Goal: Task Accomplishment & Management: Use online tool/utility

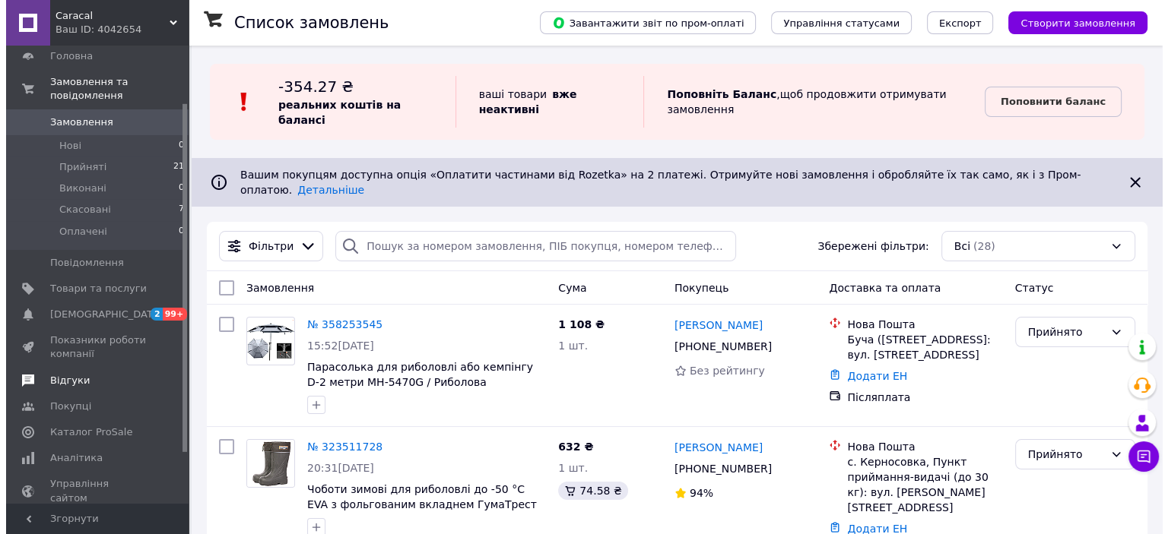
scroll to position [76, 0]
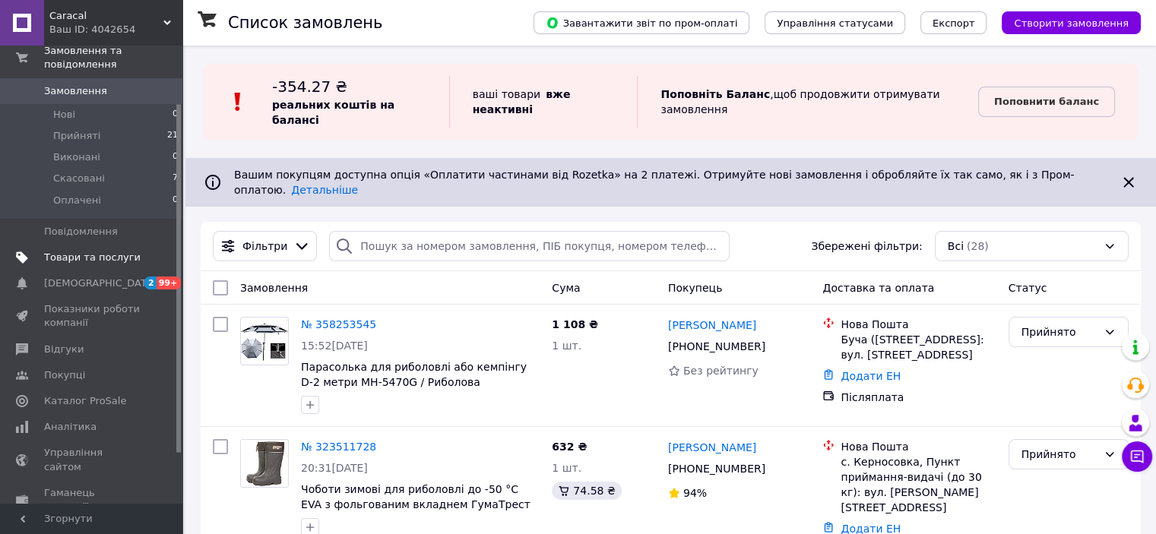
click at [88, 251] on span "Товари та послуги" at bounding box center [92, 258] width 97 height 14
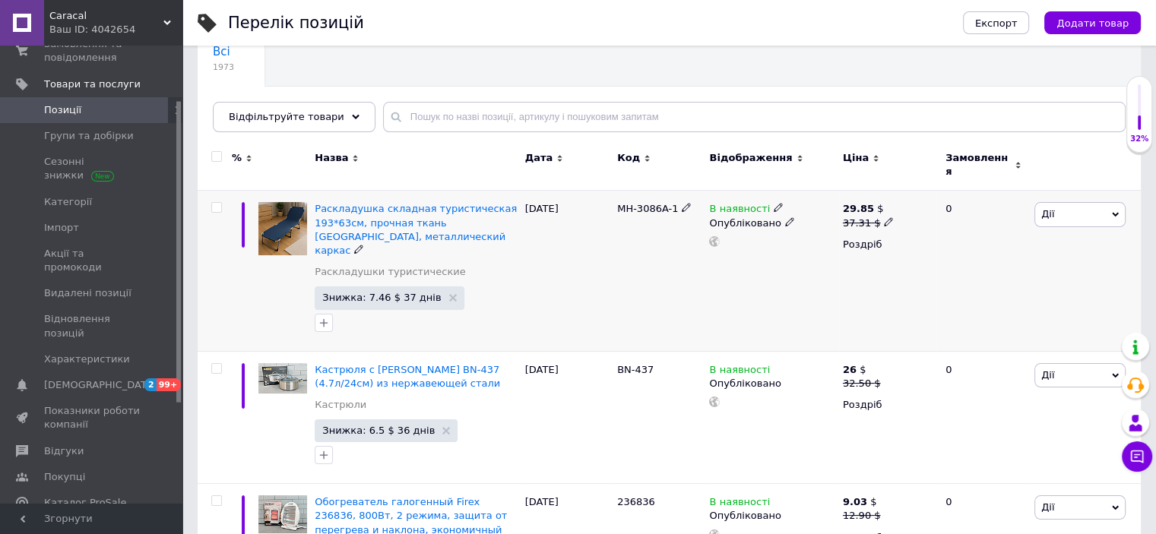
scroll to position [152, 0]
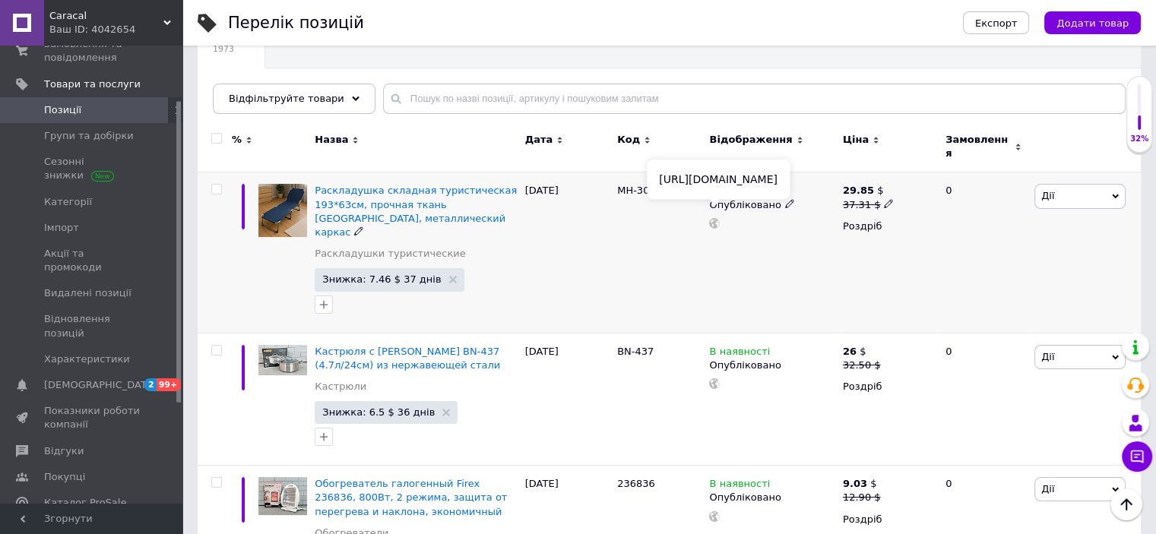
click at [717, 218] on use at bounding box center [714, 223] width 11 height 11
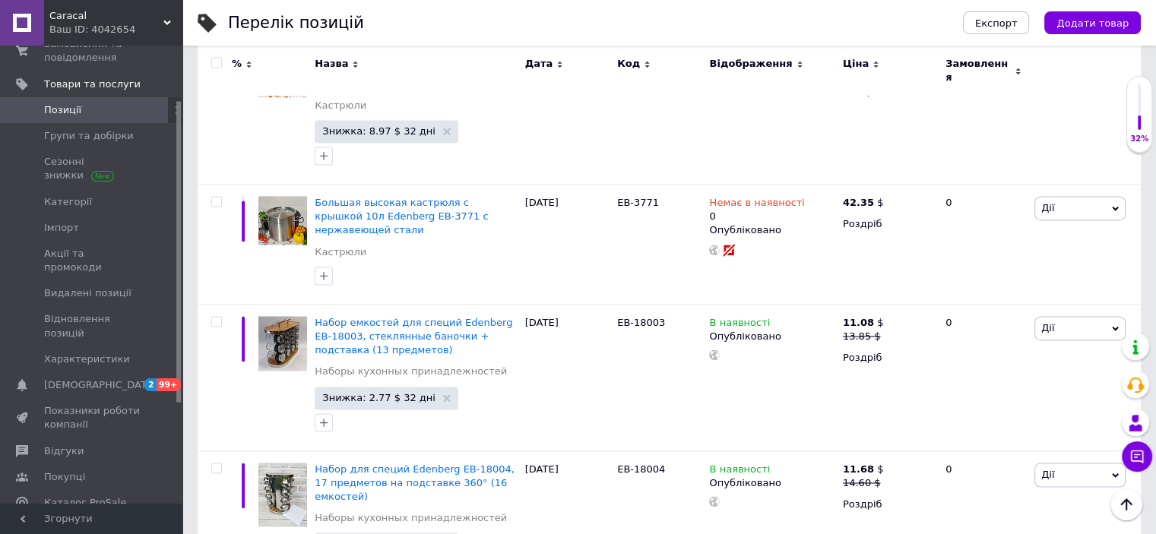
scroll to position [14210, 0]
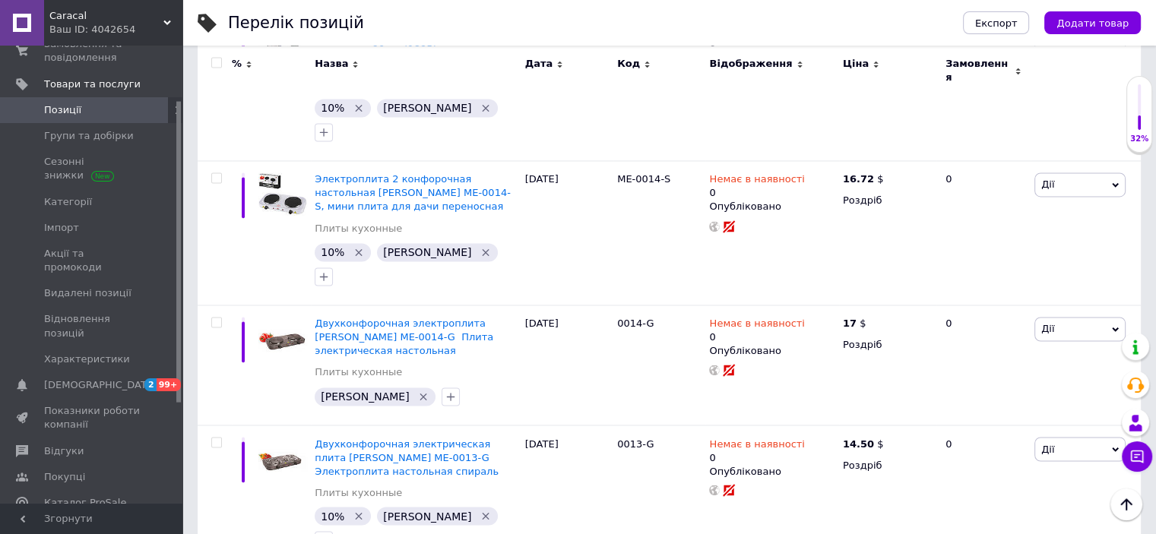
scroll to position [8162, 0]
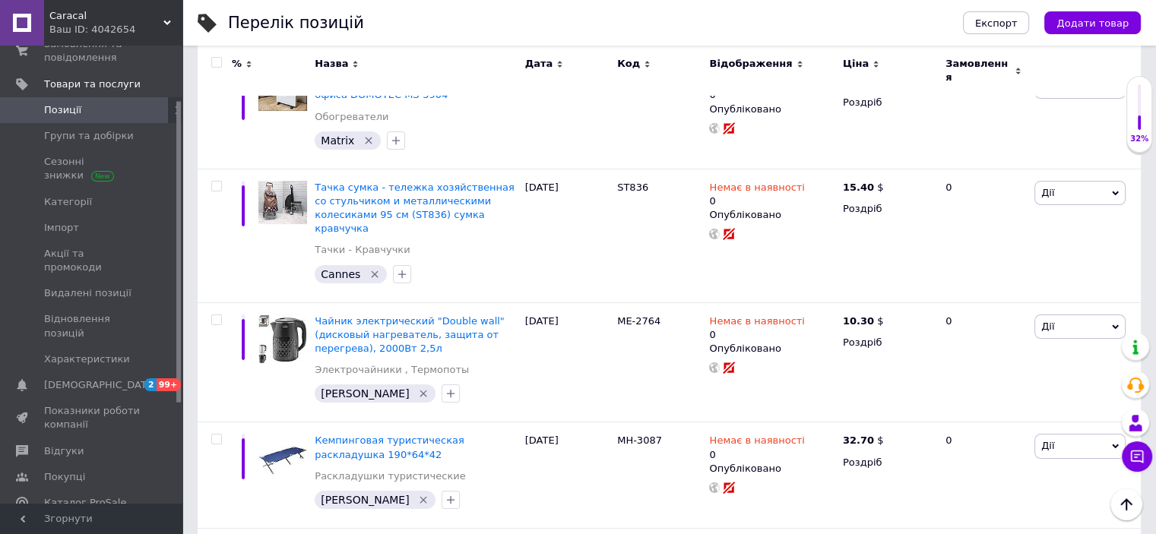
scroll to position [5957, 0]
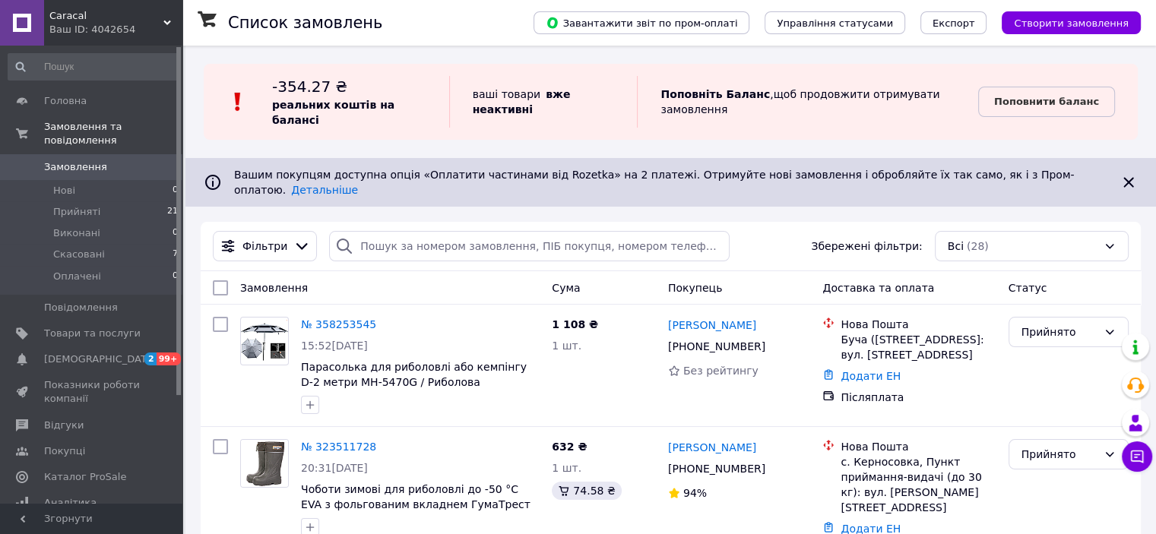
click at [102, 23] on div "Ваш ID: 4042654" at bounding box center [115, 30] width 133 height 14
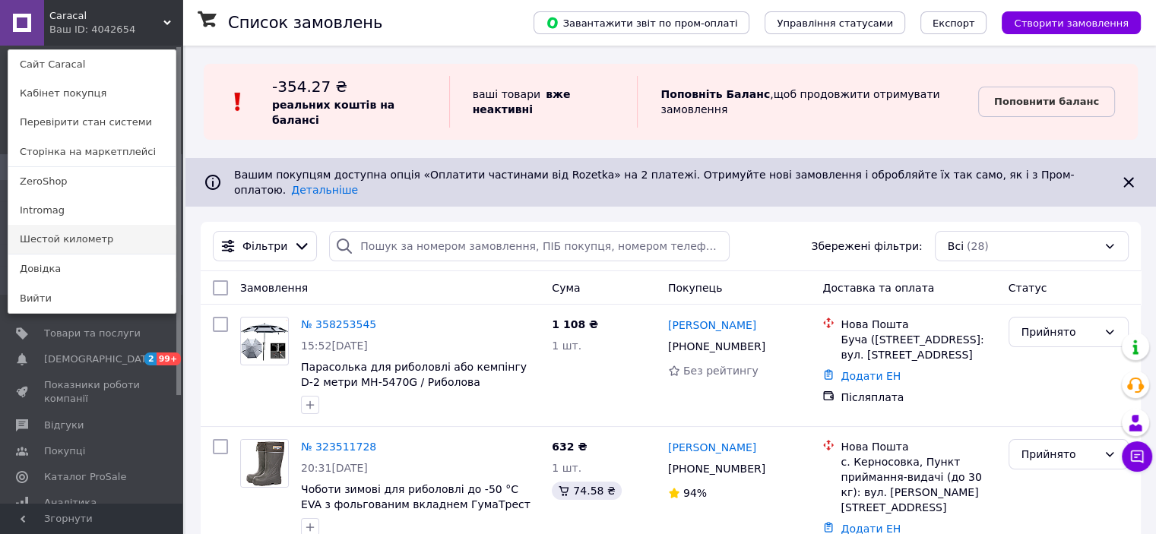
click at [103, 239] on link "Шестой километр" at bounding box center [91, 239] width 167 height 29
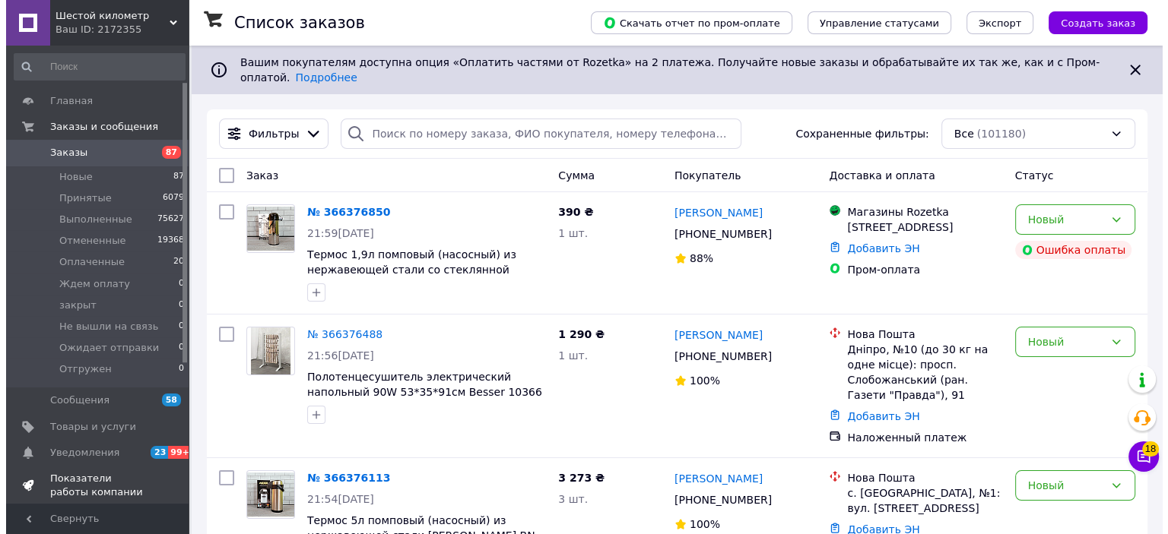
scroll to position [76, 0]
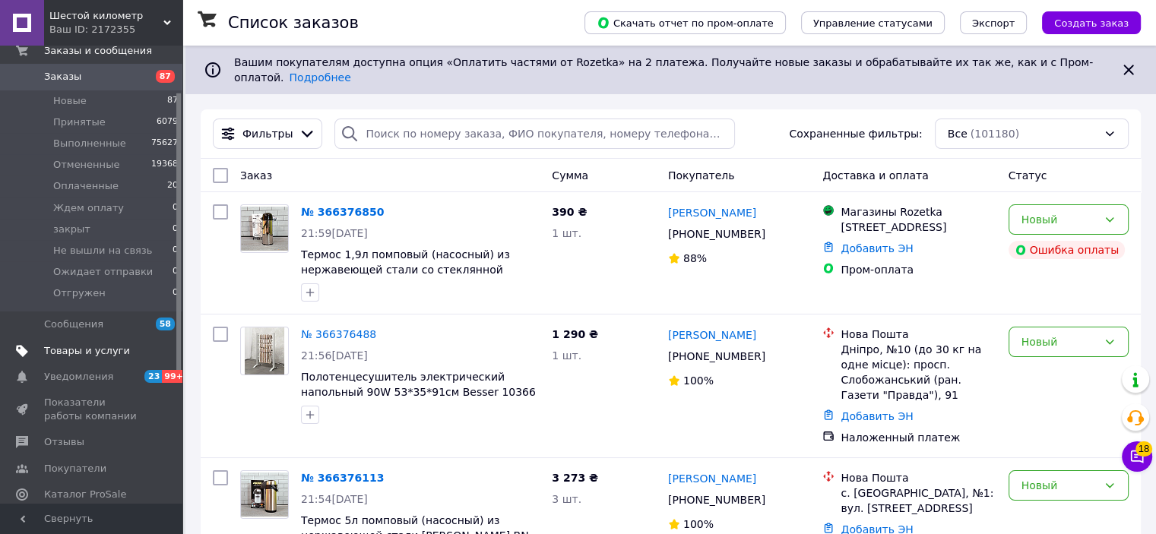
click at [106, 352] on span "Товары и услуги" at bounding box center [87, 351] width 86 height 14
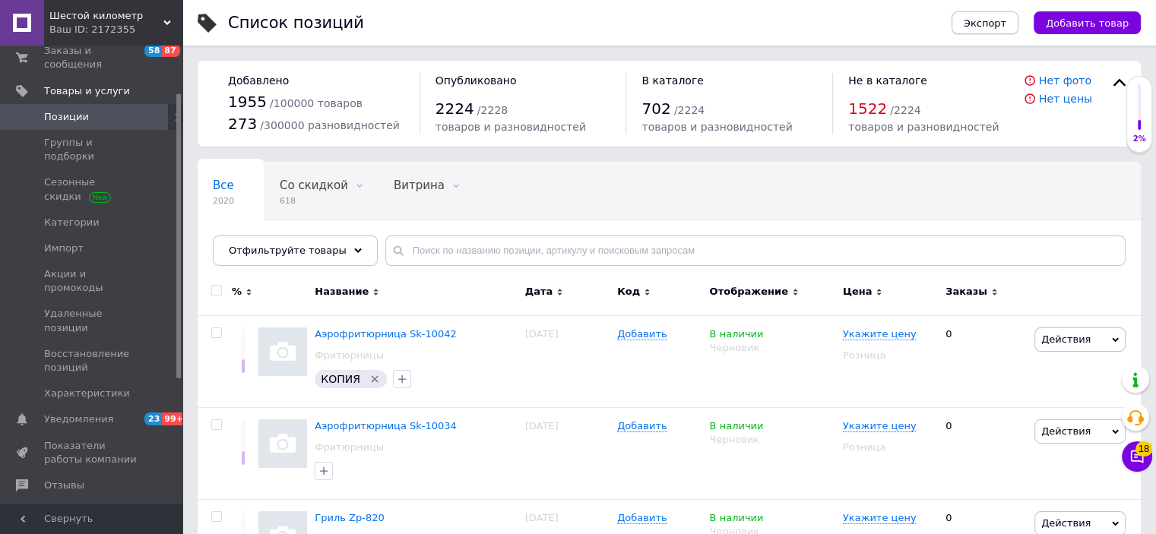
click at [1000, 28] on span "Экспорт" at bounding box center [985, 22] width 43 height 11
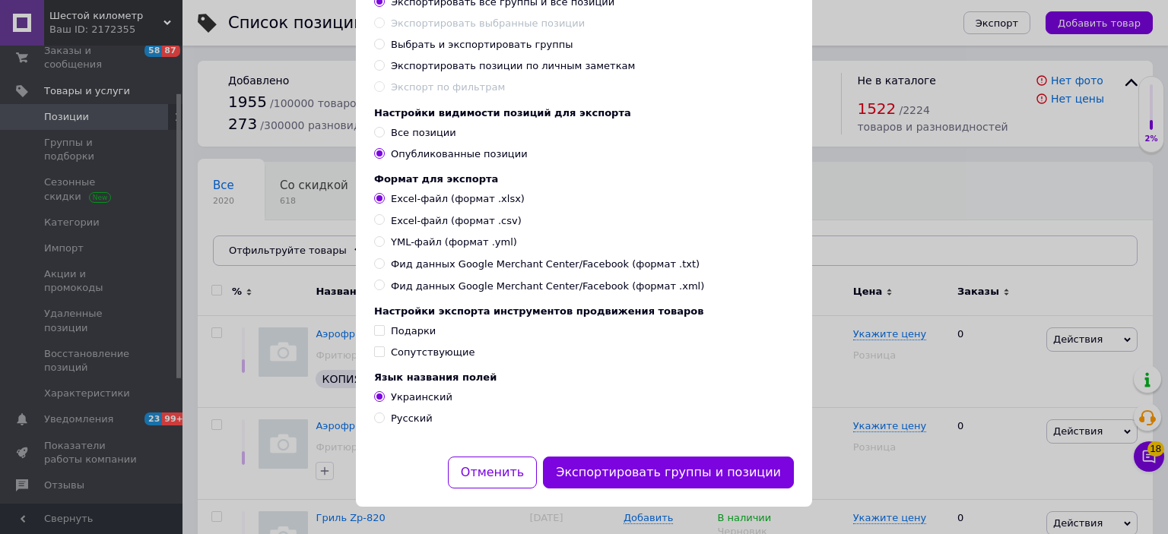
scroll to position [132, 0]
click at [411, 422] on span "Русский" at bounding box center [412, 418] width 42 height 11
click at [384, 422] on input "Русский" at bounding box center [379, 418] width 10 height 10
radio input "true"
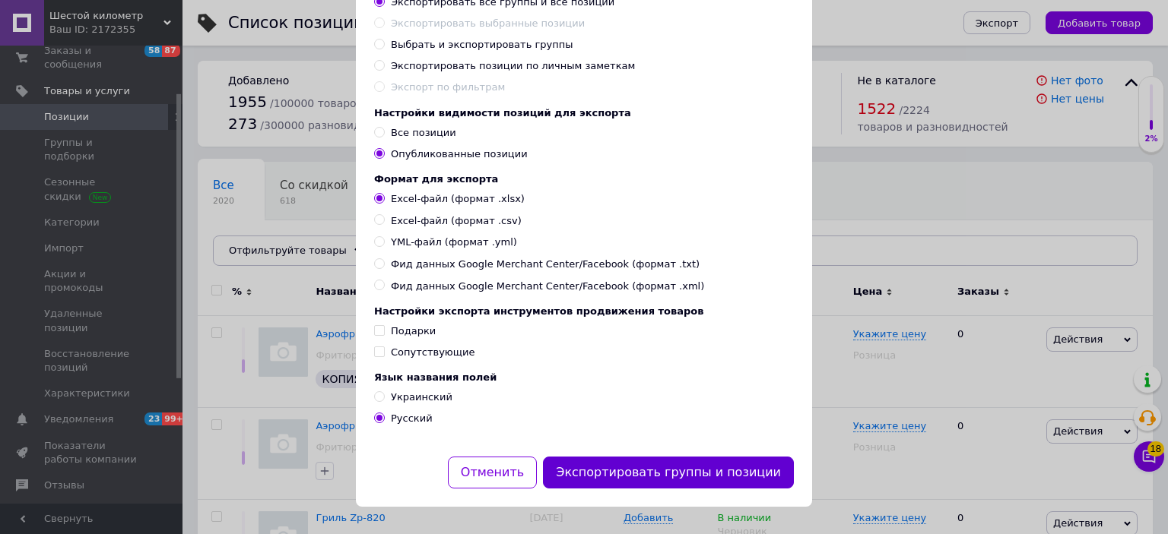
click at [730, 470] on button "Экспортировать группы и позиции" at bounding box center [668, 473] width 251 height 33
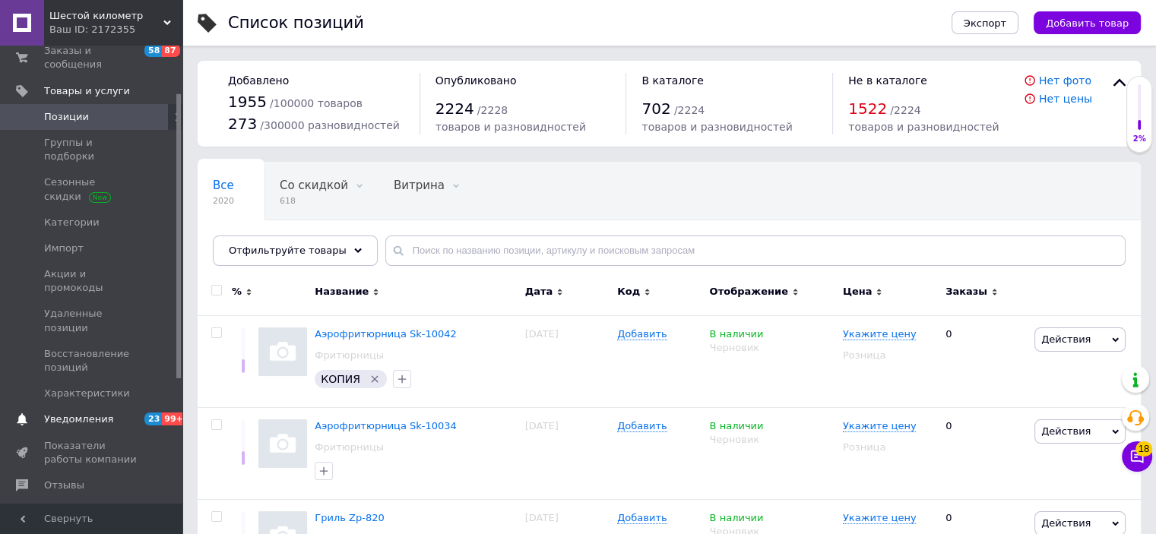
click at [110, 413] on span "Уведомления" at bounding box center [92, 420] width 97 height 14
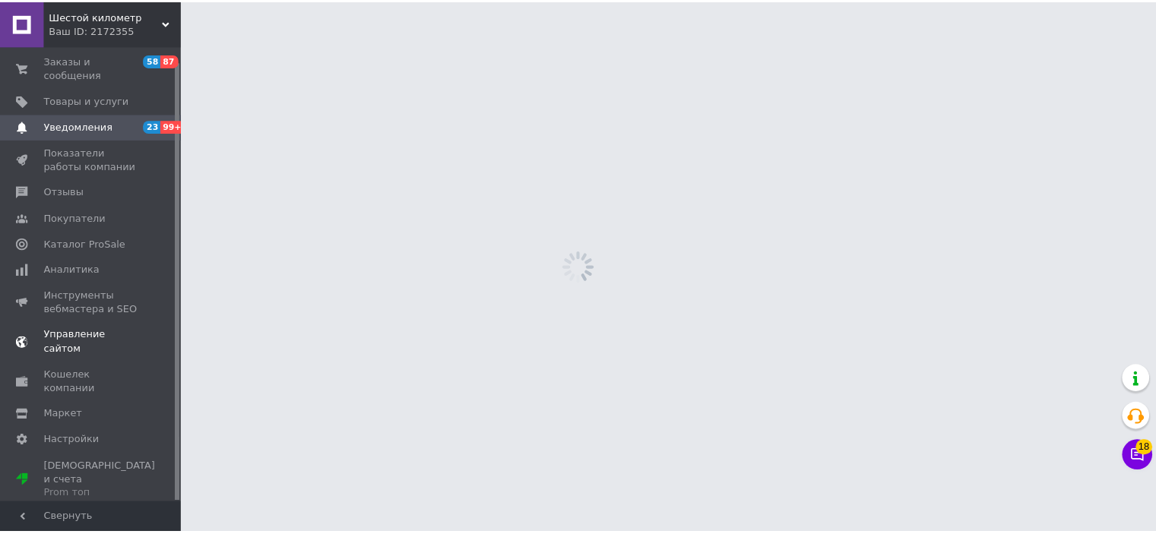
scroll to position [15, 0]
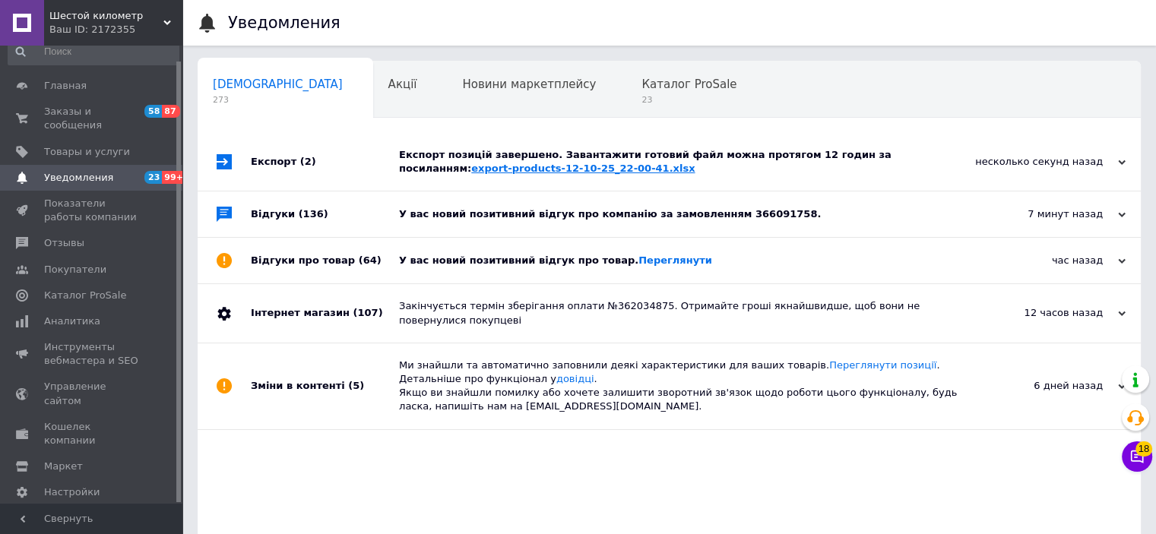
click at [695, 163] on link "export-products-12-10-25_22-00-41.xlsx" at bounding box center [583, 168] width 224 height 11
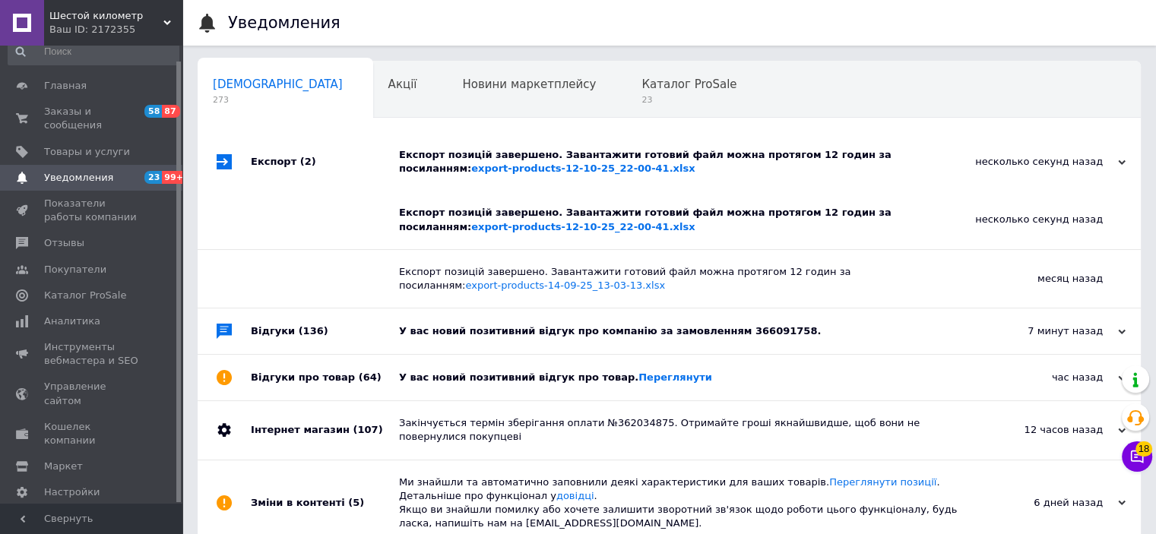
click at [100, 25] on div "Ваш ID: 2172355" at bounding box center [115, 30] width 133 height 14
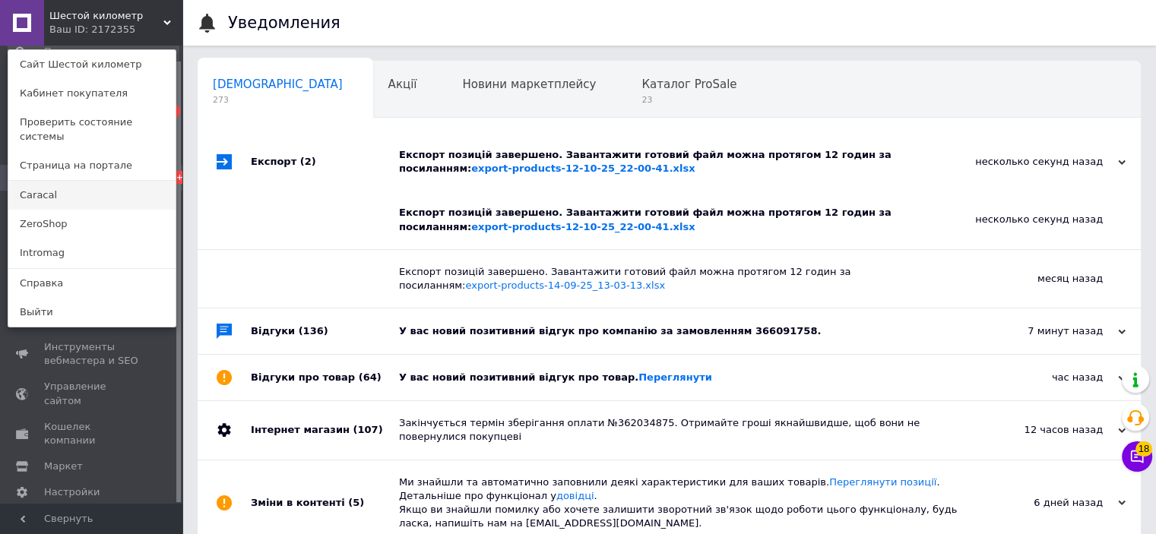
click at [90, 186] on link "Caracal" at bounding box center [91, 195] width 167 height 29
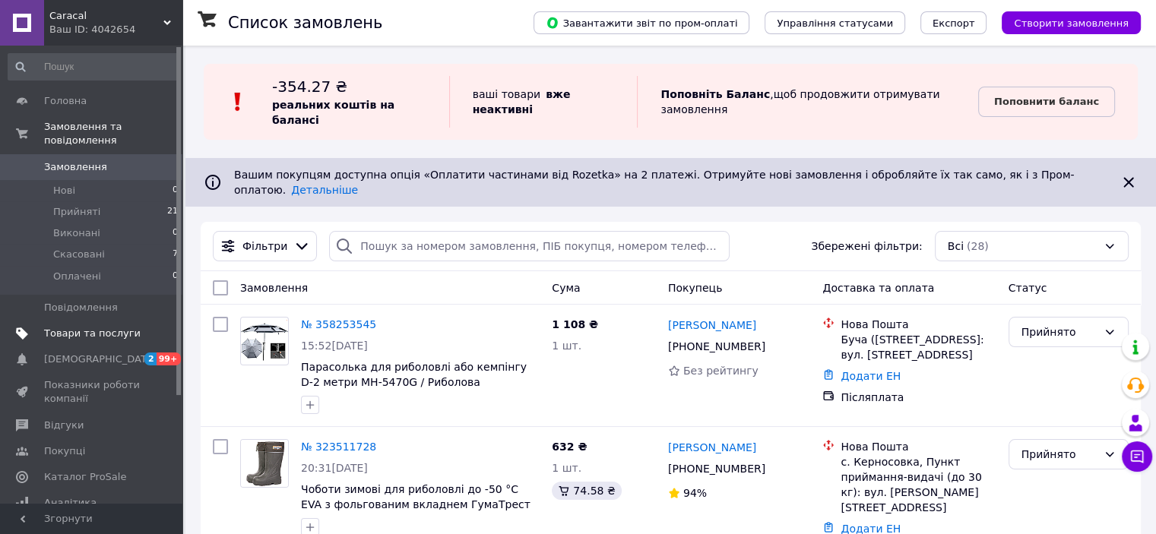
click at [98, 327] on span "Товари та послуги" at bounding box center [92, 334] width 97 height 14
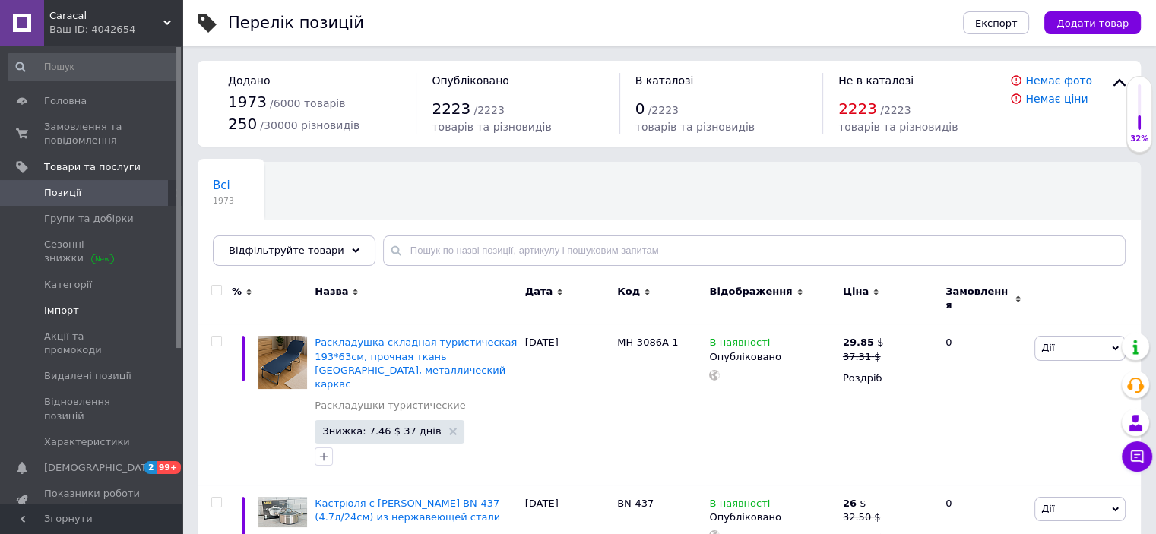
click at [91, 309] on span "Імпорт" at bounding box center [92, 311] width 97 height 14
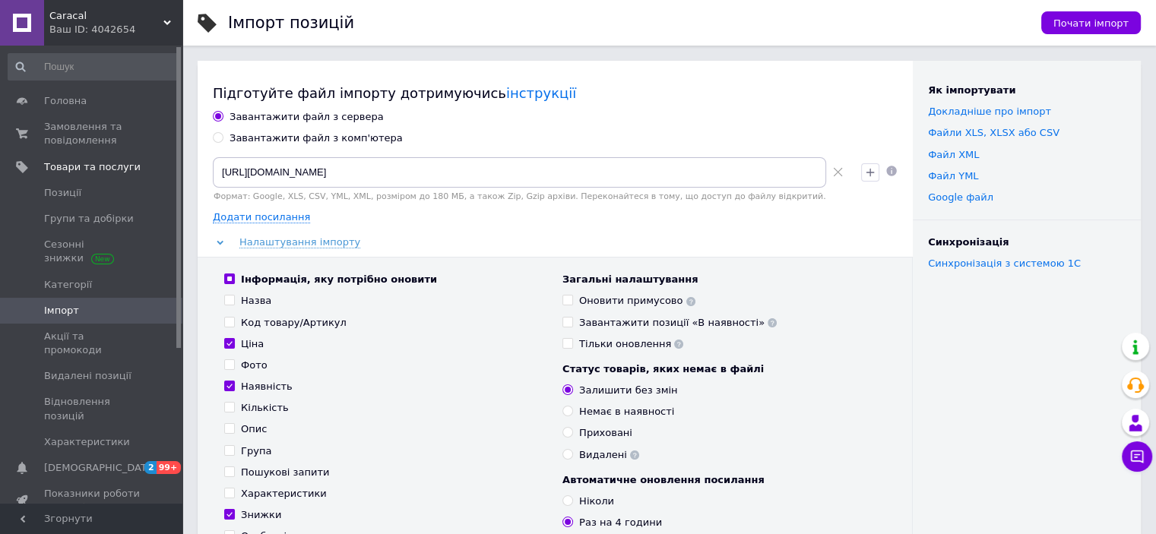
click at [837, 173] on use at bounding box center [837, 172] width 9 height 9
click at [326, 140] on div "Завантажити файл з комп'ютера" at bounding box center [316, 139] width 173 height 14
click at [223, 140] on input "Завантажити файл з комп'ютера" at bounding box center [218, 137] width 10 height 10
radio input "true"
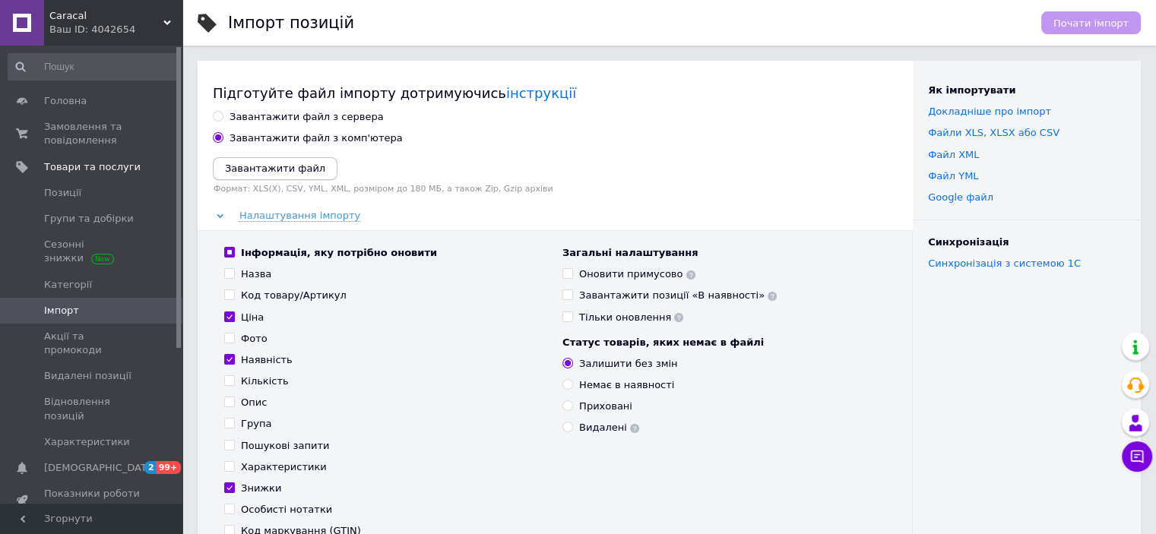
click at [275, 167] on icon "Завантажити файл" at bounding box center [275, 168] width 100 height 11
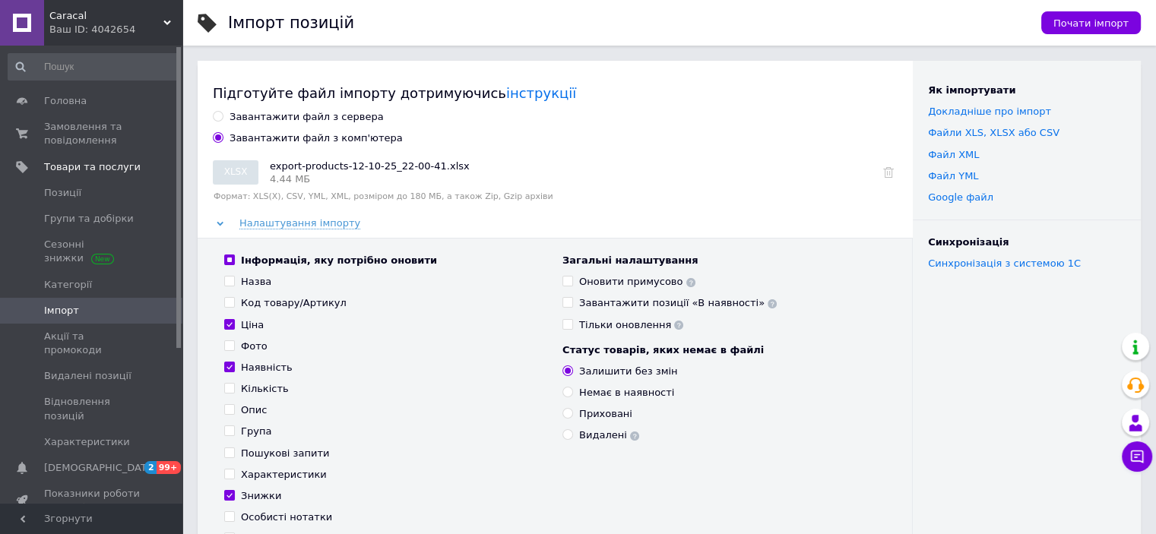
click at [234, 281] on span at bounding box center [229, 281] width 11 height 11
click at [234, 281] on input "Назва" at bounding box center [229, 281] width 10 height 10
checkbox input "true"
click at [231, 304] on input "Код товару/Артикул" at bounding box center [229, 302] width 10 height 10
checkbox input "true"
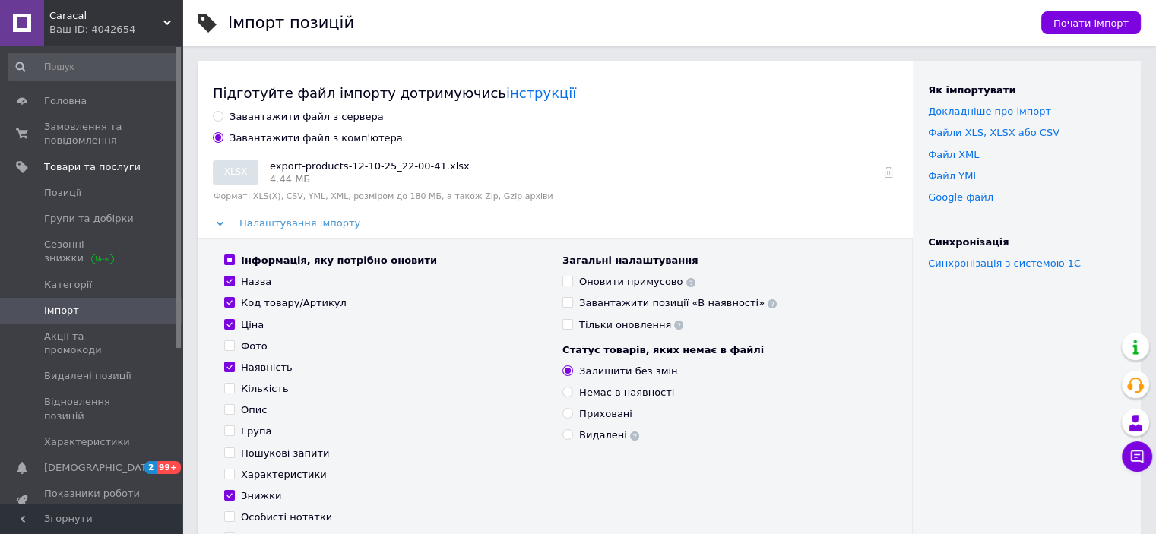
click at [230, 343] on input "Фото" at bounding box center [229, 346] width 10 height 10
checkbox input "true"
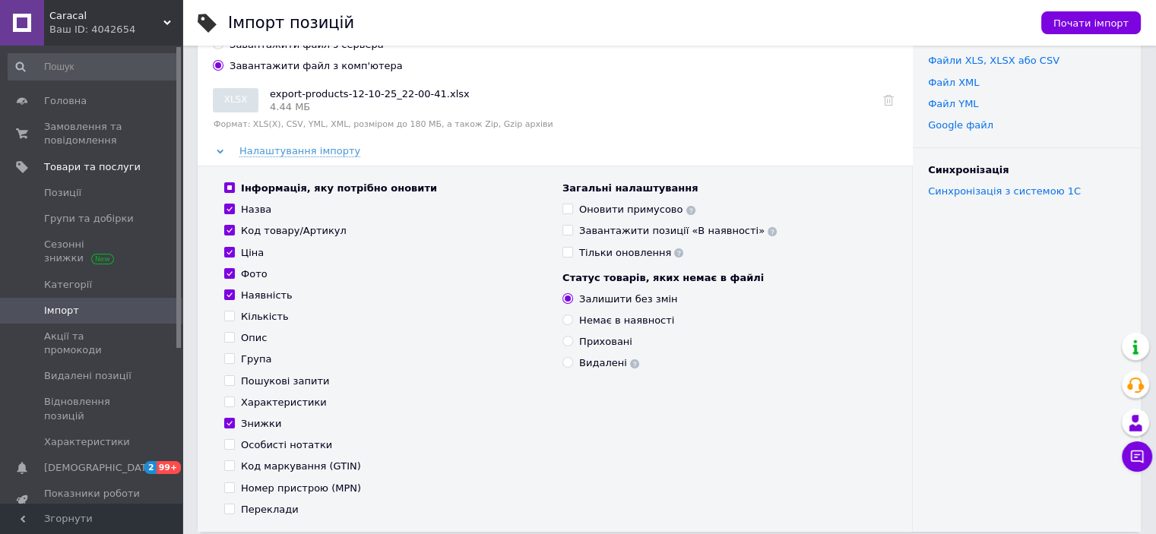
scroll to position [152, 0]
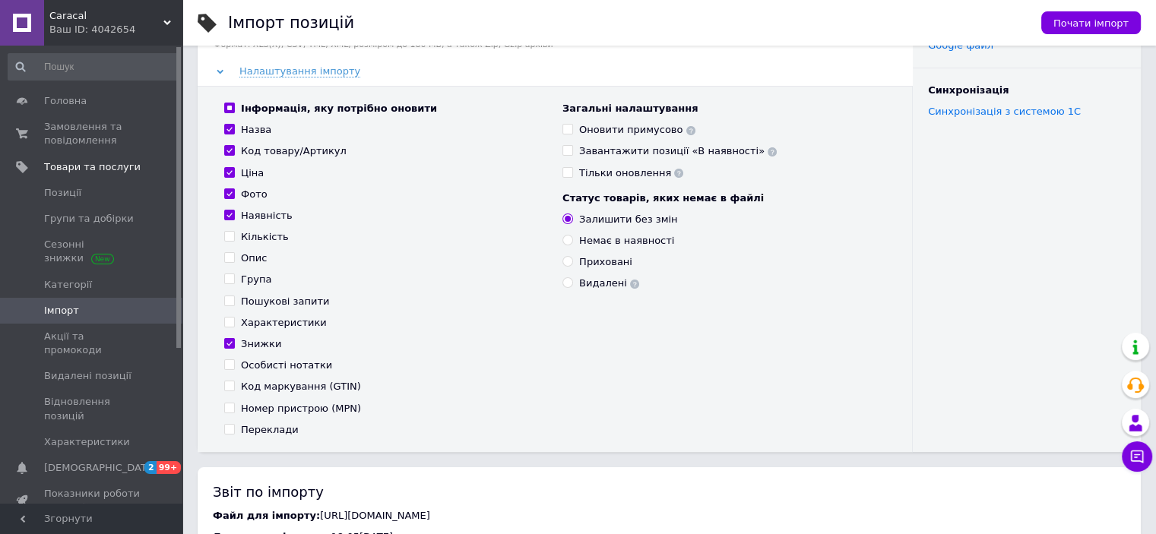
click at [230, 261] on input "Опис" at bounding box center [229, 257] width 10 height 10
checkbox input "true"
click at [230, 279] on input "Група" at bounding box center [229, 279] width 10 height 10
checkbox input "true"
click at [230, 300] on input "Пошукові запити" at bounding box center [229, 301] width 10 height 10
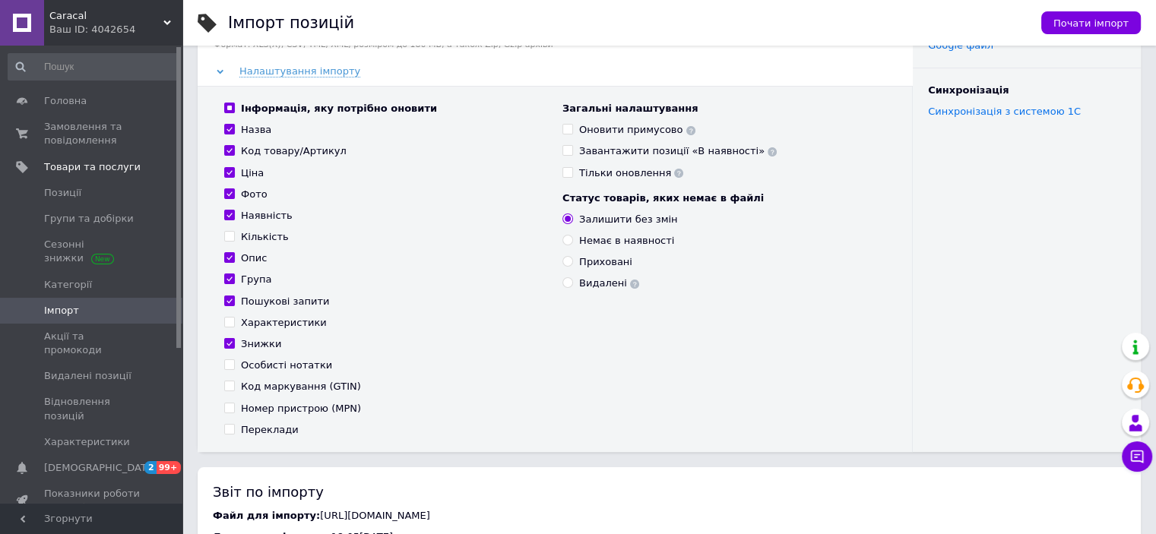
checkbox input "true"
click at [228, 319] on input "Характеристики" at bounding box center [229, 322] width 10 height 10
checkbox input "true"
click at [229, 386] on input "Код маркування (GTIN)" at bounding box center [229, 386] width 10 height 10
checkbox input "true"
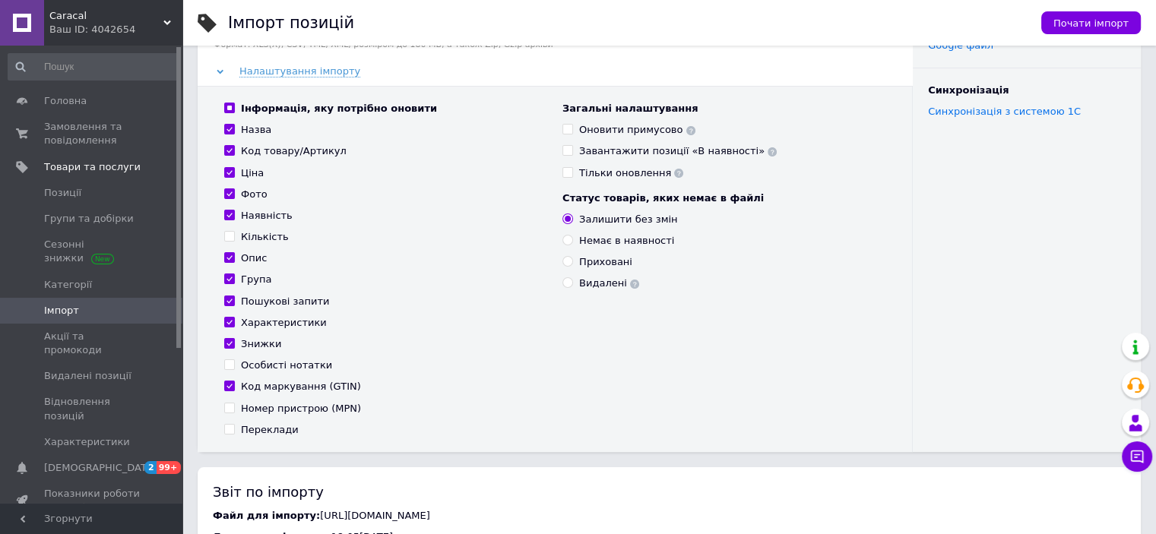
click at [230, 404] on input "Номер пристрою (MPN)" at bounding box center [229, 408] width 10 height 10
checkbox input "true"
click at [230, 429] on input "Переклади" at bounding box center [229, 429] width 10 height 10
checkbox input "true"
click at [687, 130] on use at bounding box center [691, 130] width 9 height 9
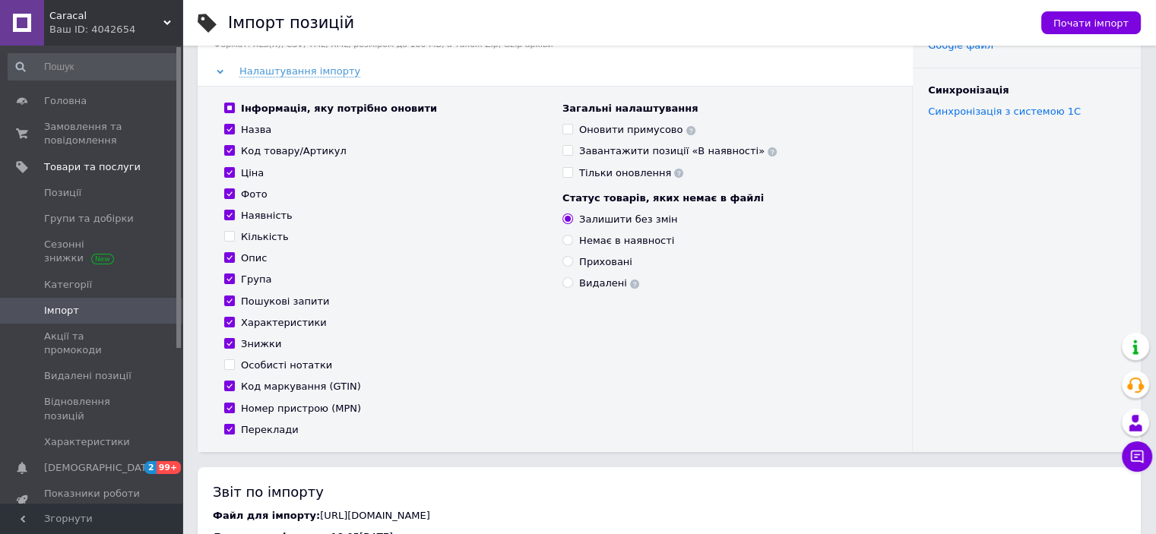
click at [767, 286] on div "Видалені" at bounding box center [724, 284] width 323 height 14
click at [566, 285] on input "Видалені" at bounding box center [568, 282] width 10 height 10
radio input "true"
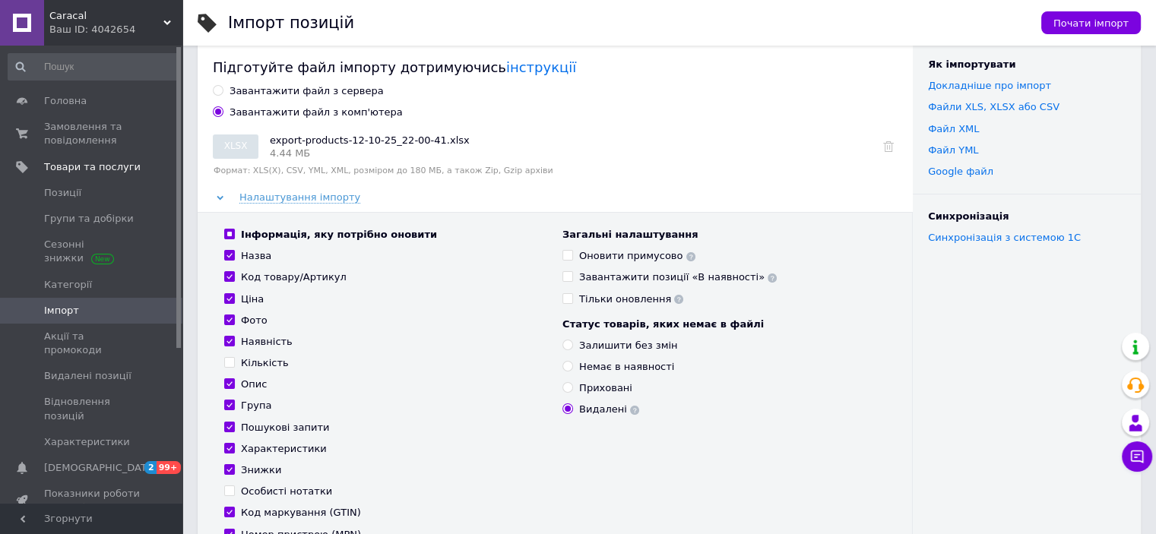
scroll to position [0, 0]
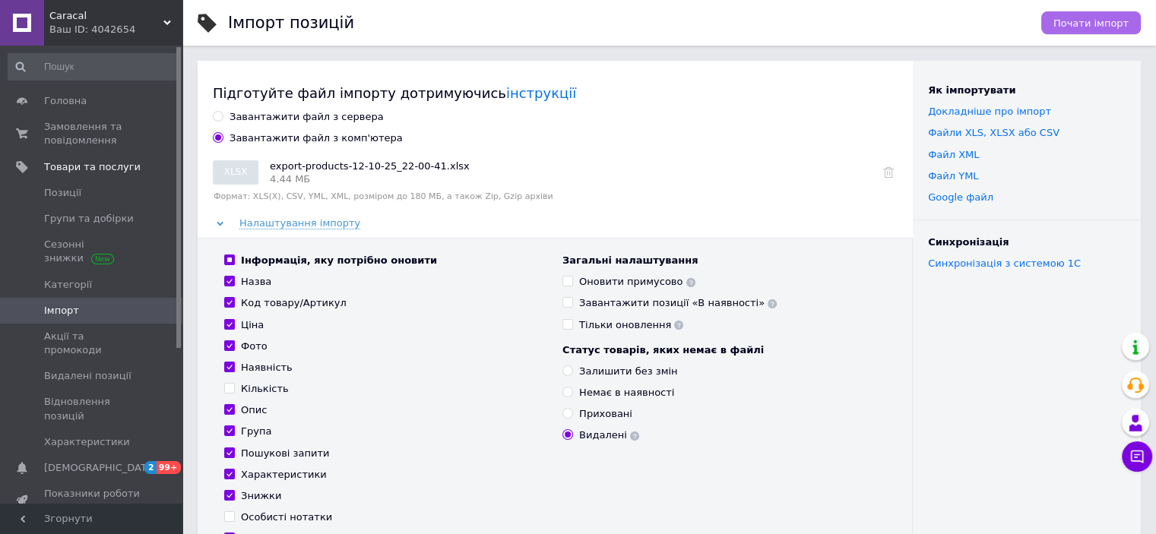
click at [1091, 27] on span "Почати імпорт" at bounding box center [1091, 22] width 75 height 11
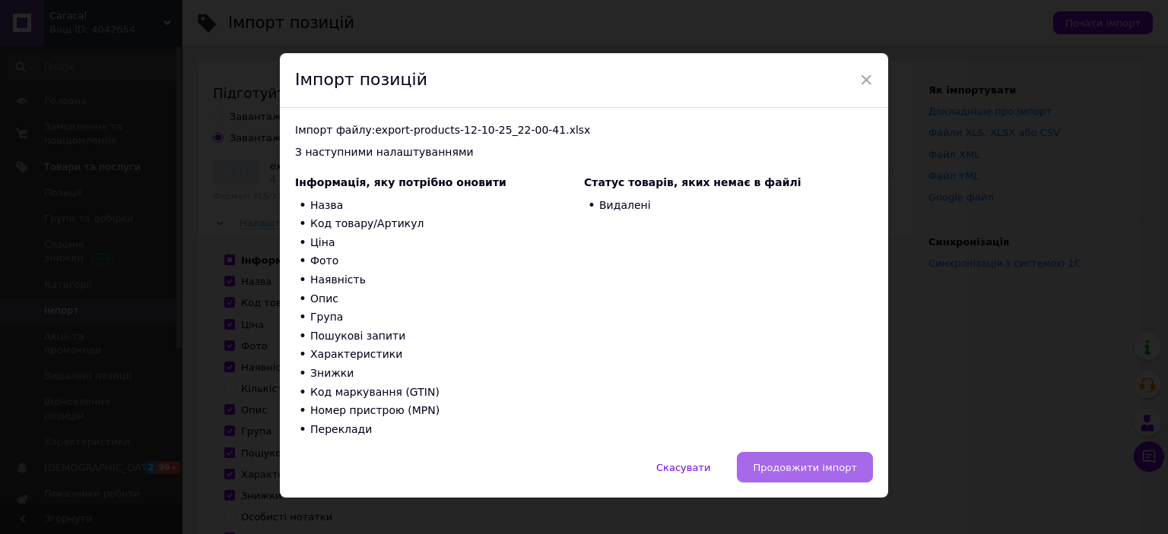
click at [814, 466] on span "Продовжити імпорт" at bounding box center [805, 467] width 104 height 11
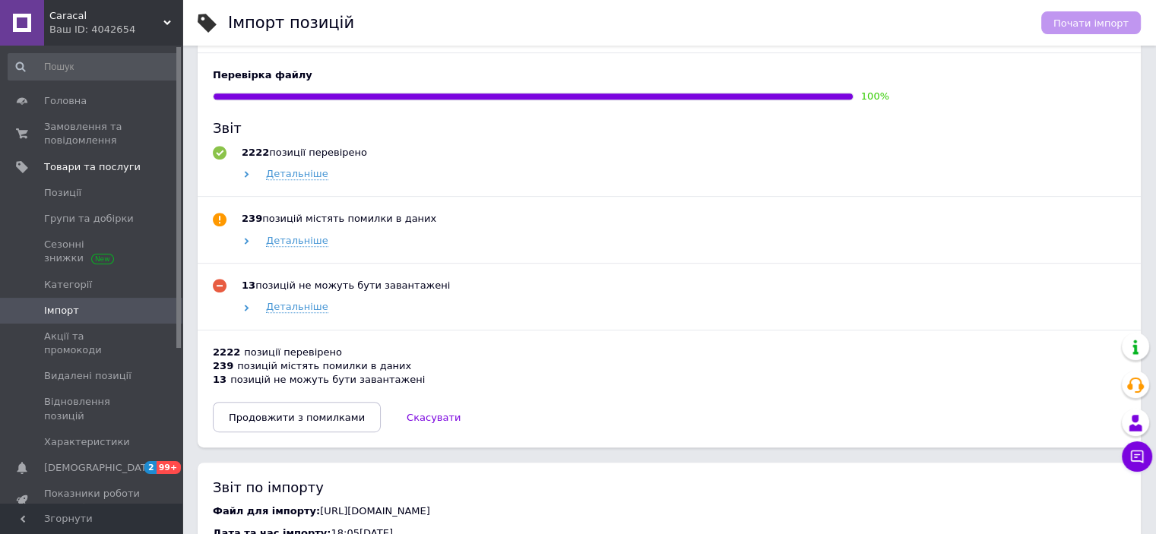
scroll to position [684, 0]
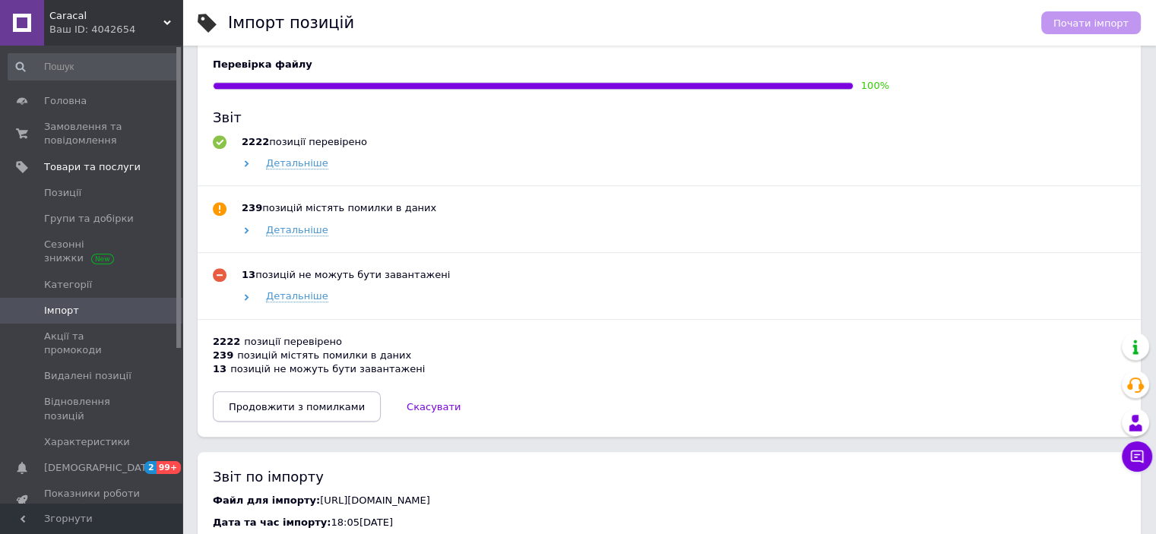
click at [323, 407] on span "Продовжити з помилками" at bounding box center [297, 406] width 136 height 11
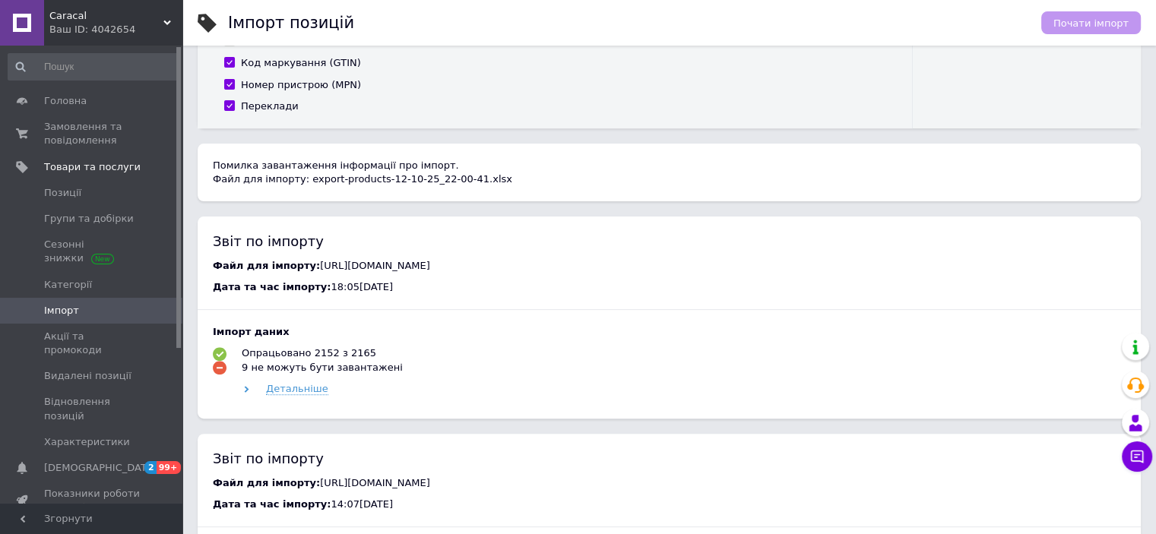
scroll to position [544, 0]
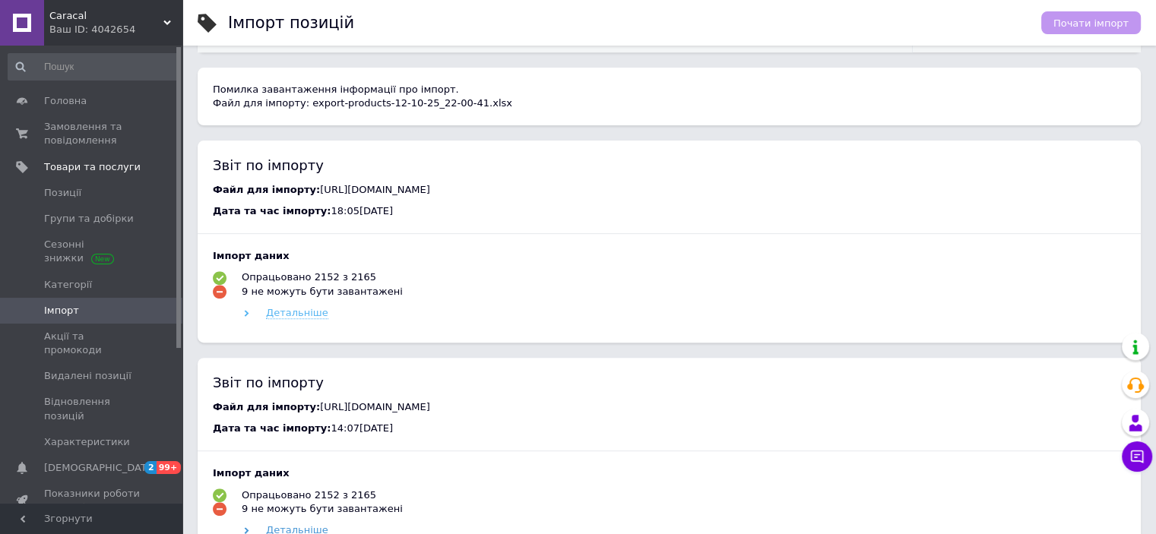
click at [277, 319] on span "Детальніше" at bounding box center [297, 313] width 62 height 12
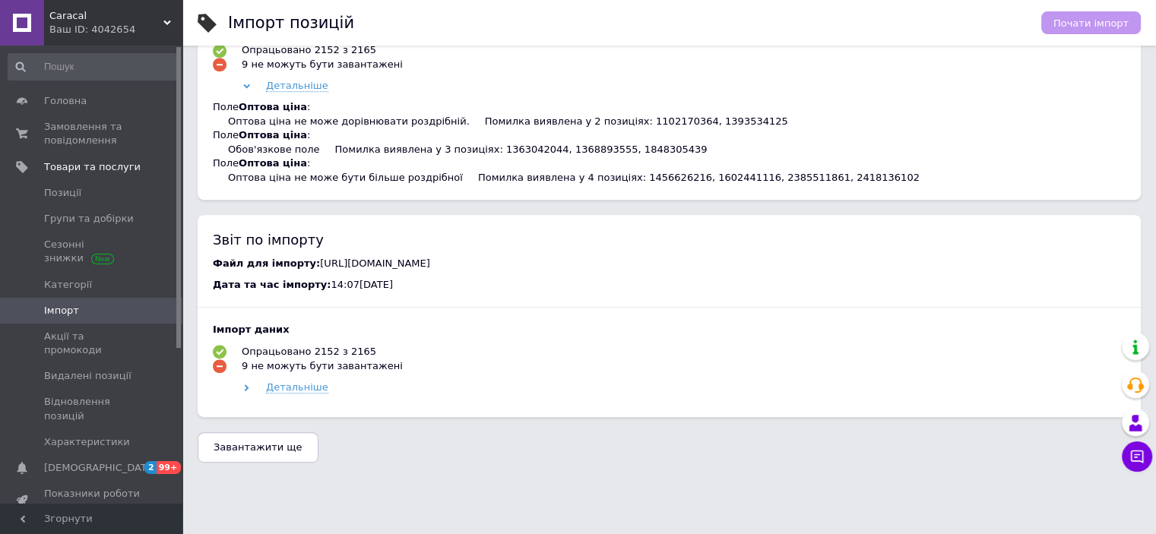
scroll to position [696, 0]
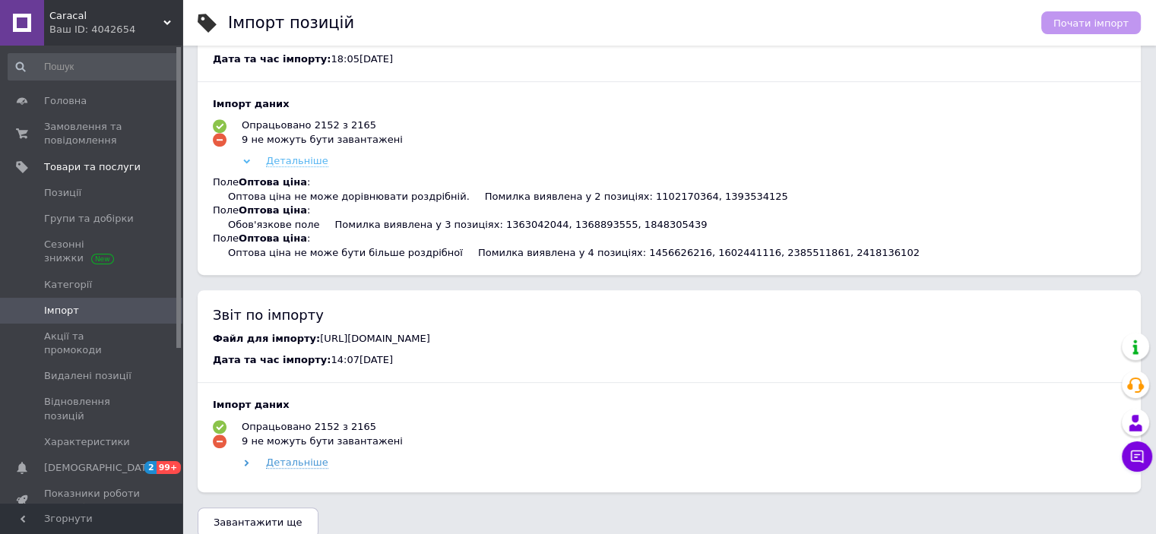
click at [280, 167] on span "Детальніше" at bounding box center [297, 161] width 62 height 12
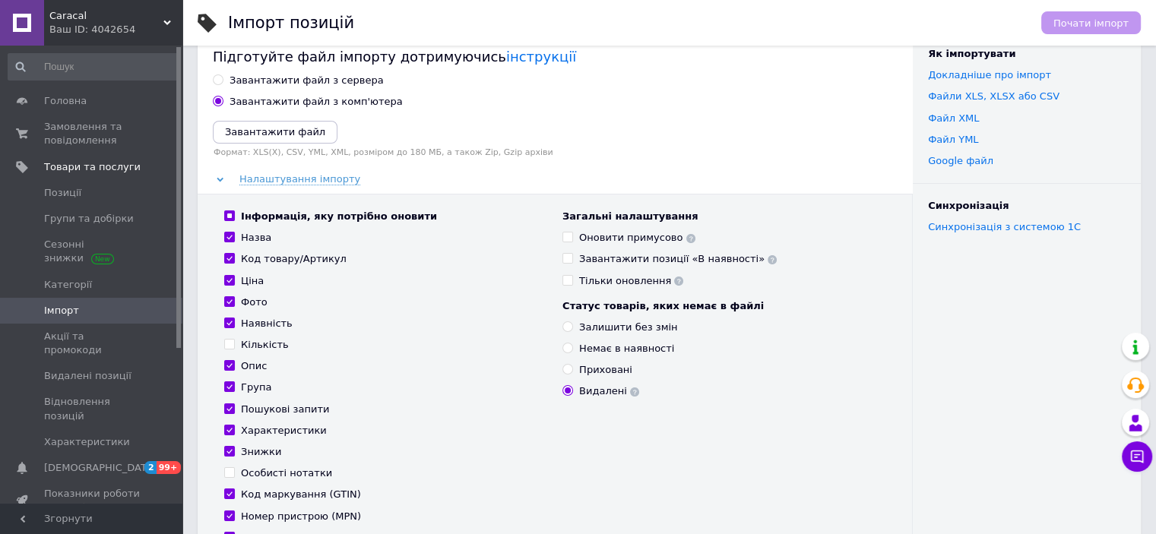
scroll to position [0, 0]
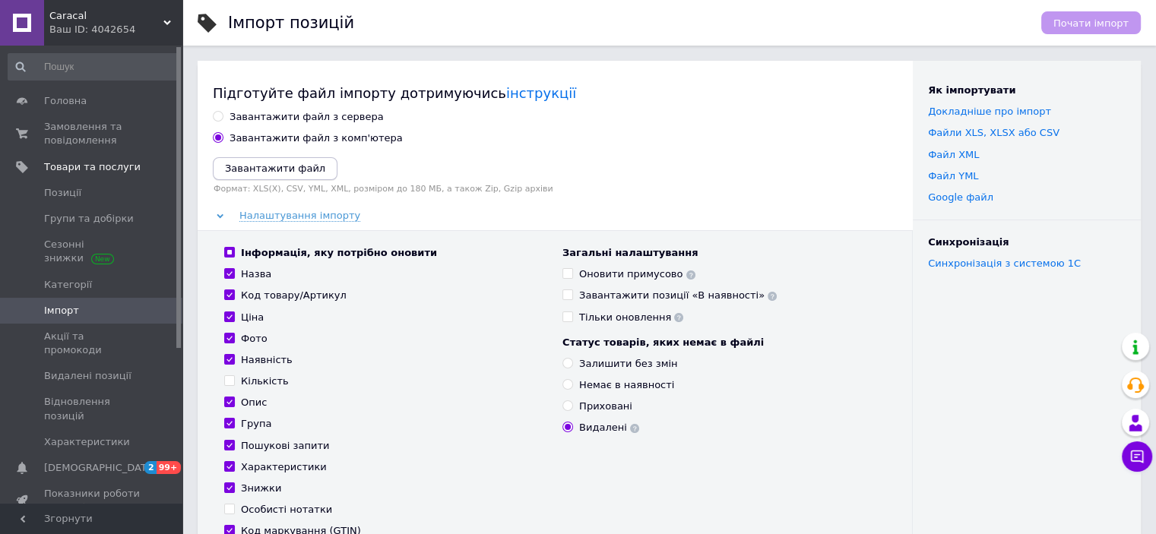
click at [303, 171] on icon "Завантажити файл" at bounding box center [275, 168] width 100 height 11
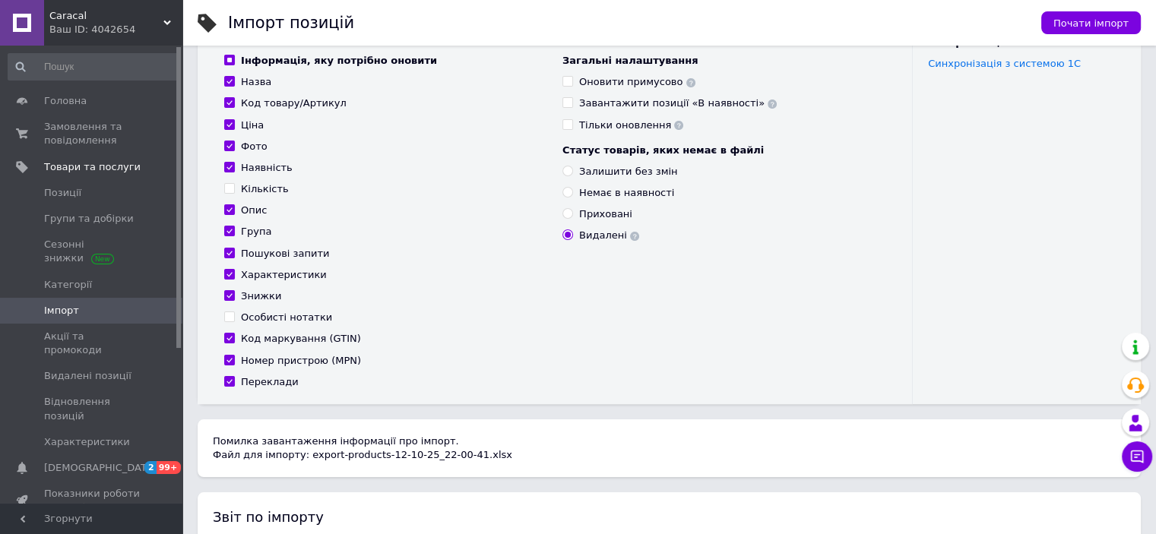
scroll to position [228, 0]
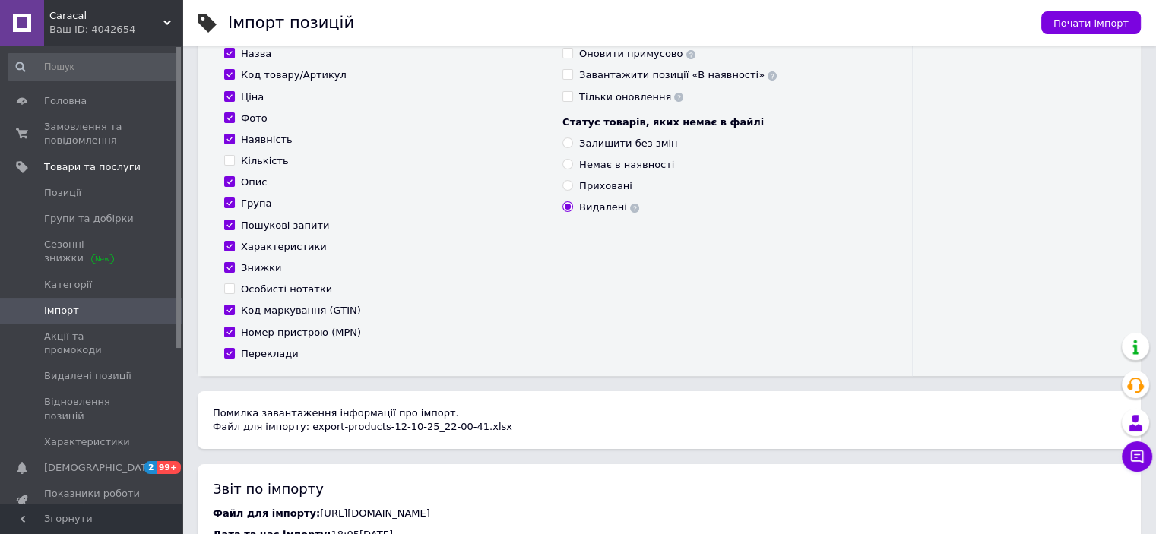
click at [231, 310] on input "Код маркування (GTIN)" at bounding box center [229, 310] width 10 height 10
checkbox input "false"
click at [229, 333] on input "Номер пристрою (MPN)" at bounding box center [229, 332] width 10 height 10
checkbox input "false"
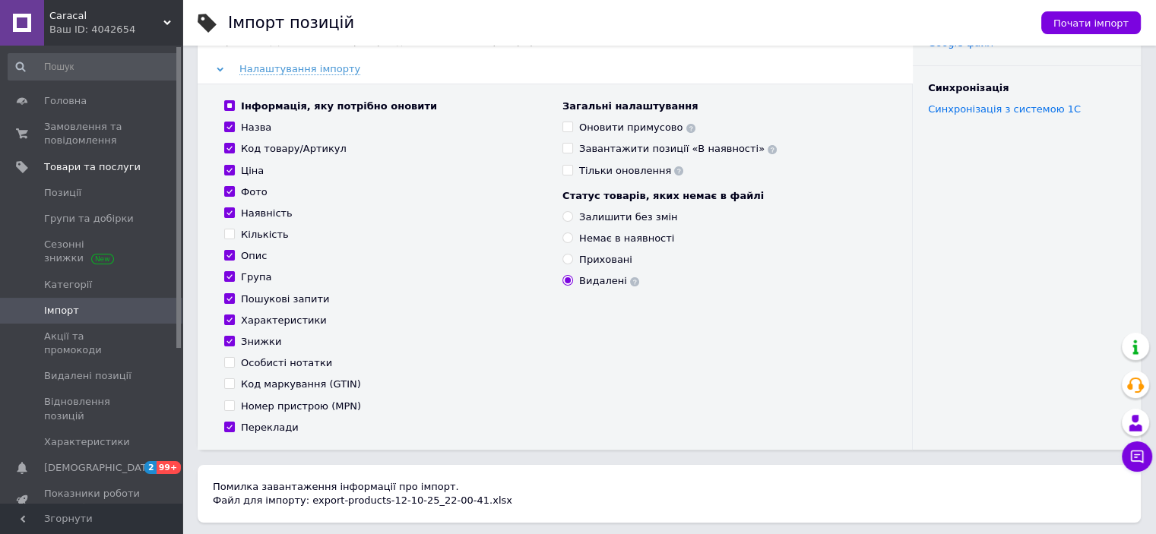
scroll to position [152, 0]
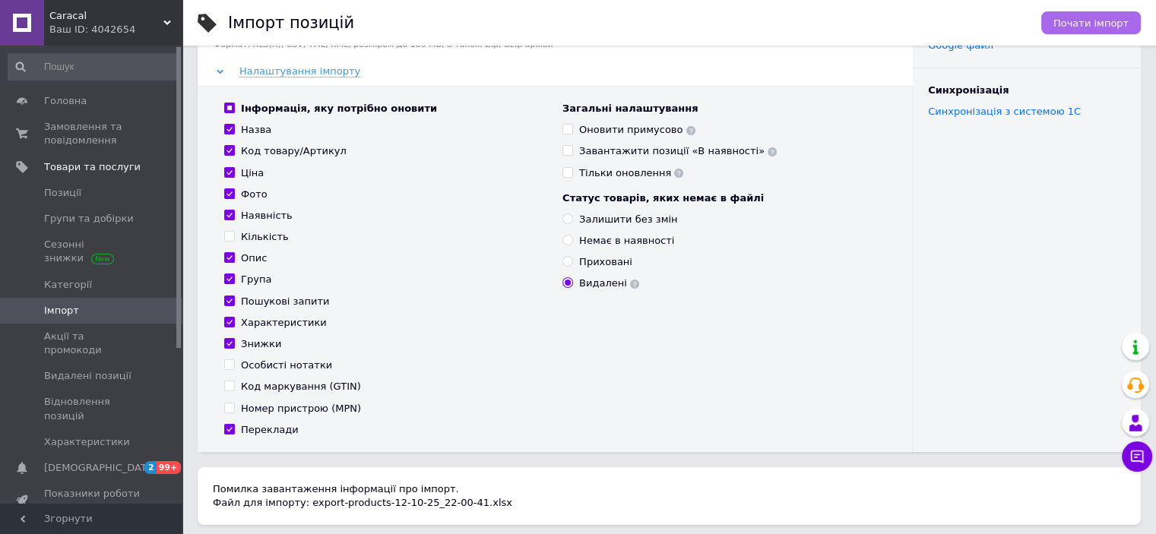
click at [1080, 29] on span "Почати імпорт" at bounding box center [1091, 22] width 75 height 11
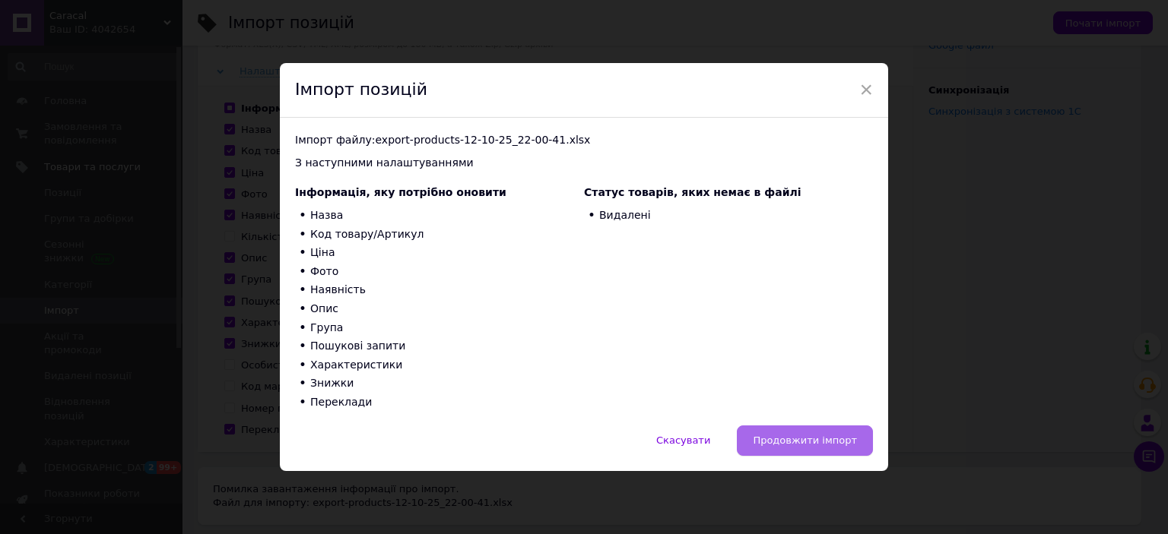
click at [823, 440] on span "Продовжити імпорт" at bounding box center [805, 440] width 104 height 11
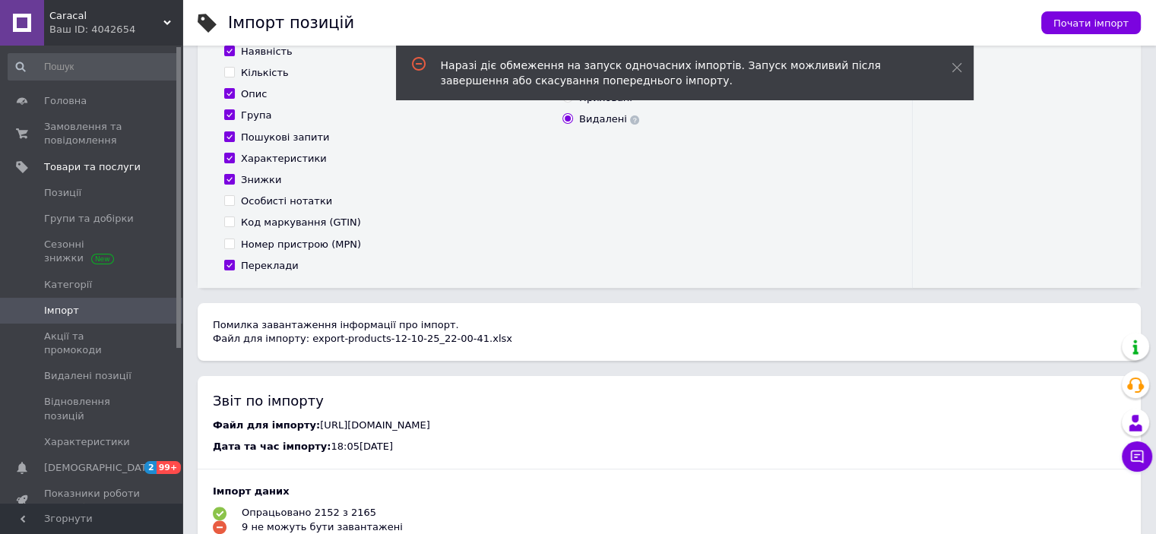
scroll to position [304, 0]
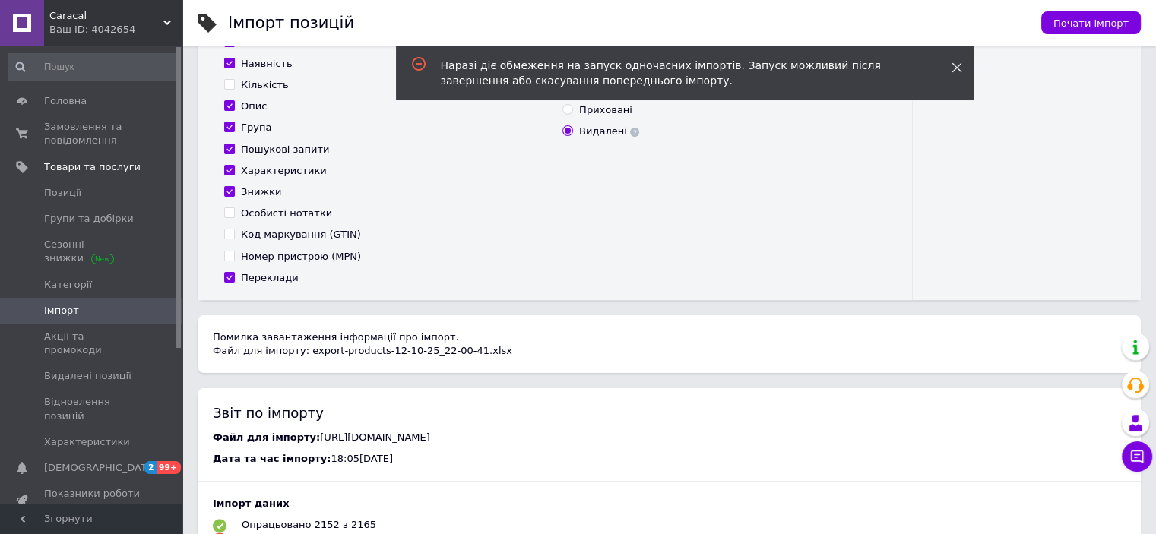
click at [955, 63] on icon at bounding box center [957, 67] width 11 height 11
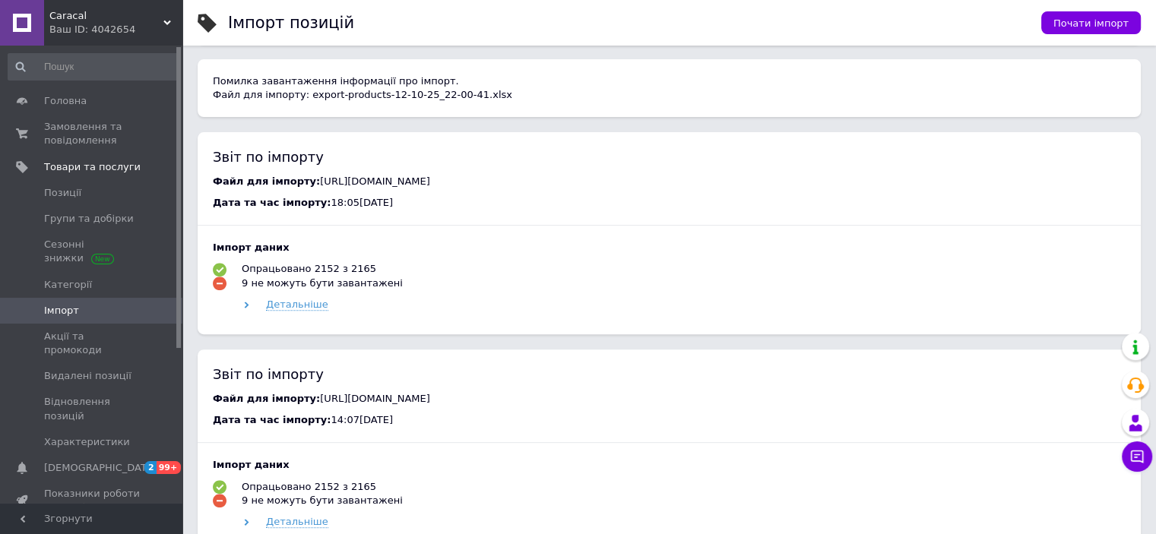
scroll to position [532, 0]
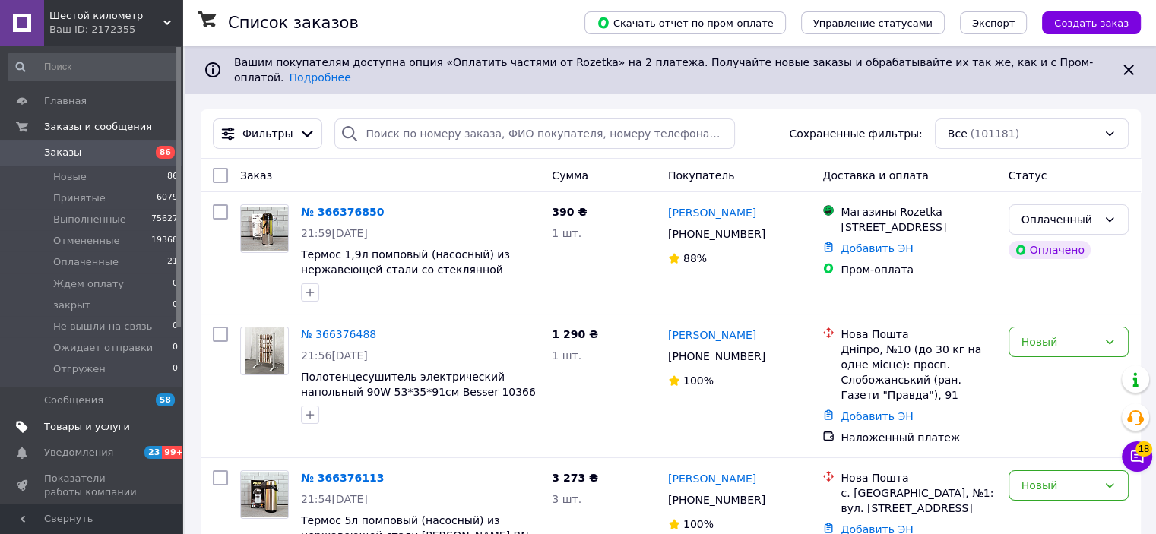
click at [99, 429] on span "Товары и услуги" at bounding box center [87, 427] width 86 height 14
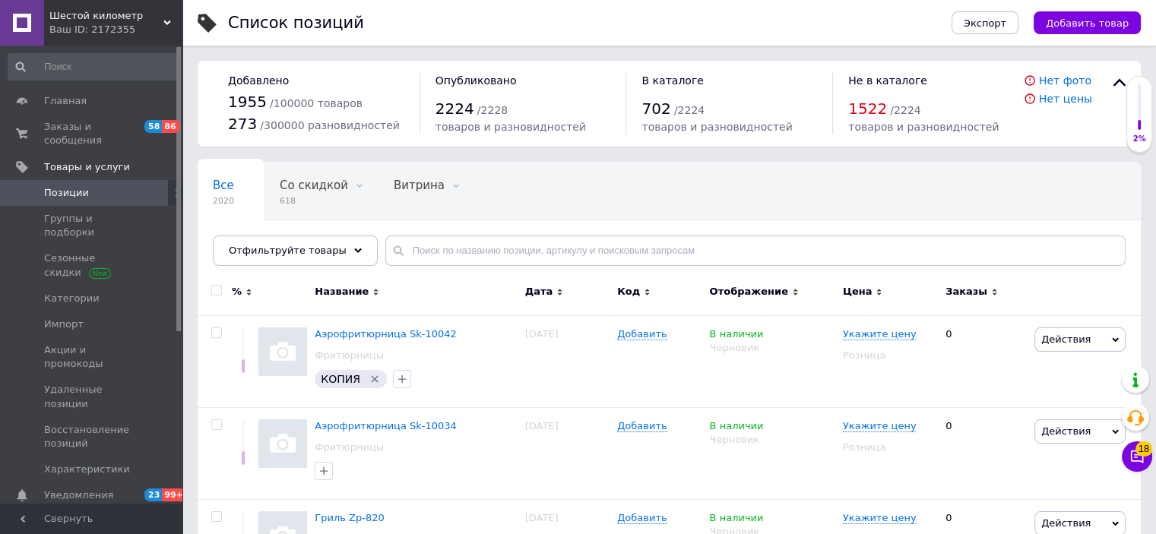
click at [99, 11] on span "Шестой километр" at bounding box center [106, 16] width 114 height 14
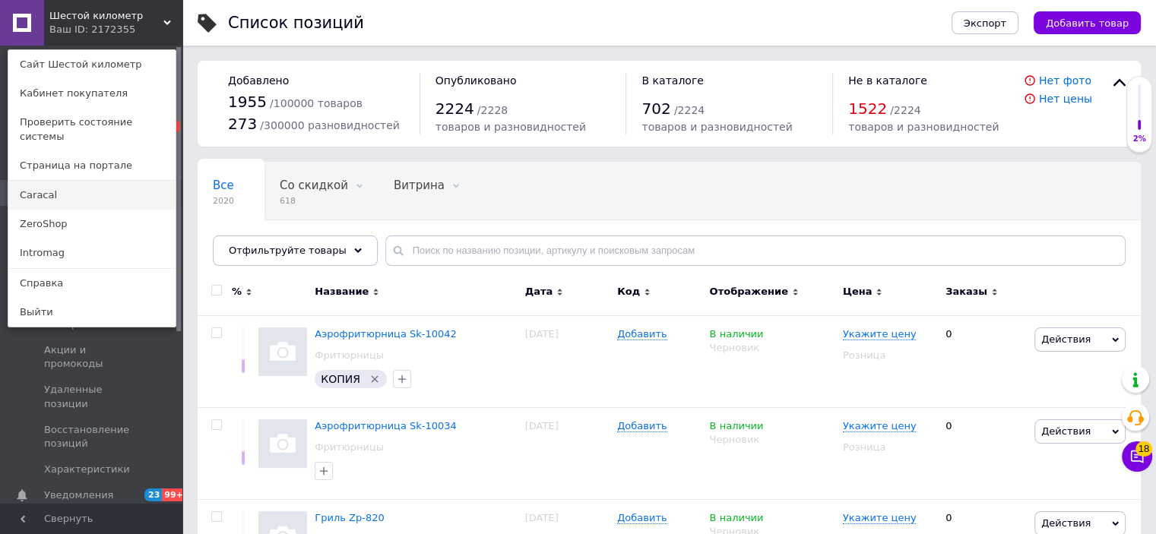
click at [95, 188] on link "Caracal" at bounding box center [91, 195] width 167 height 29
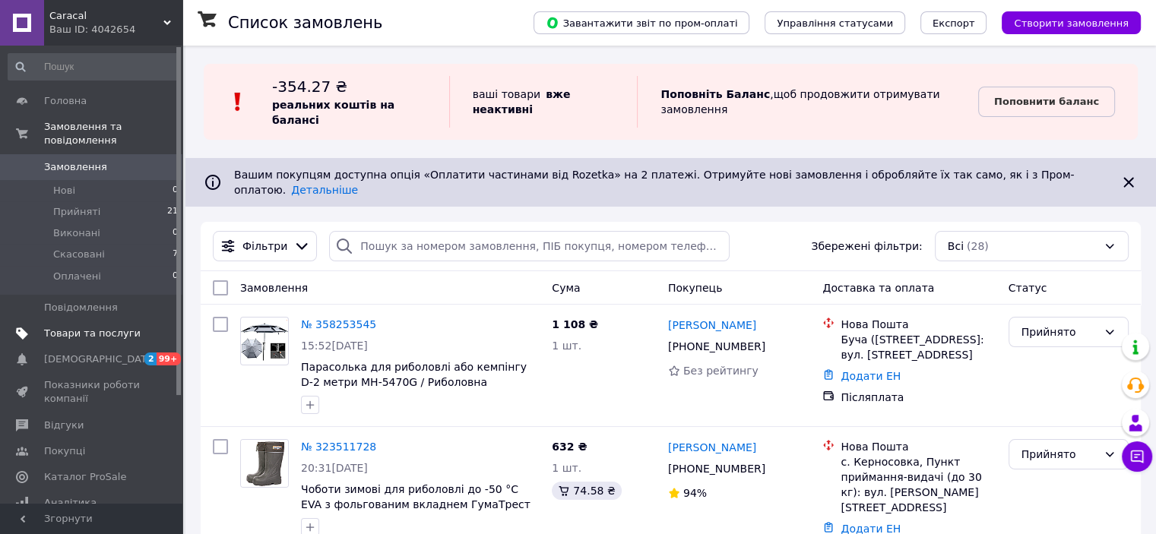
click at [91, 327] on span "Товари та послуги" at bounding box center [92, 334] width 97 height 14
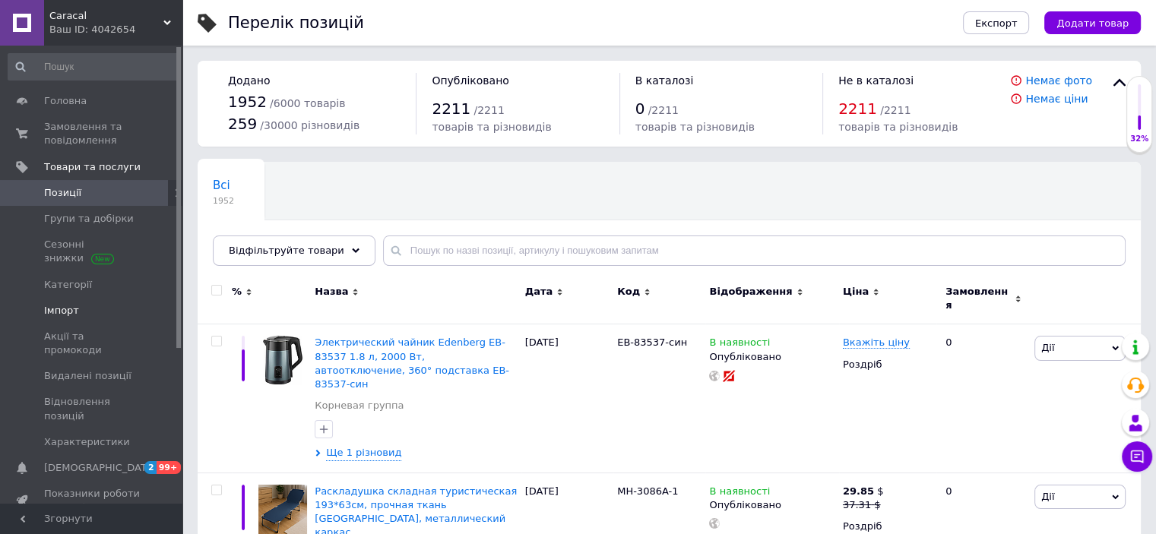
click at [70, 315] on span "Імпорт" at bounding box center [61, 311] width 35 height 14
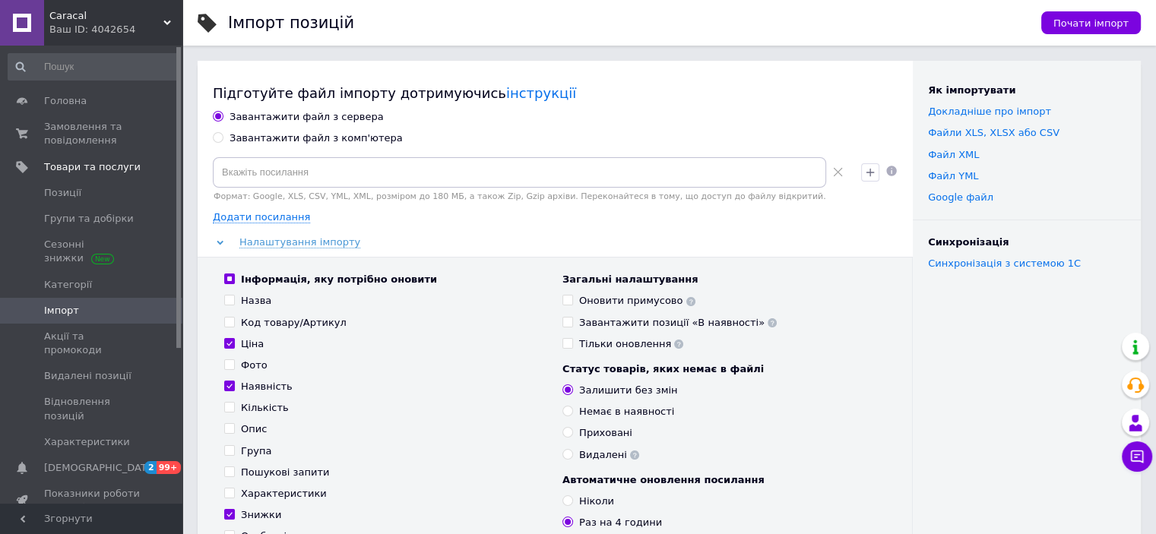
click at [296, 141] on div "Завантажити файл з комп'ютера" at bounding box center [316, 139] width 173 height 14
click at [223, 141] on input "Завантажити файл з комп'ютера" at bounding box center [218, 137] width 10 height 10
radio input "true"
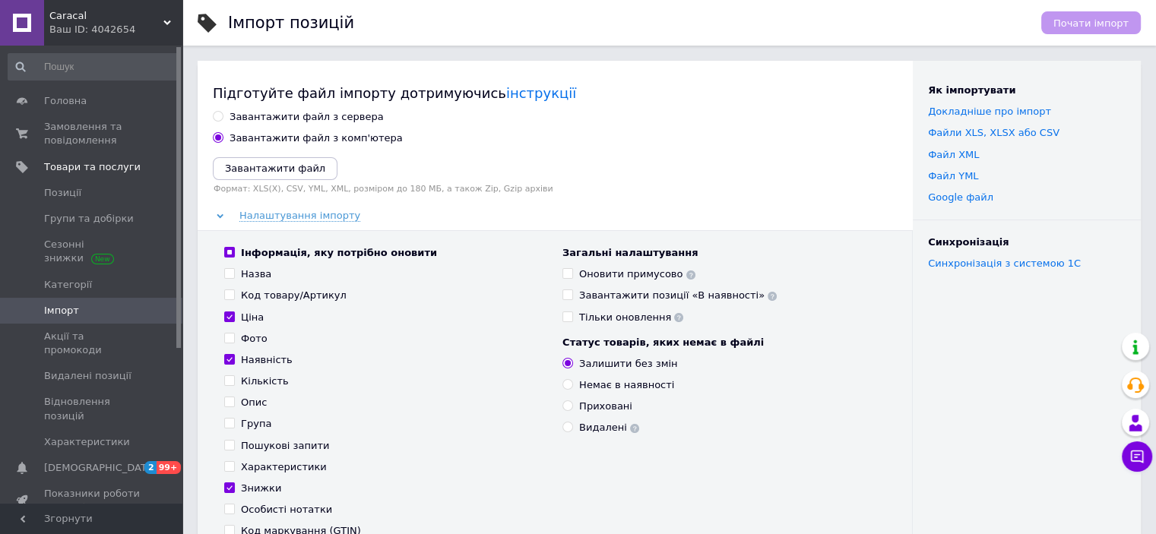
click at [293, 118] on div "Завантажити файл з сервера" at bounding box center [307, 117] width 154 height 14
click at [223, 118] on input "Завантажити файл з сервера" at bounding box center [218, 116] width 10 height 10
radio input "true"
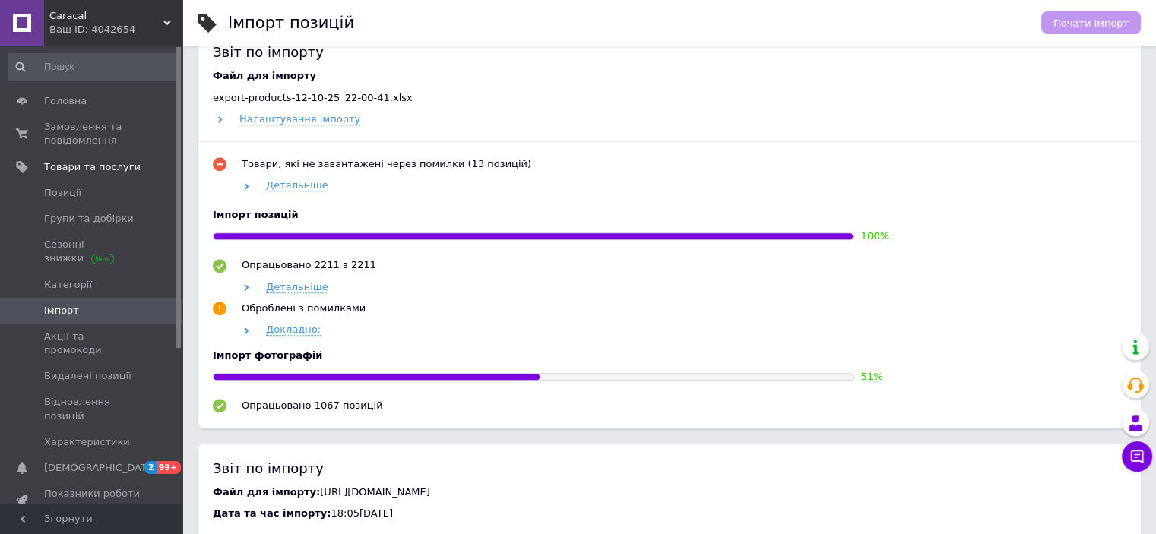
scroll to position [684, 0]
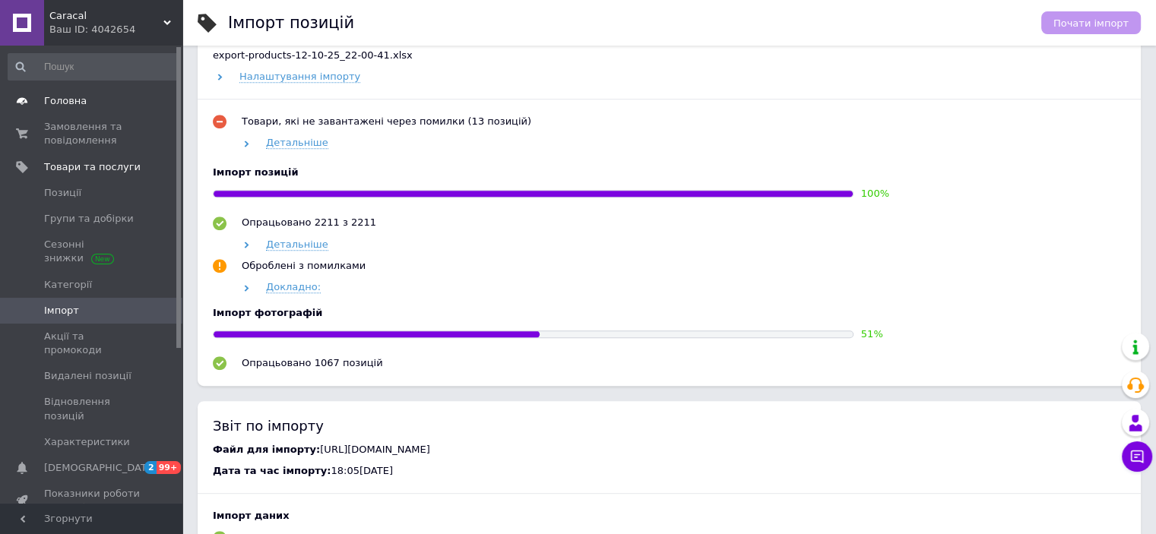
click at [70, 101] on span "Головна" at bounding box center [65, 101] width 43 height 14
click at [304, 143] on span "Детальніше" at bounding box center [297, 143] width 62 height 12
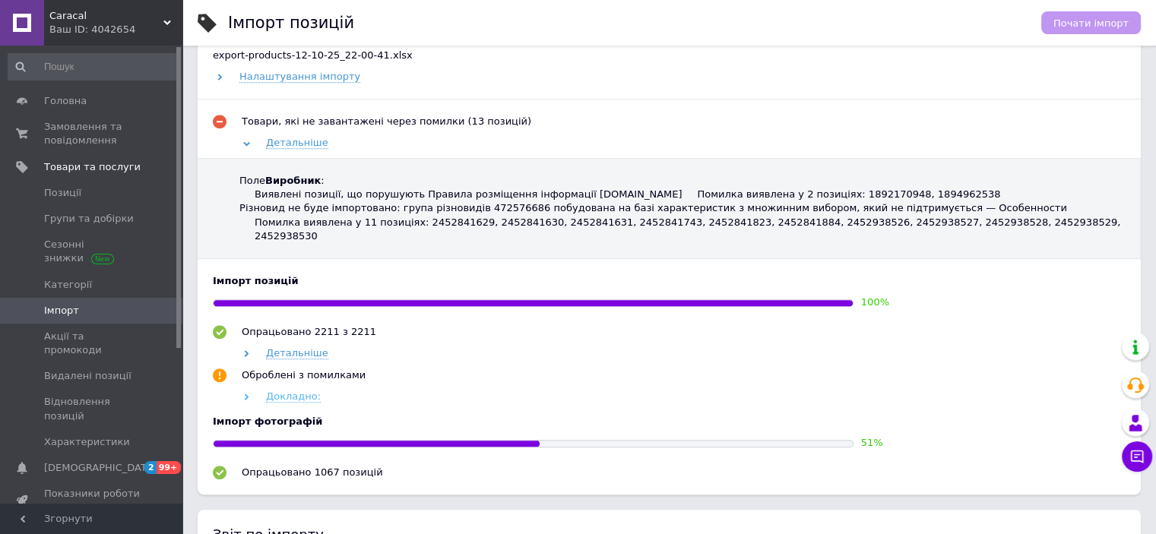
click at [300, 391] on span "Докладно:" at bounding box center [293, 397] width 55 height 12
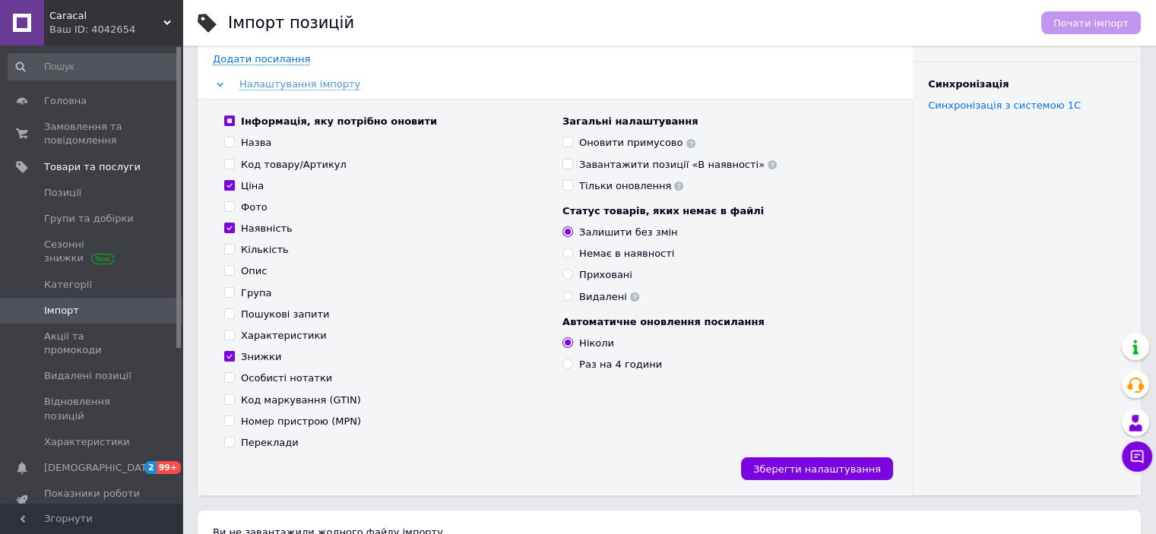
scroll to position [270, 0]
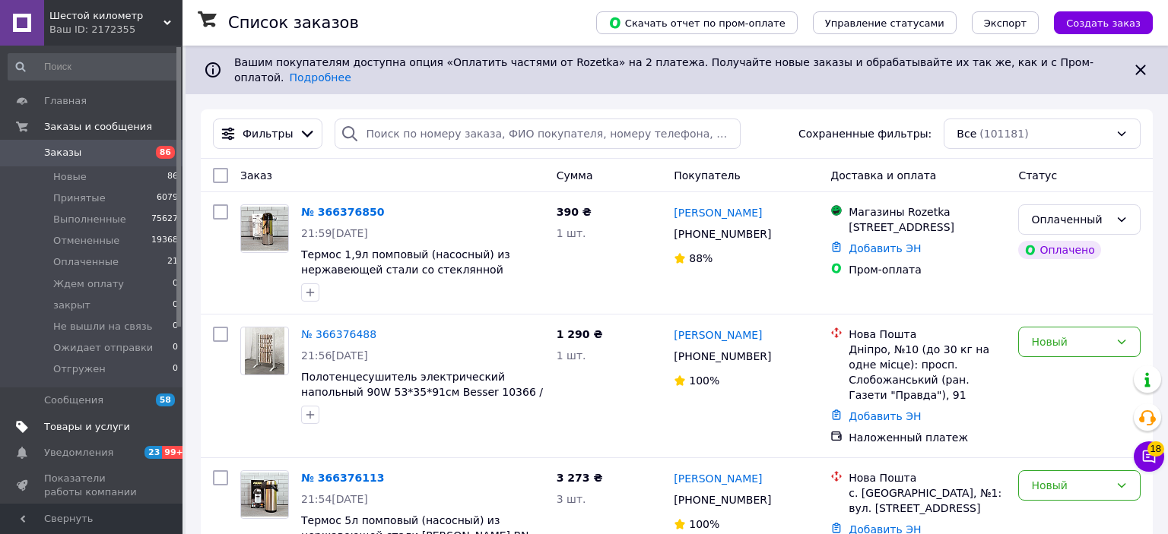
click at [86, 425] on span "Товары и услуги" at bounding box center [87, 427] width 86 height 14
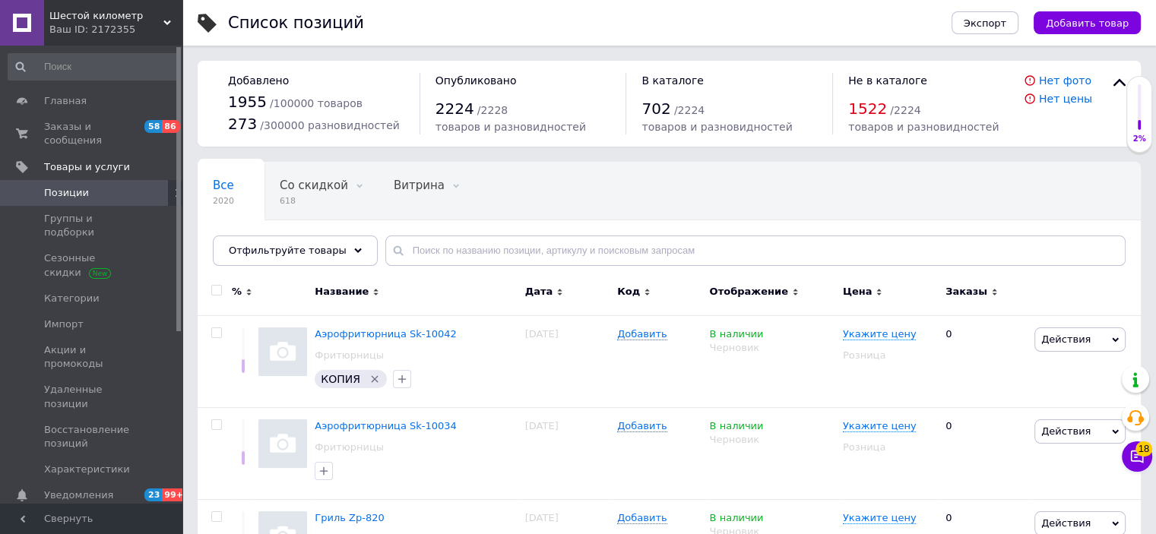
click at [106, 14] on span "Шестой километр" at bounding box center [106, 16] width 114 height 14
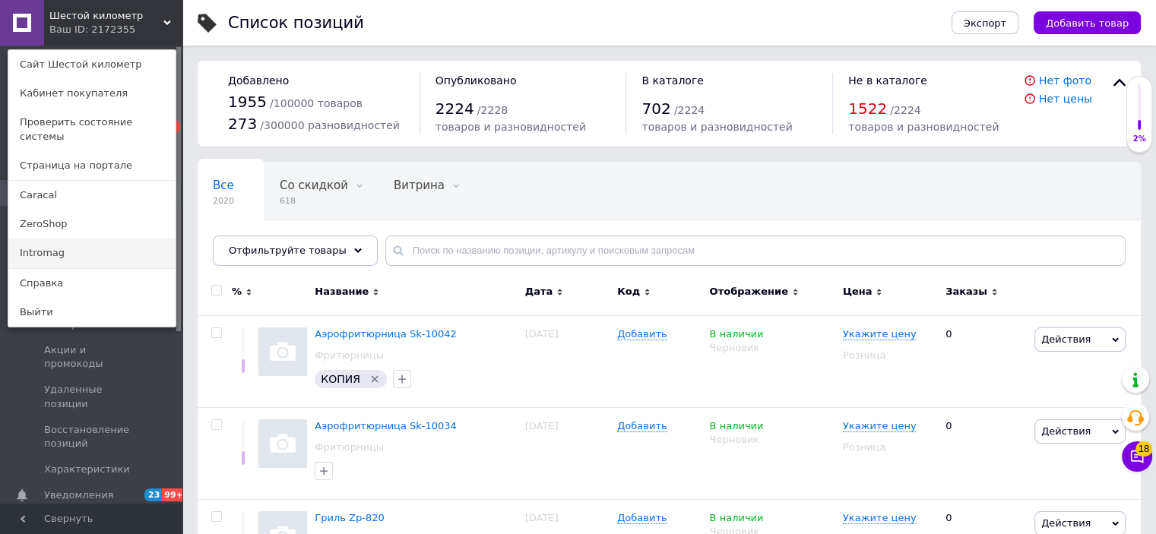
click at [97, 242] on link "Intromag" at bounding box center [91, 253] width 167 height 29
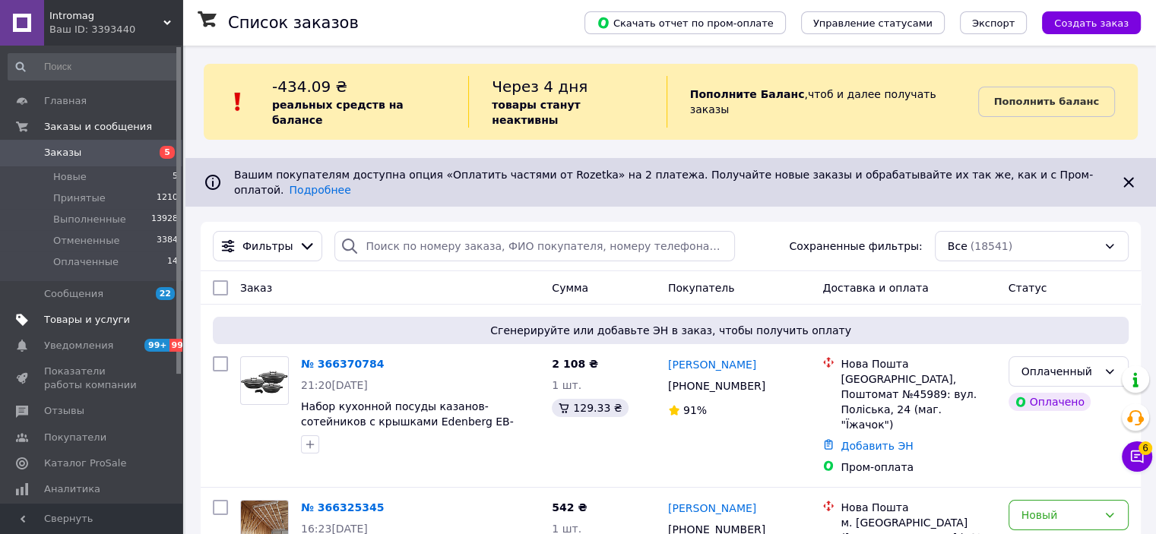
click at [93, 319] on span "Товары и услуги" at bounding box center [87, 320] width 86 height 14
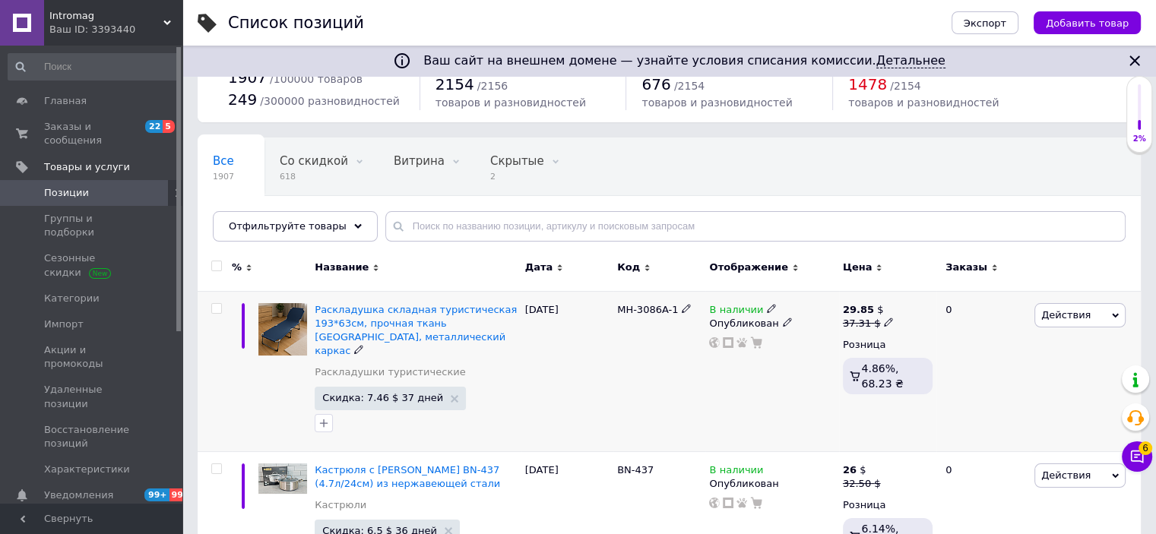
scroll to position [76, 0]
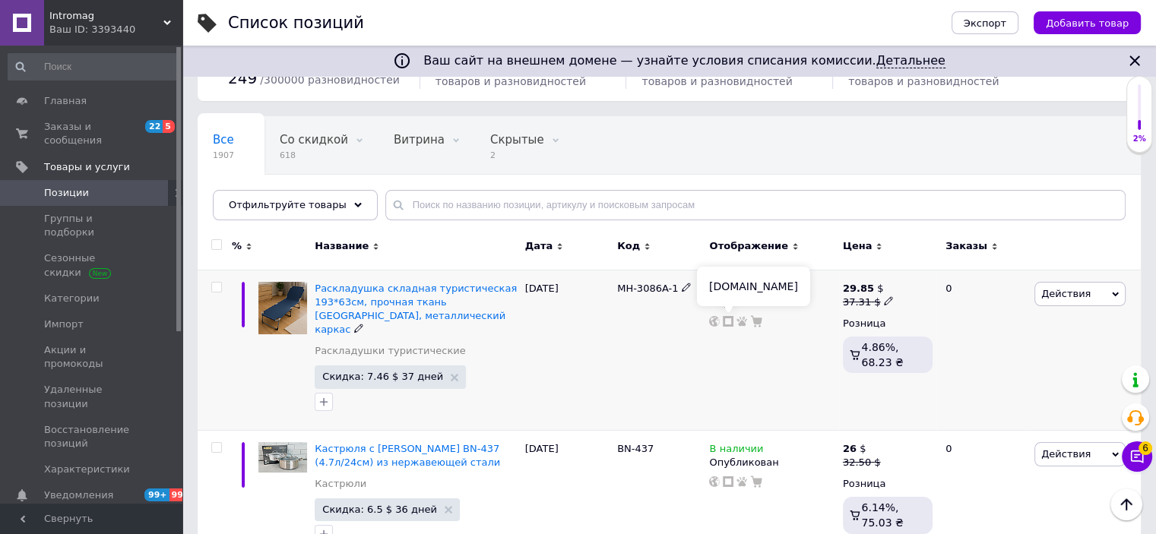
click at [729, 325] on use at bounding box center [728, 321] width 11 height 11
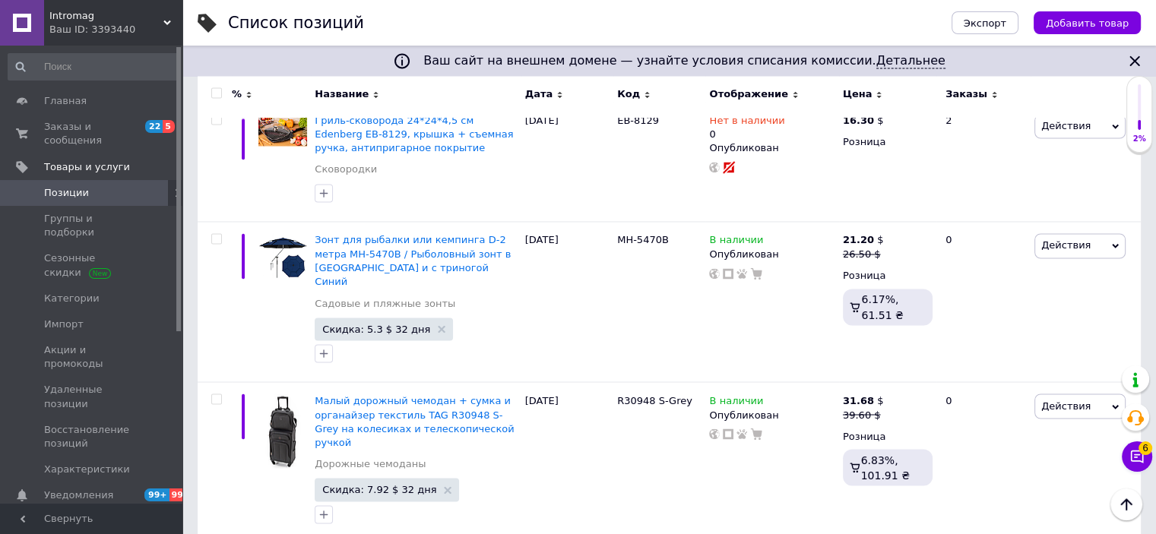
scroll to position [14350, 0]
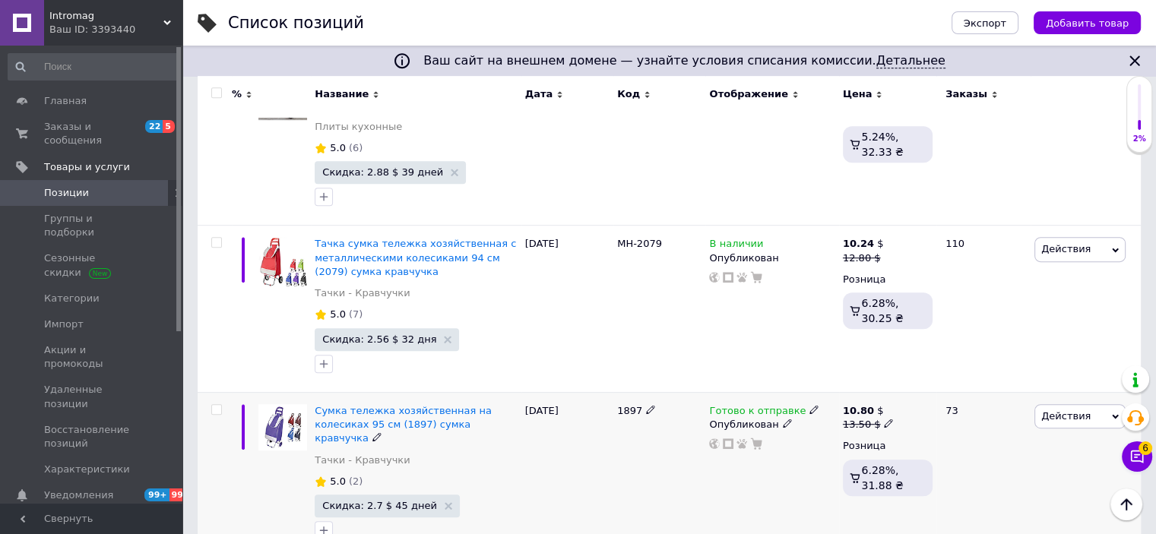
scroll to position [721, 0]
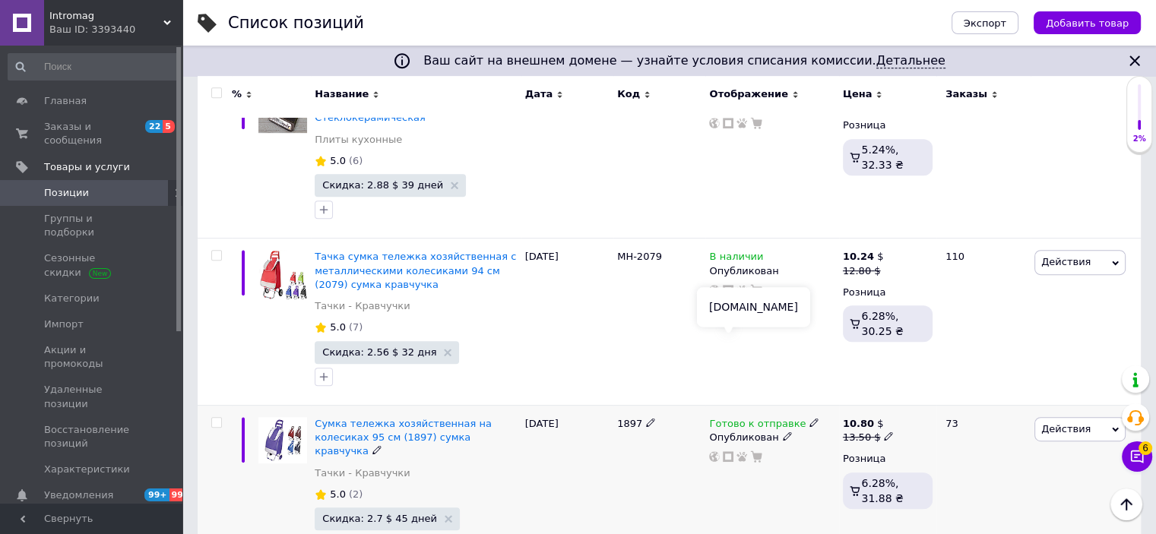
click at [728, 452] on icon at bounding box center [728, 457] width 11 height 11
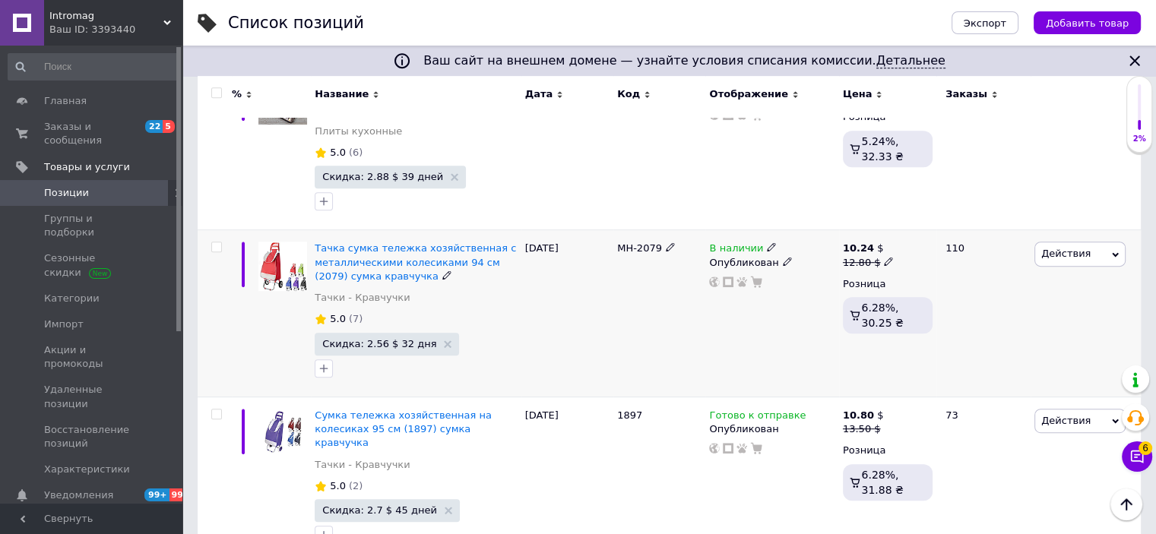
scroll to position [797, 0]
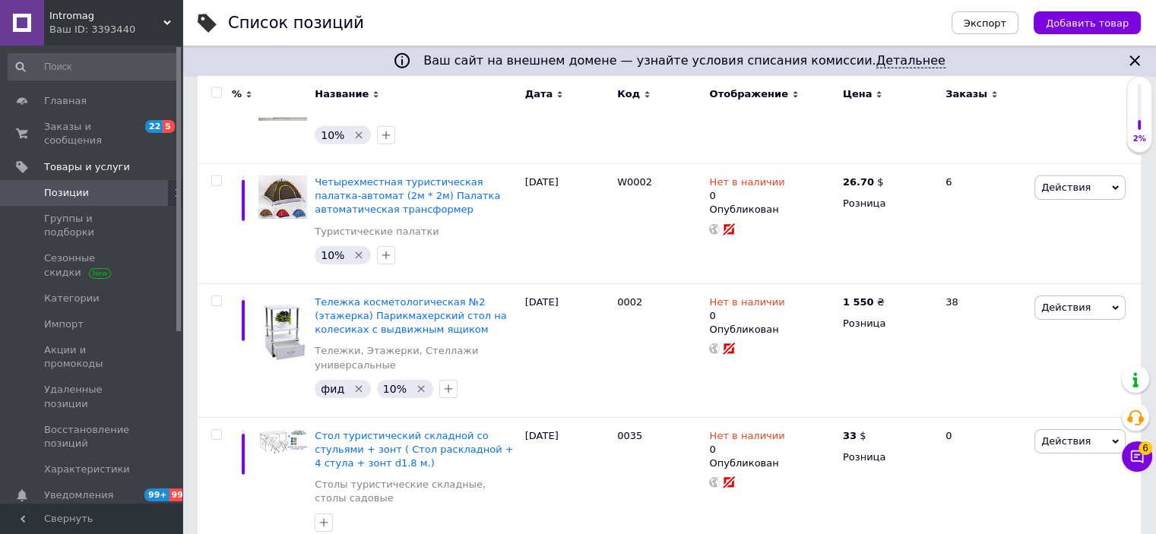
scroll to position [11820, 0]
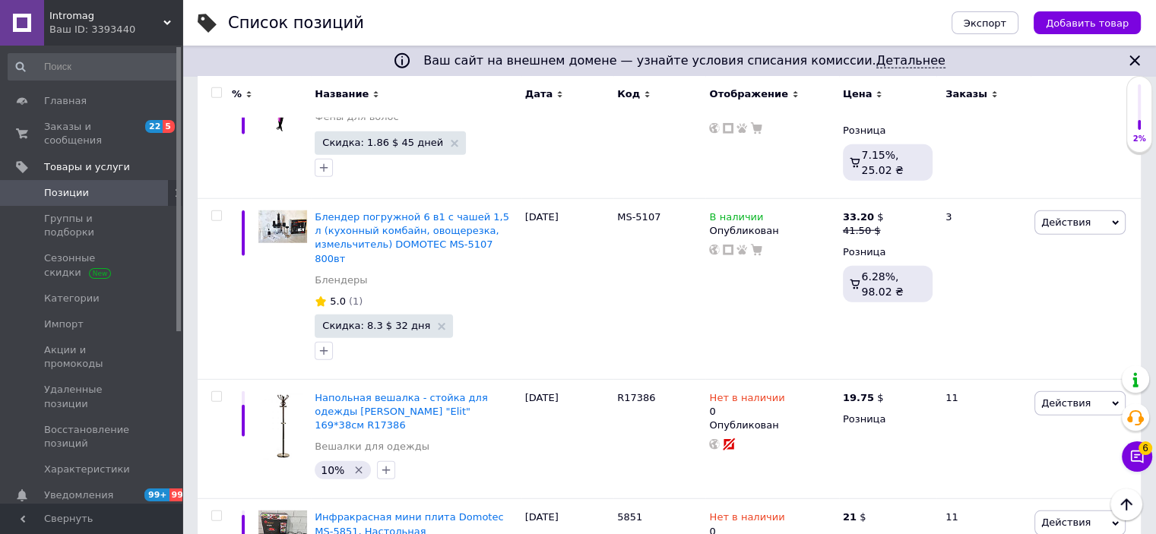
scroll to position [9827, 0]
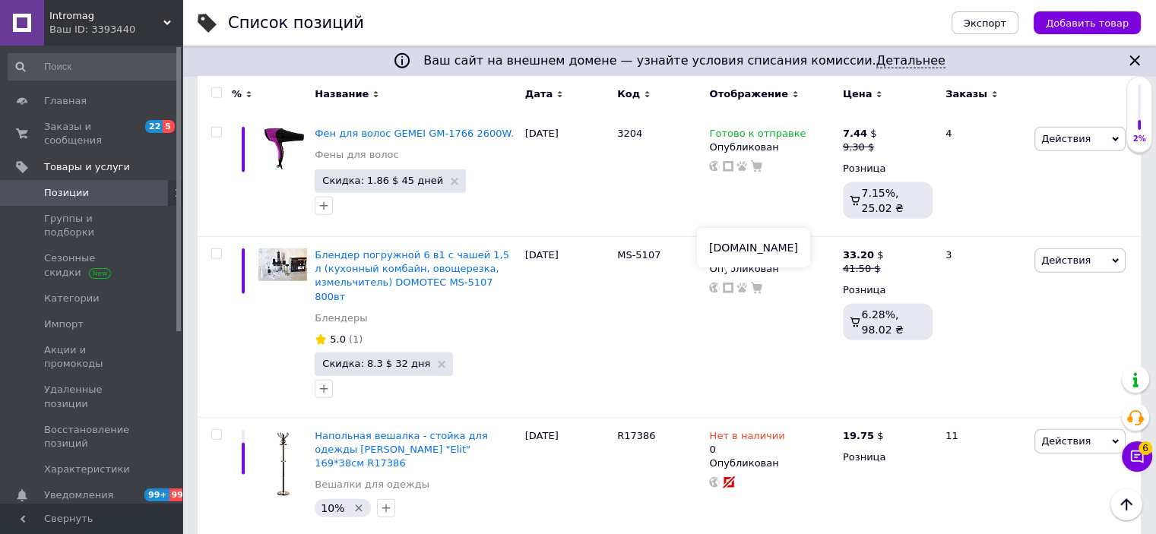
click at [68, 318] on span "Импорт" at bounding box center [64, 325] width 40 height 14
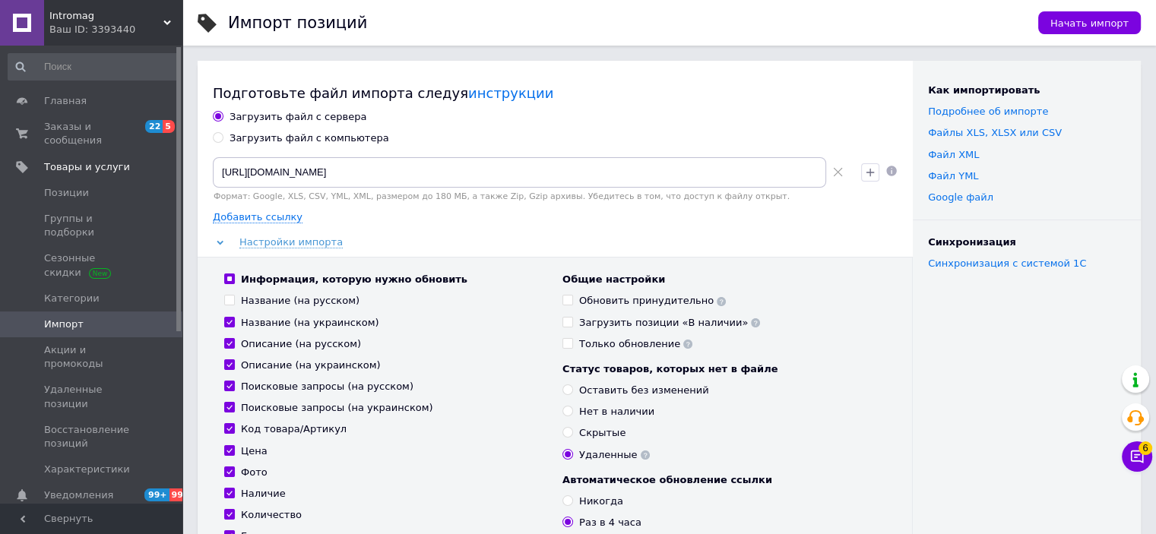
click at [298, 140] on div "Загрузить файл с компьютера" at bounding box center [310, 139] width 160 height 14
click at [223, 140] on input "Загрузить файл с компьютера" at bounding box center [218, 137] width 10 height 10
radio input "true"
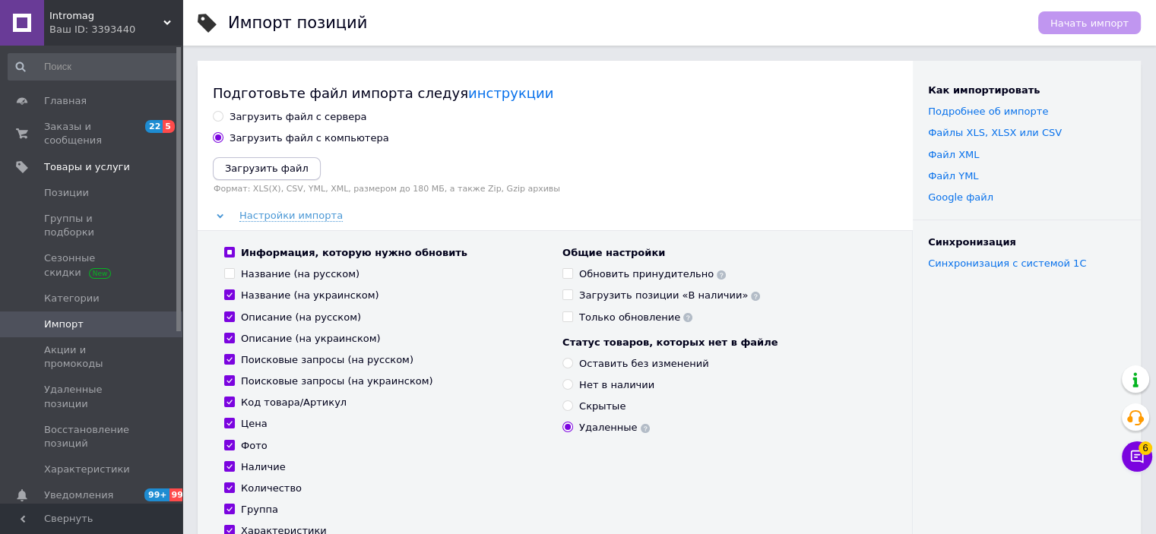
click at [262, 166] on icon "Загрузить файл" at bounding box center [267, 168] width 84 height 11
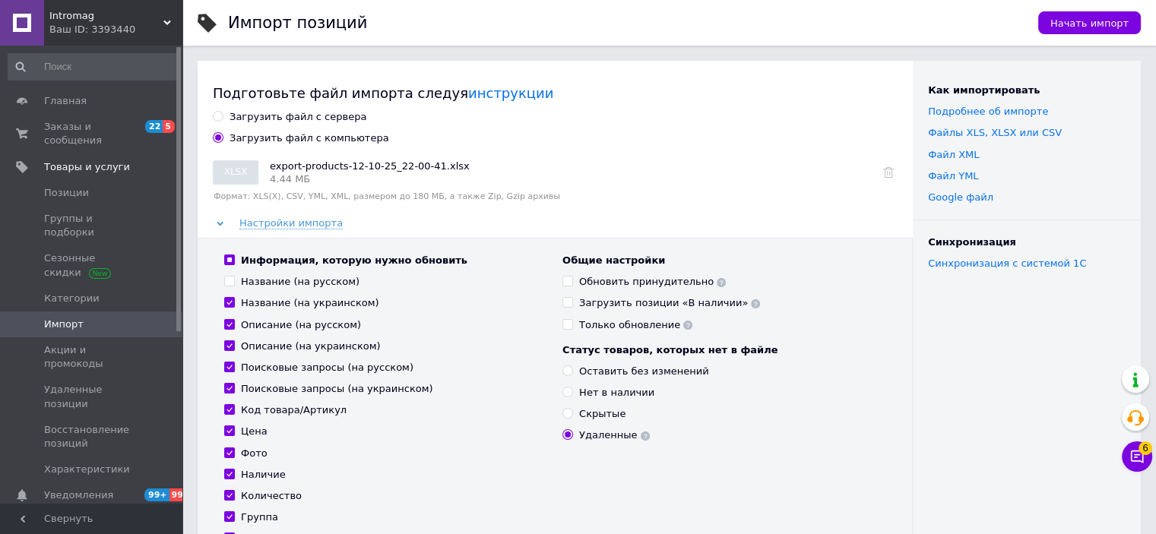
click at [318, 284] on div "Название (на русском)" at bounding box center [300, 282] width 119 height 14
click at [234, 284] on input "Название (на русском)" at bounding box center [229, 281] width 10 height 10
checkbox input "true"
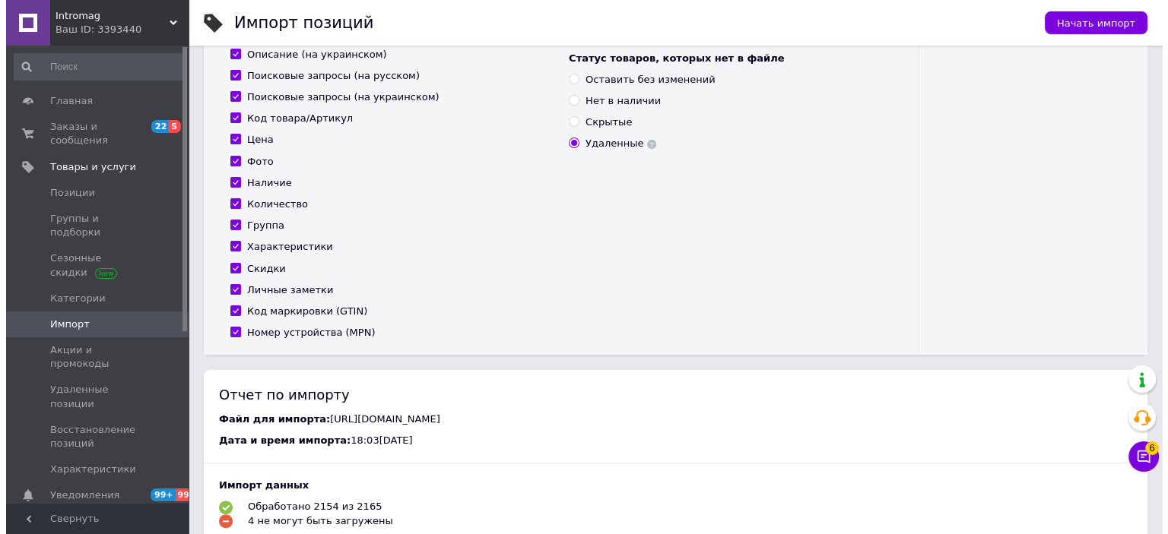
scroll to position [304, 0]
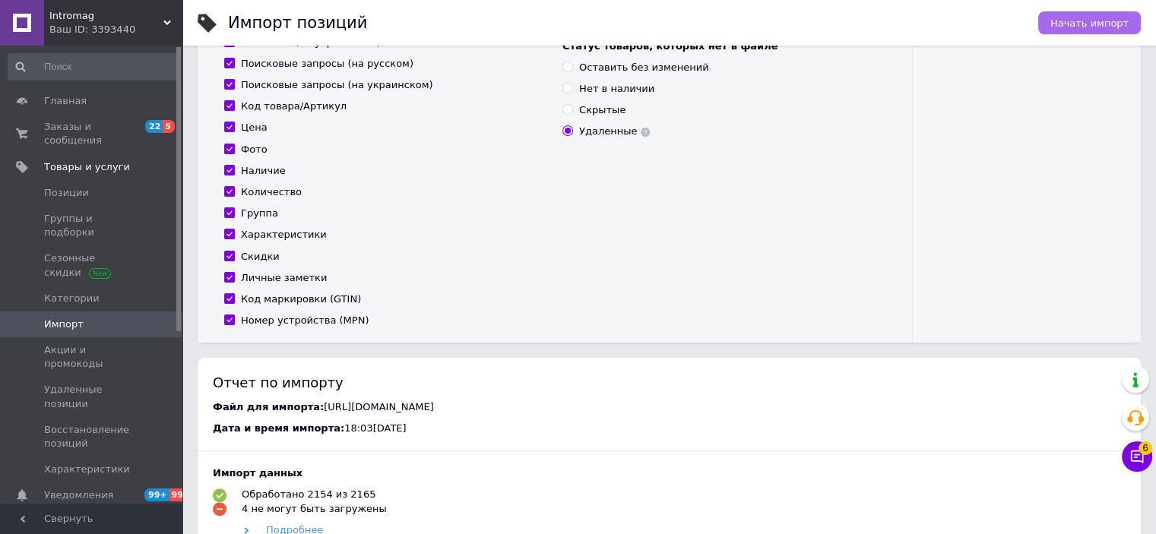
click at [1108, 29] on span "Начать импорт" at bounding box center [1090, 22] width 78 height 11
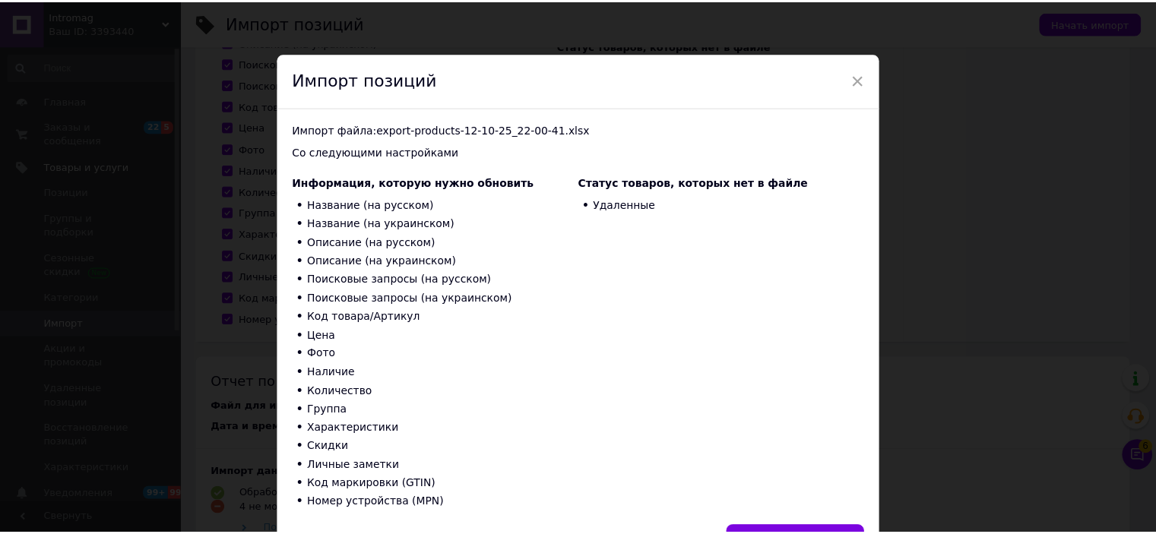
scroll to position [91, 0]
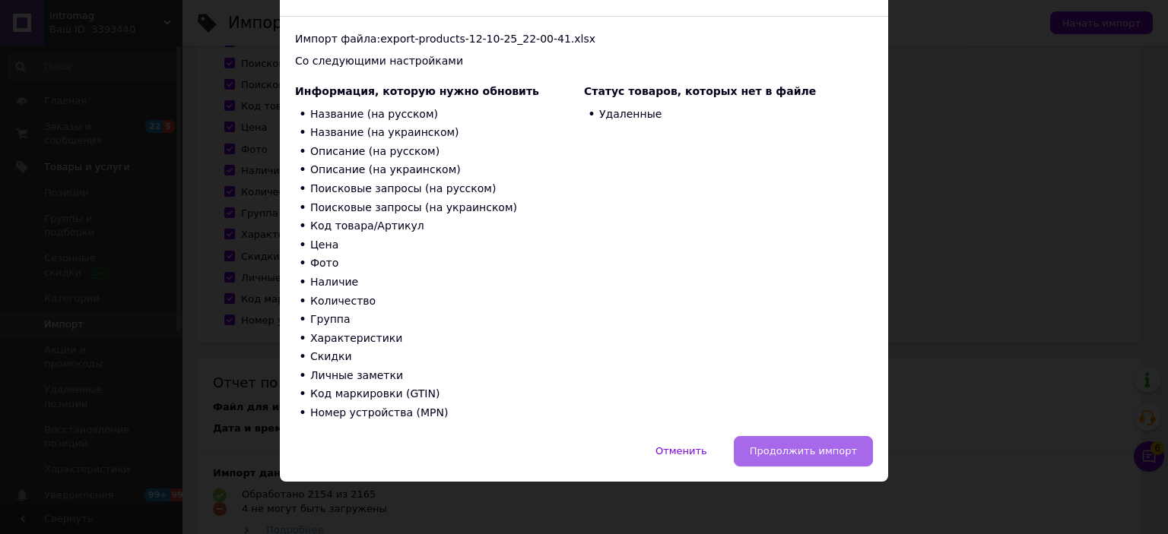
click at [825, 452] on span "Продолжить импорт" at bounding box center [803, 451] width 107 height 11
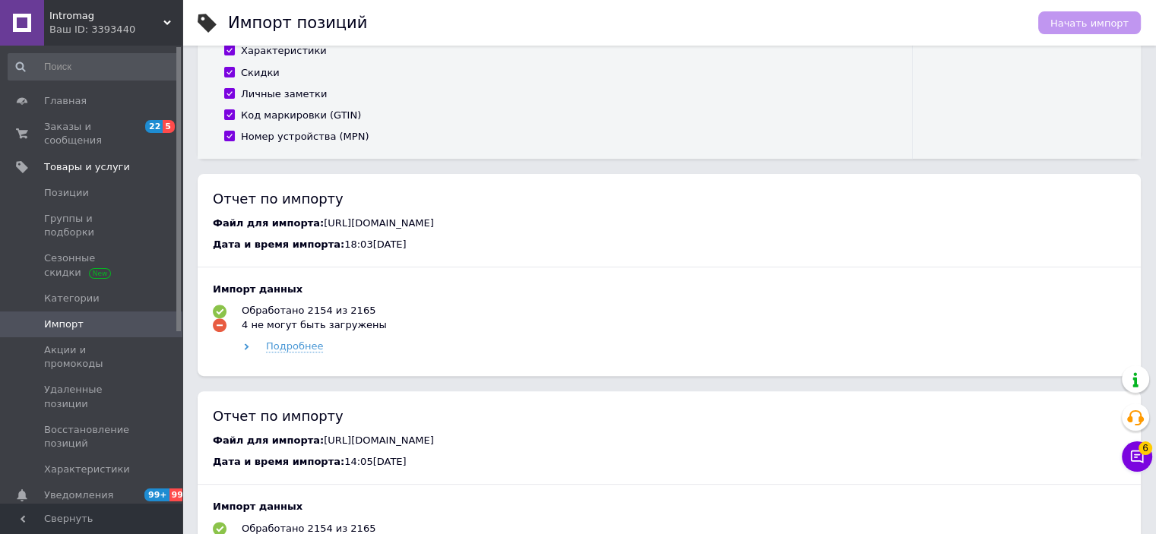
scroll to position [532, 0]
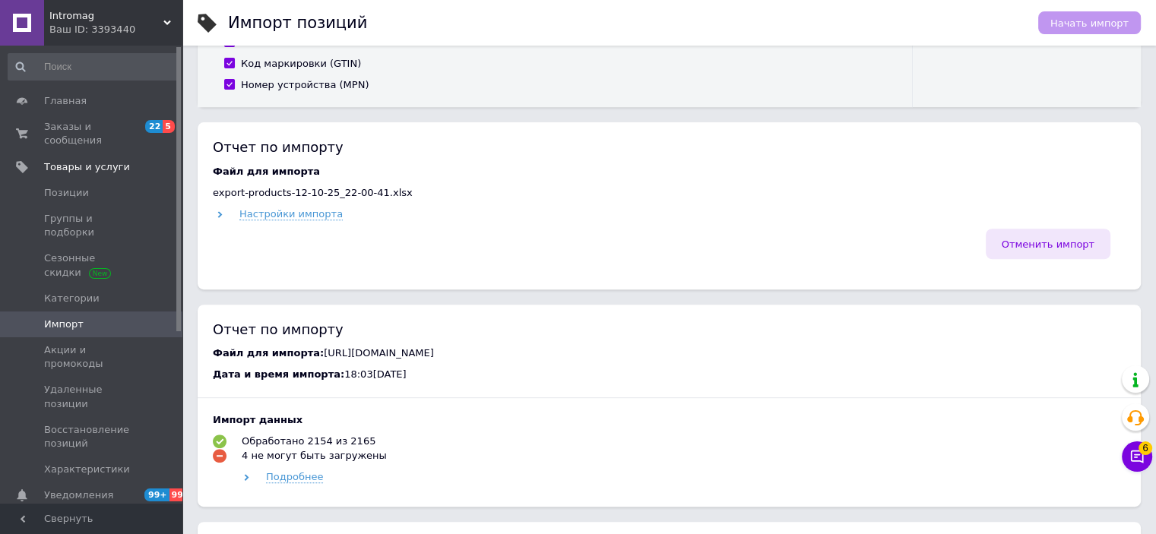
click at [1069, 248] on span "Отменить импорт" at bounding box center [1048, 244] width 93 height 11
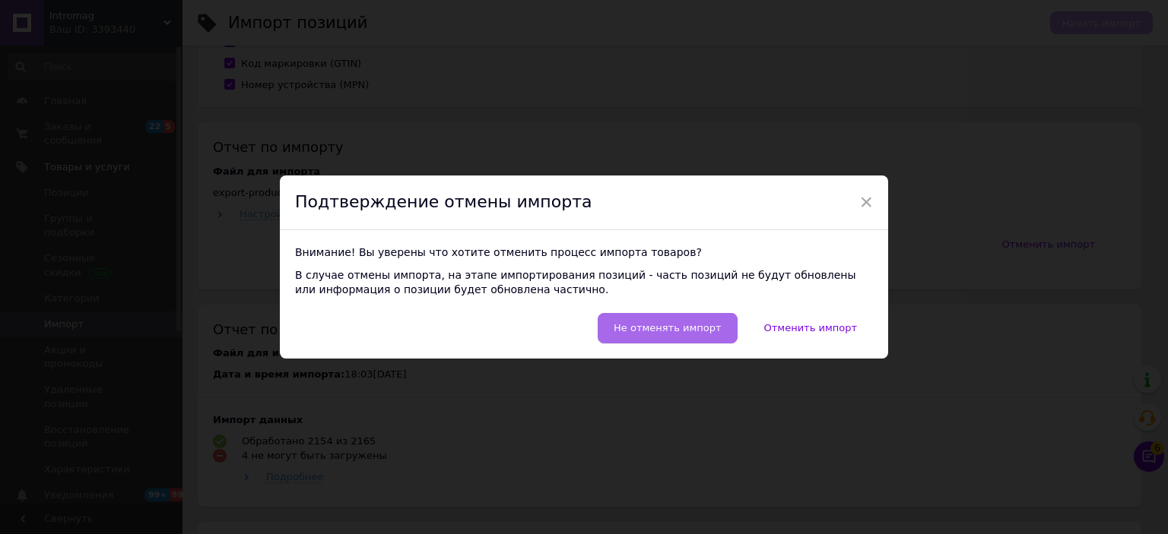
click at [703, 335] on button "Не отменять импорт" at bounding box center [667, 328] width 139 height 30
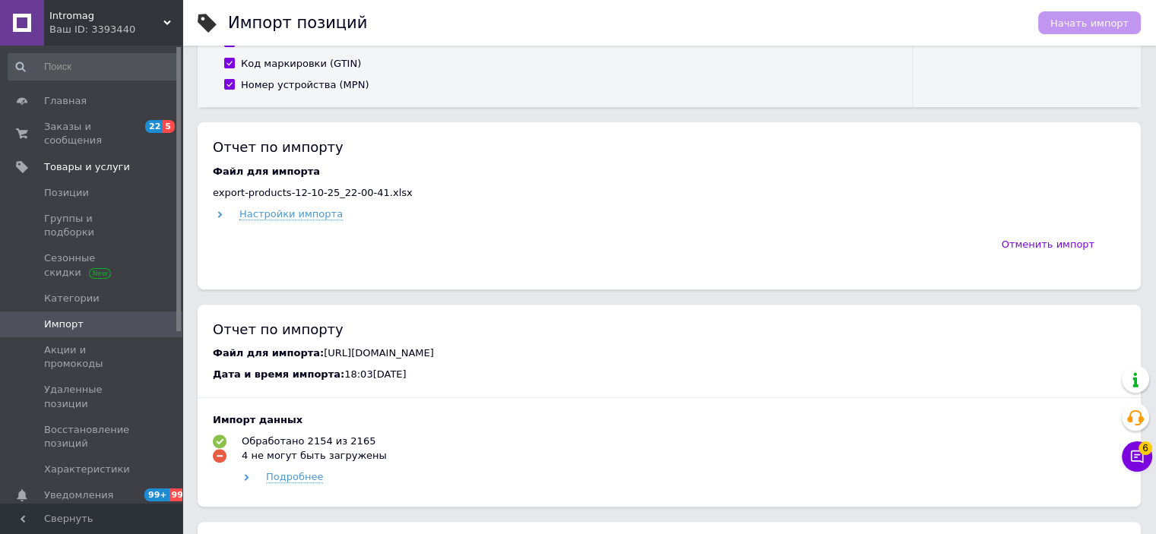
click at [703, 335] on div "Отчет по импорту" at bounding box center [669, 329] width 913 height 19
click at [1070, 232] on button "Отменить импорт" at bounding box center [1048, 244] width 125 height 30
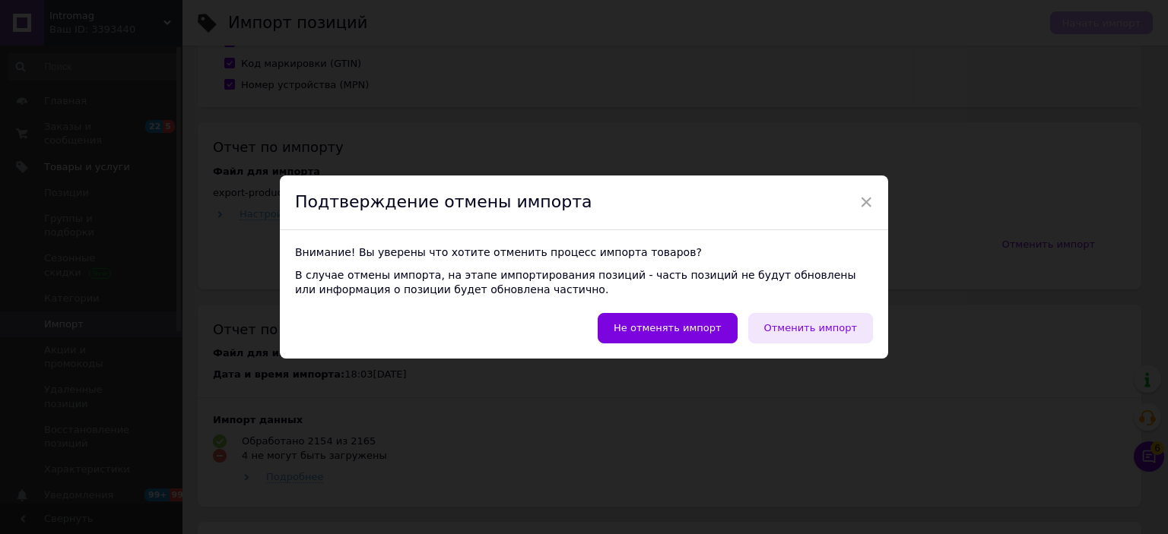
click at [851, 328] on span "Отменить импорт" at bounding box center [810, 327] width 93 height 11
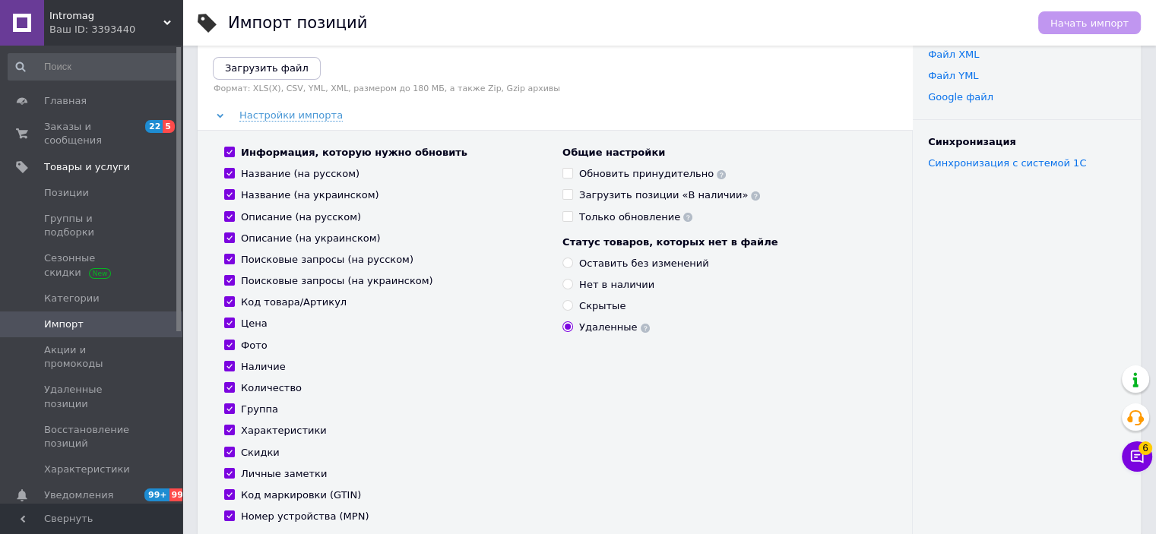
scroll to position [152, 0]
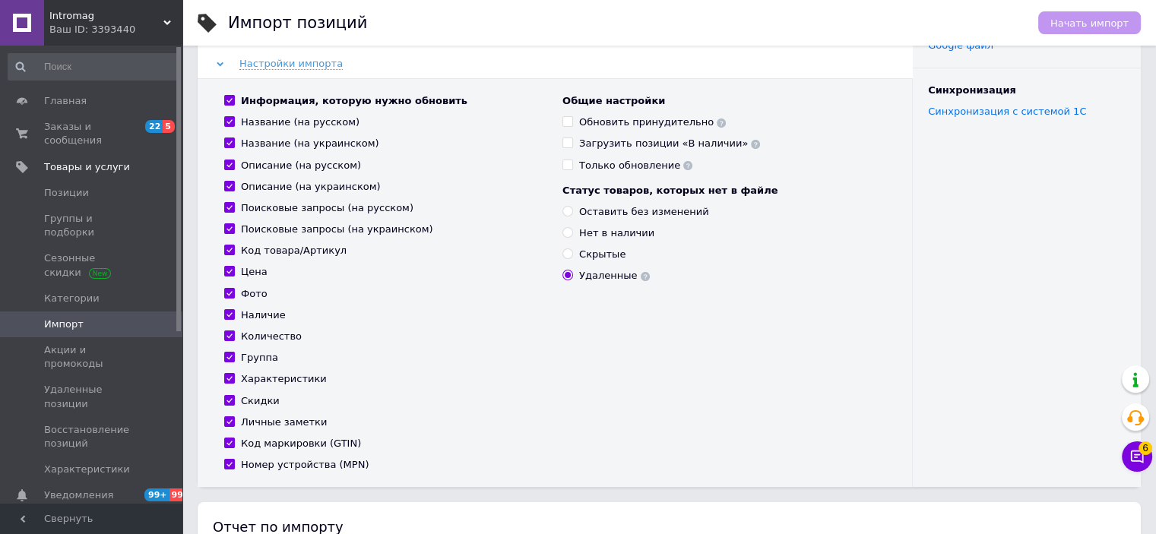
click at [271, 424] on div "Личные заметки" at bounding box center [284, 423] width 86 height 14
click at [234, 424] on input "Личные заметки" at bounding box center [229, 422] width 10 height 10
checkbox input "false"
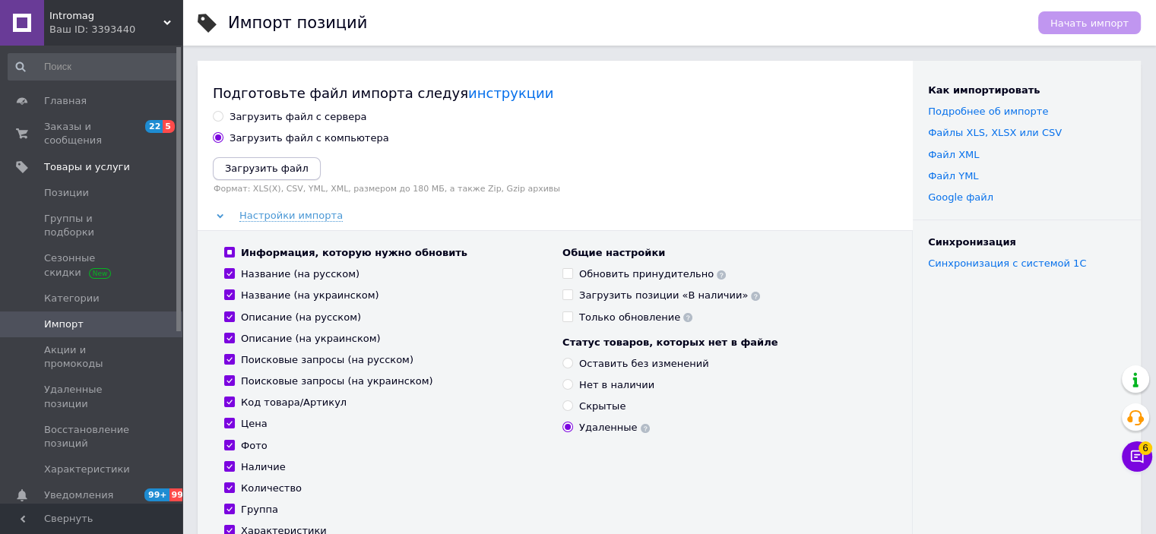
click at [255, 171] on icon "Загрузить файл" at bounding box center [267, 168] width 84 height 11
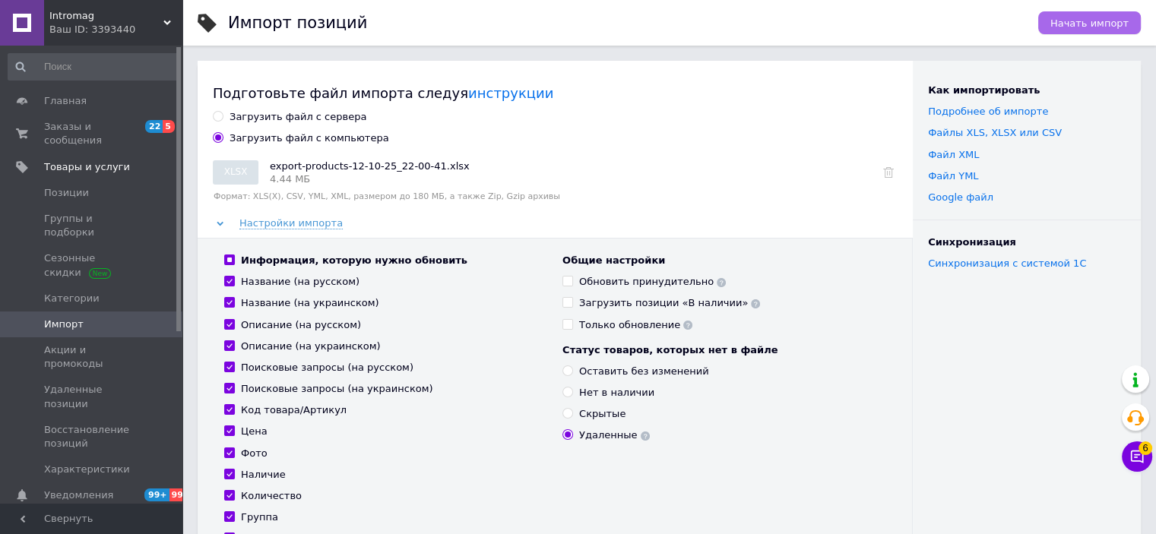
click at [1090, 32] on button "Начать импорт" at bounding box center [1090, 22] width 103 height 23
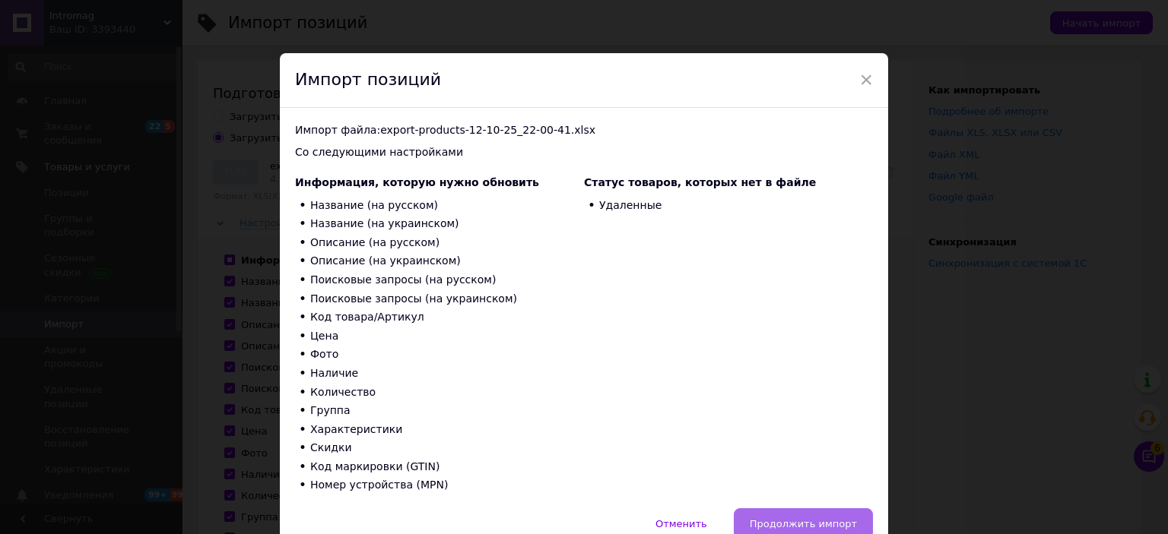
click at [832, 518] on span "Продолжить импорт" at bounding box center [803, 523] width 107 height 11
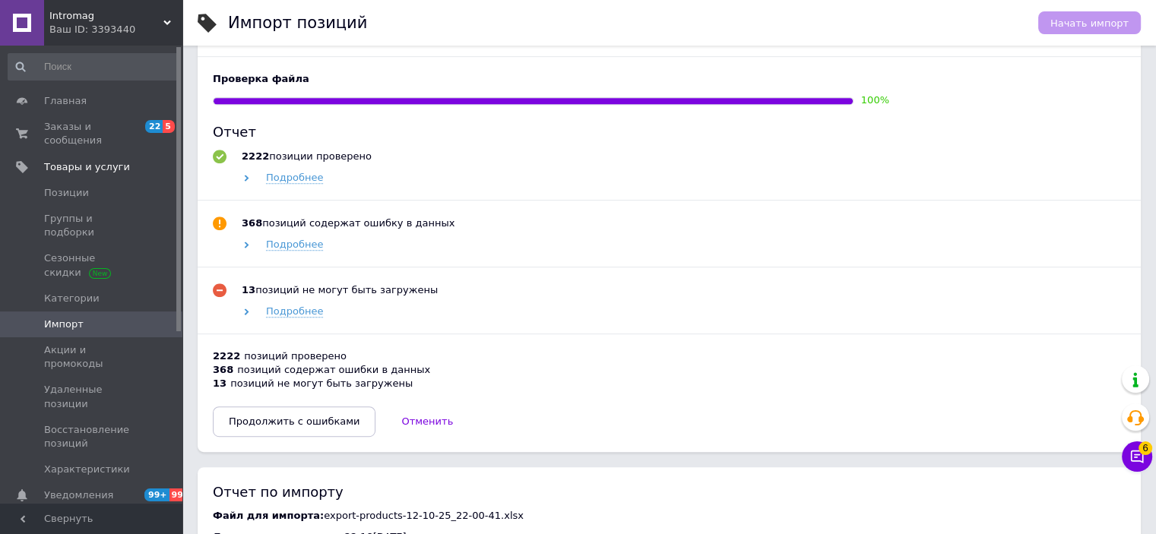
scroll to position [760, 0]
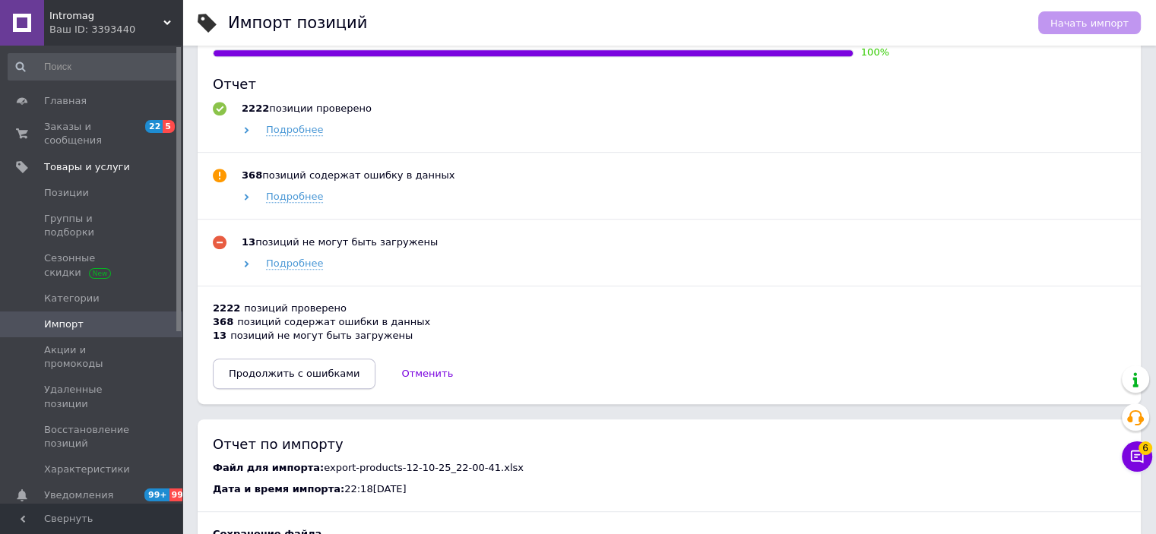
click at [316, 379] on span "Продолжить с ошибками" at bounding box center [294, 373] width 131 height 11
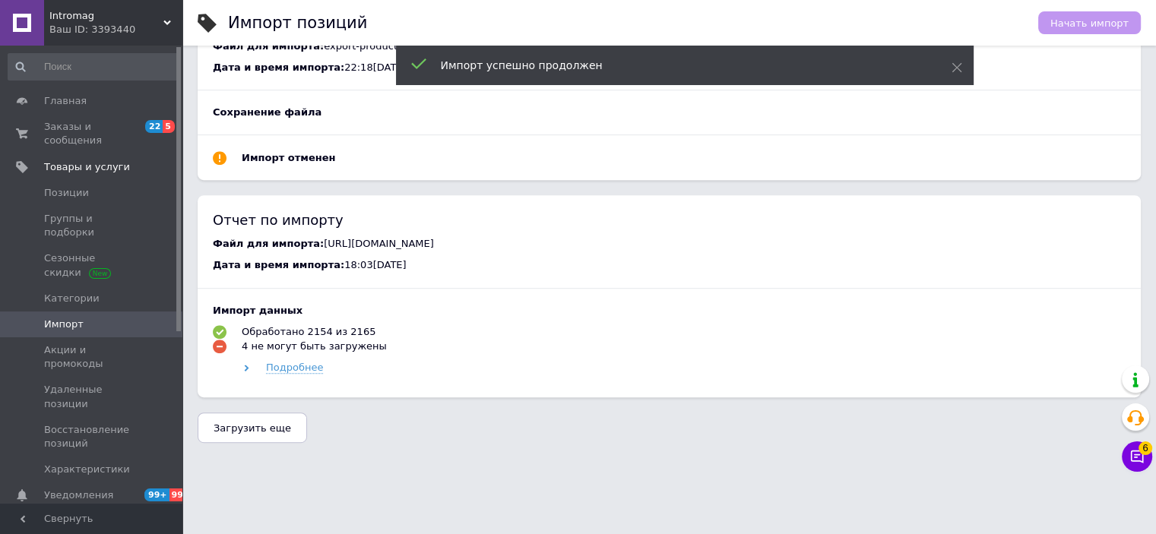
scroll to position [392, 0]
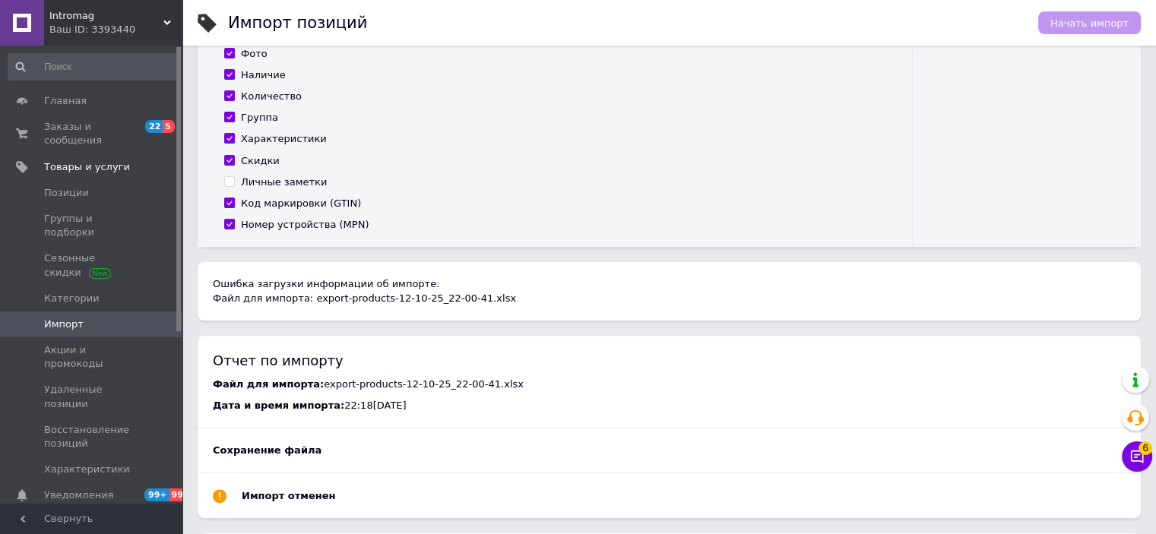
click at [94, 23] on div "Ваш ID: 3393440" at bounding box center [115, 30] width 133 height 14
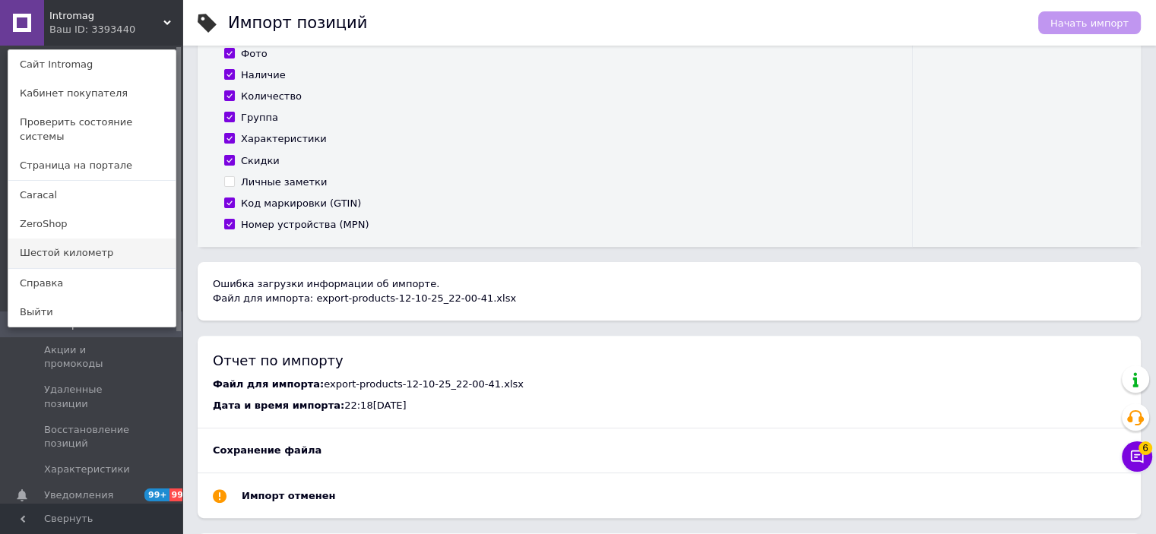
click at [84, 239] on link "Шестой километр" at bounding box center [91, 253] width 167 height 29
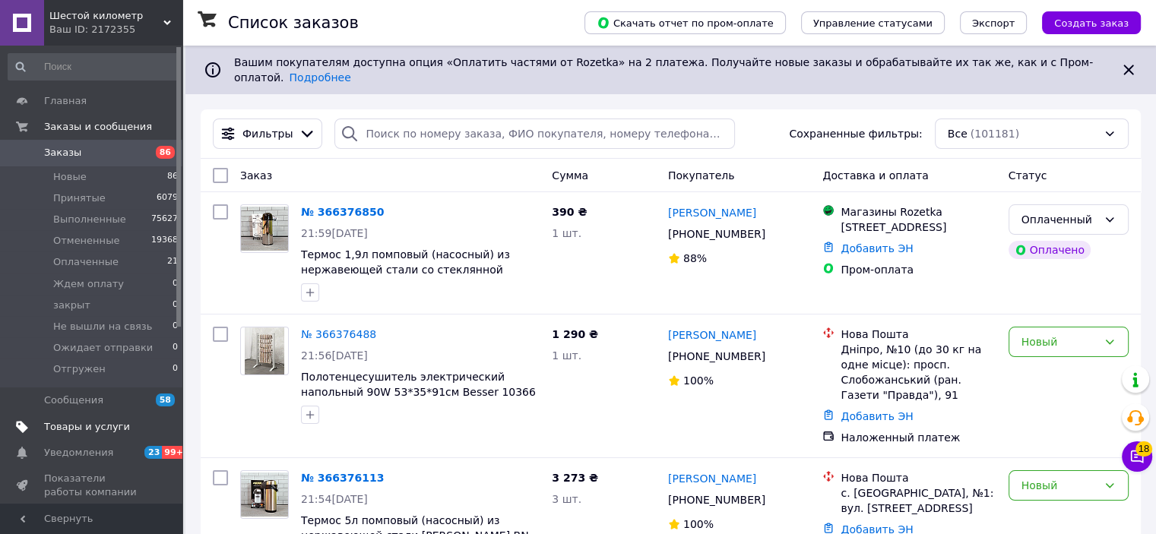
click at [97, 430] on span "Товары и услуги" at bounding box center [87, 427] width 86 height 14
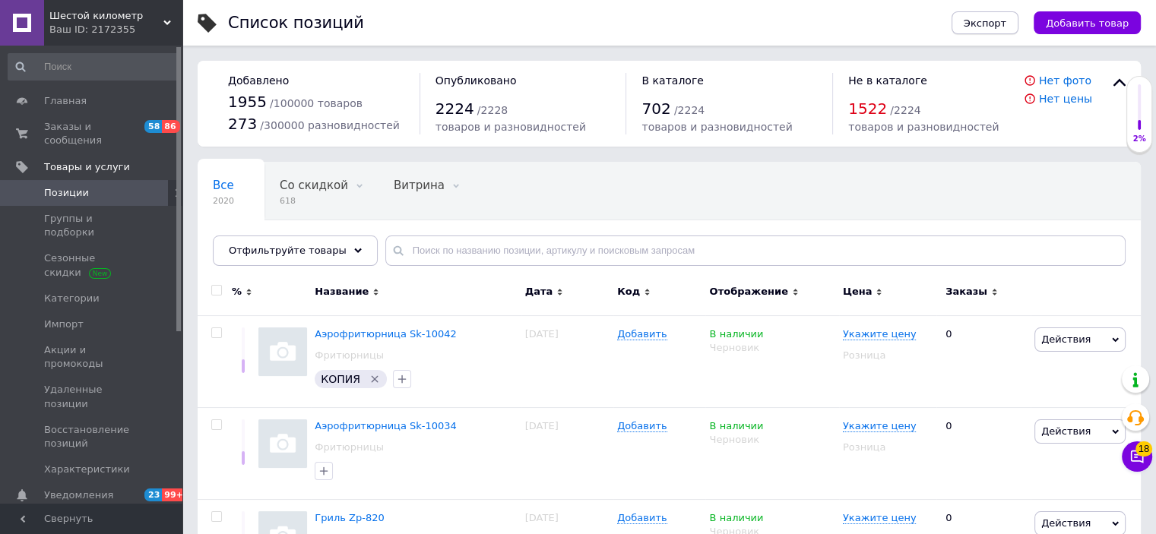
click at [1007, 18] on span "Экспорт" at bounding box center [985, 22] width 43 height 11
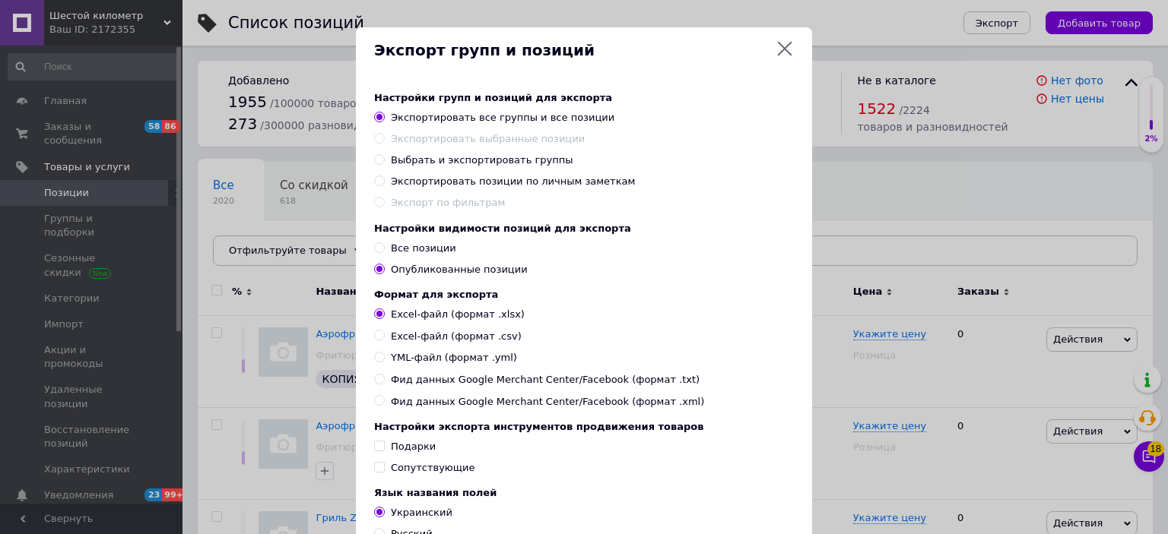
click at [374, 362] on input "YML-файл (формат .yml)" at bounding box center [379, 357] width 10 height 10
radio input "true"
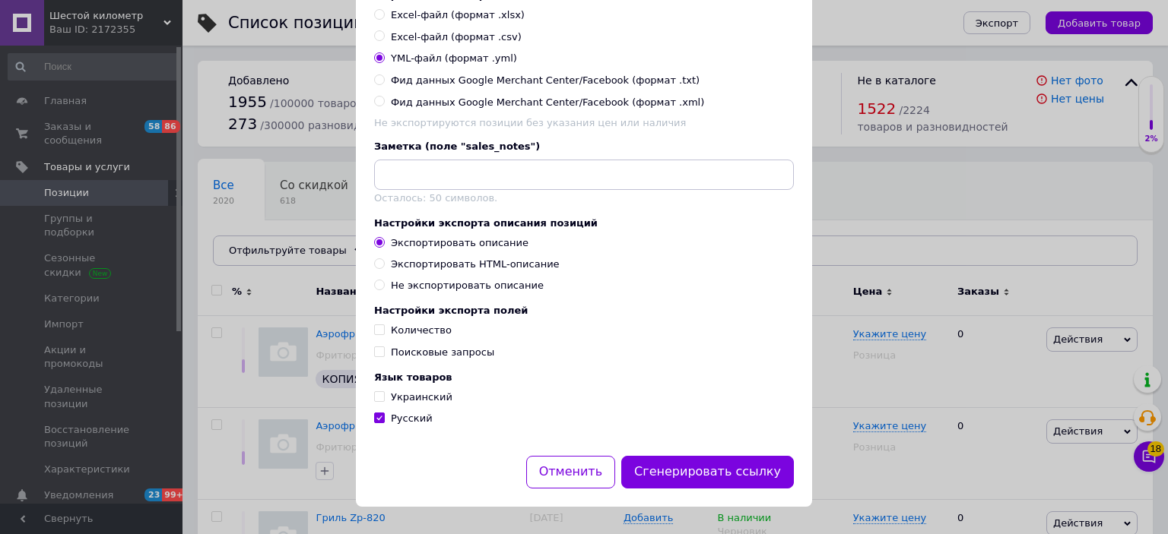
scroll to position [304, 0]
click at [475, 271] on div "Экспортировать HTML-описание" at bounding box center [475, 265] width 169 height 14
click at [384, 268] on input "Экспортировать HTML-описание" at bounding box center [379, 263] width 10 height 10
radio input "true"
click at [376, 401] on input "Украинский" at bounding box center [379, 397] width 10 height 10
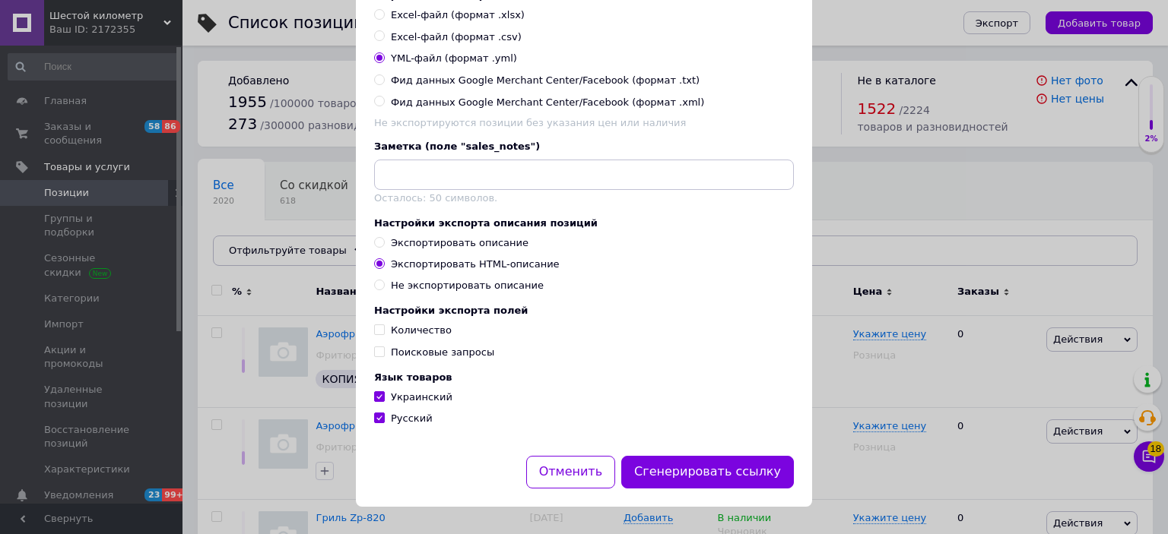
checkbox input "true"
click at [698, 489] on button "Сгенерировать ссылку" at bounding box center [707, 472] width 173 height 33
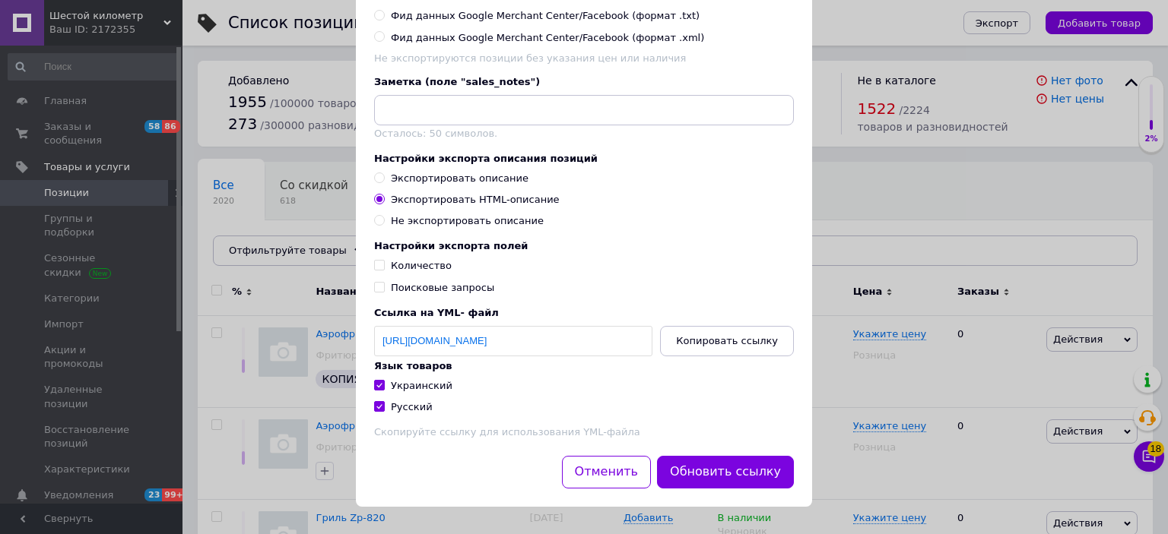
scroll to position [388, 0]
click at [734, 339] on span "Копировать ссылку" at bounding box center [727, 340] width 102 height 11
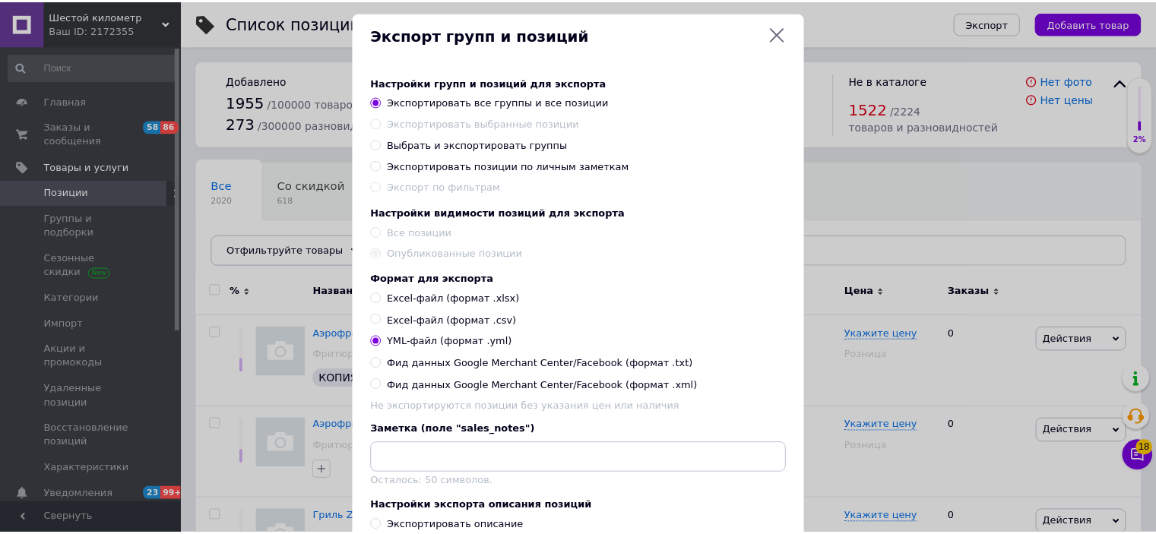
scroll to position [8, 0]
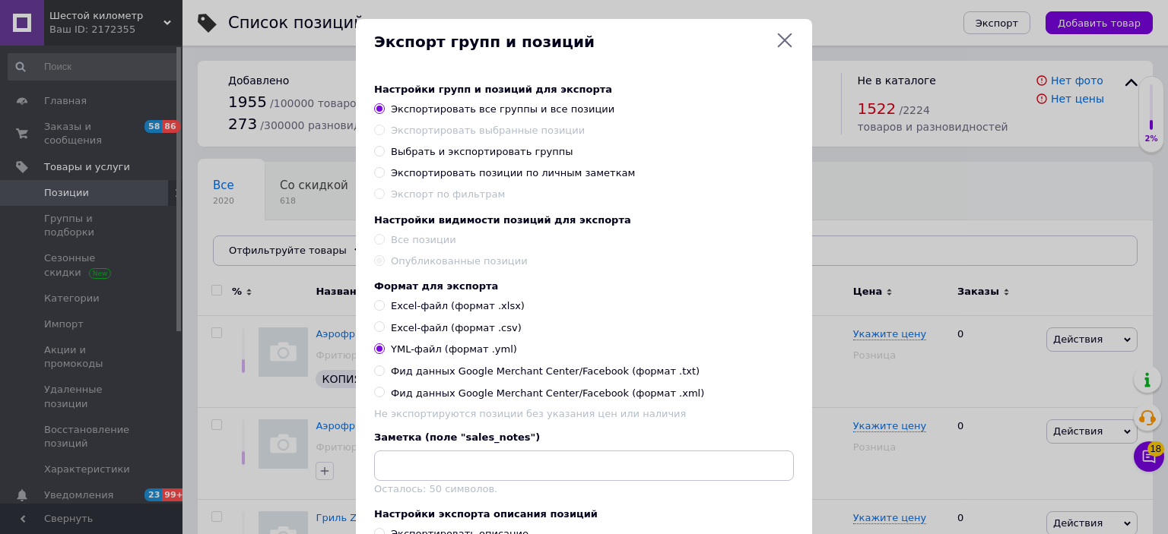
click at [780, 35] on icon at bounding box center [784, 40] width 18 height 18
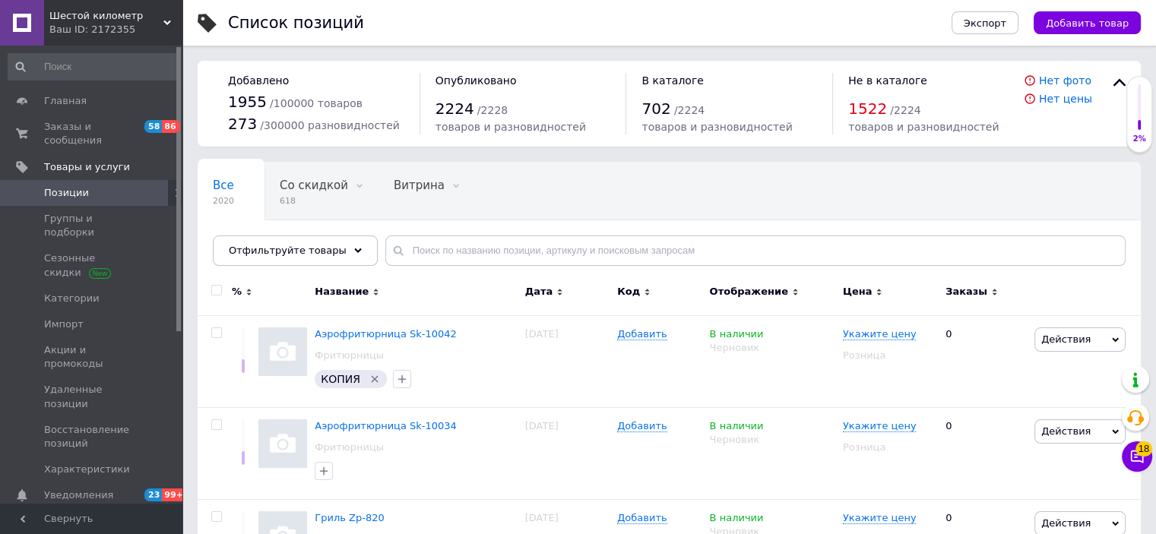
click at [117, 23] on div "Ваш ID: 2172355" at bounding box center [115, 30] width 133 height 14
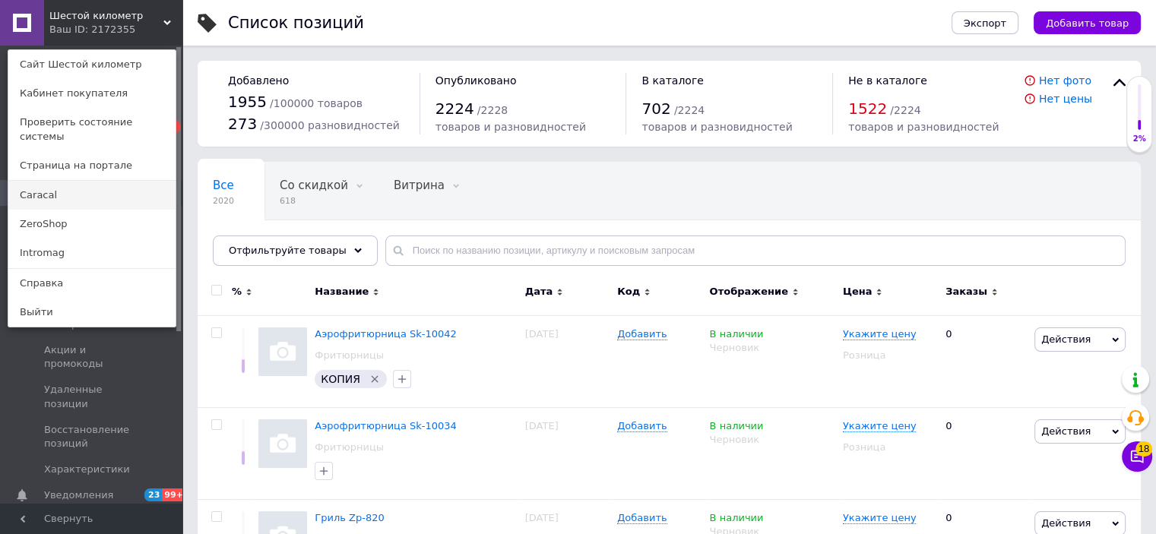
click at [83, 183] on link "Caracal" at bounding box center [91, 195] width 167 height 29
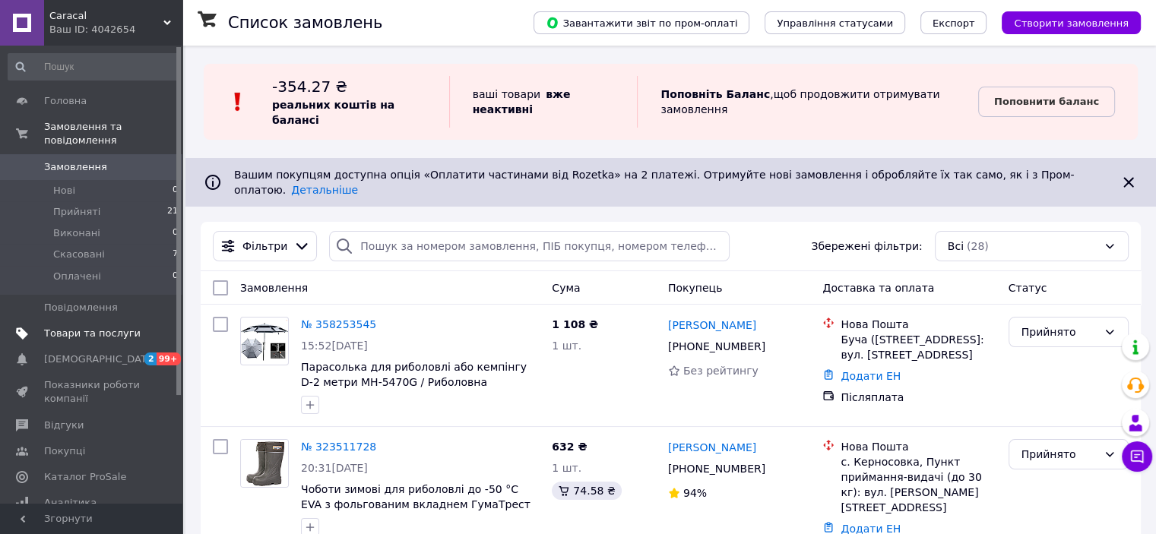
click at [89, 327] on span "Товари та послуги" at bounding box center [92, 334] width 97 height 14
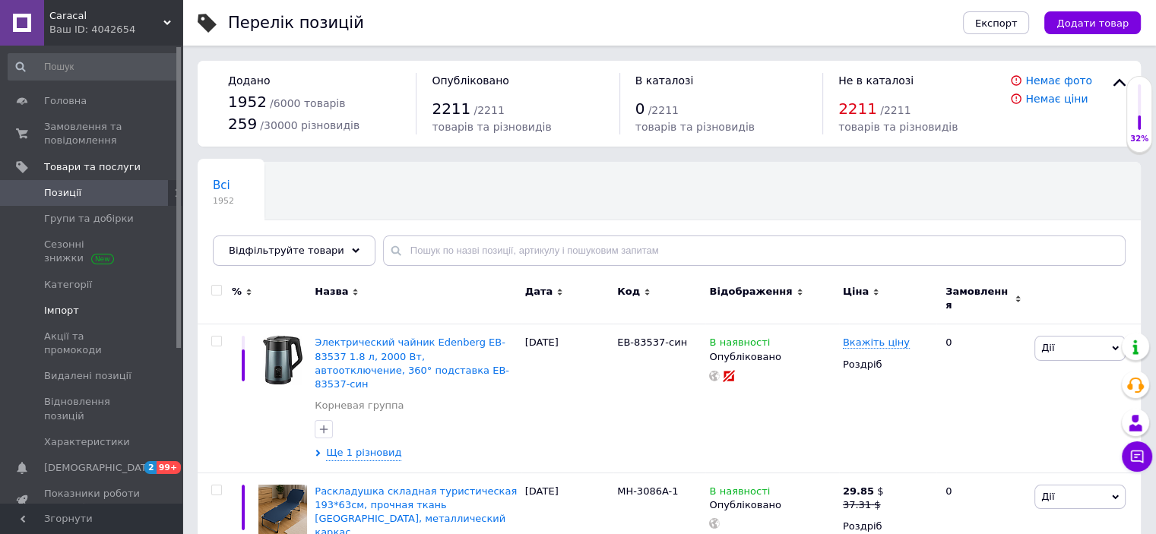
click at [75, 315] on span "Імпорт" at bounding box center [61, 311] width 35 height 14
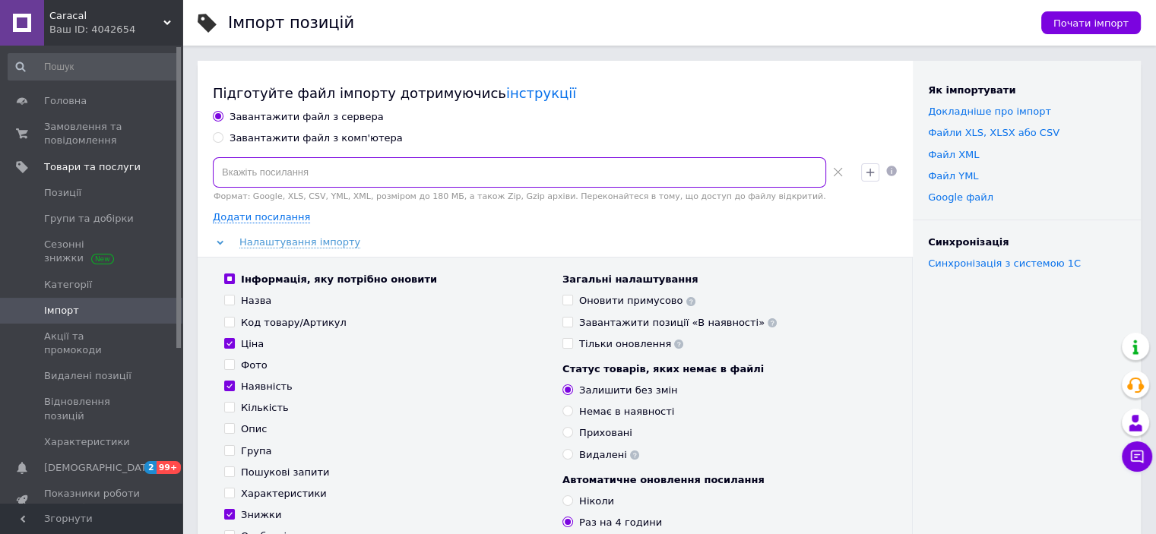
click at [319, 170] on input at bounding box center [520, 172] width 614 height 30
click at [867, 171] on icon "button" at bounding box center [870, 172] width 12 height 12
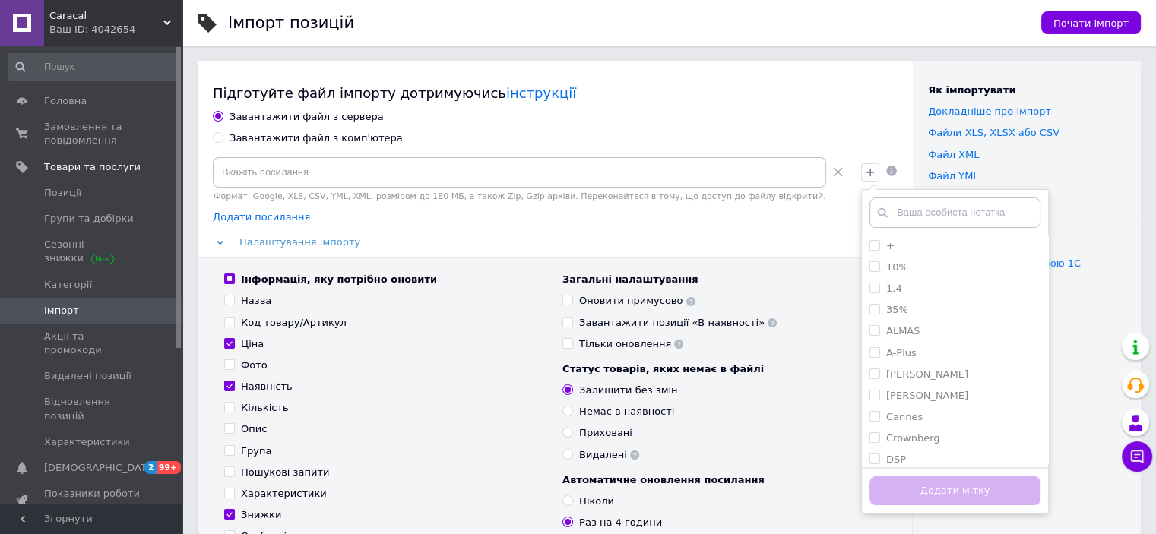
click at [855, 103] on div "Підготуйте файл імпорту дотримуючись інструкції Завантажити файл з сервера Зава…" at bounding box center [555, 357] width 715 height 593
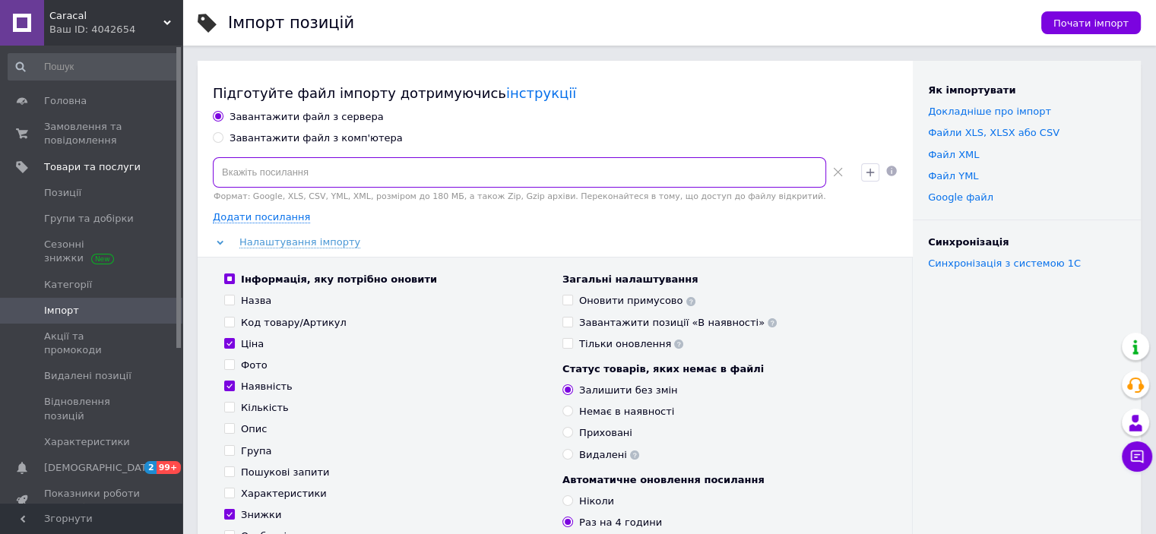
click at [610, 174] on input at bounding box center [520, 172] width 614 height 30
paste input "[URL][DOMAIN_NAME]"
type input "[URL][DOMAIN_NAME]"
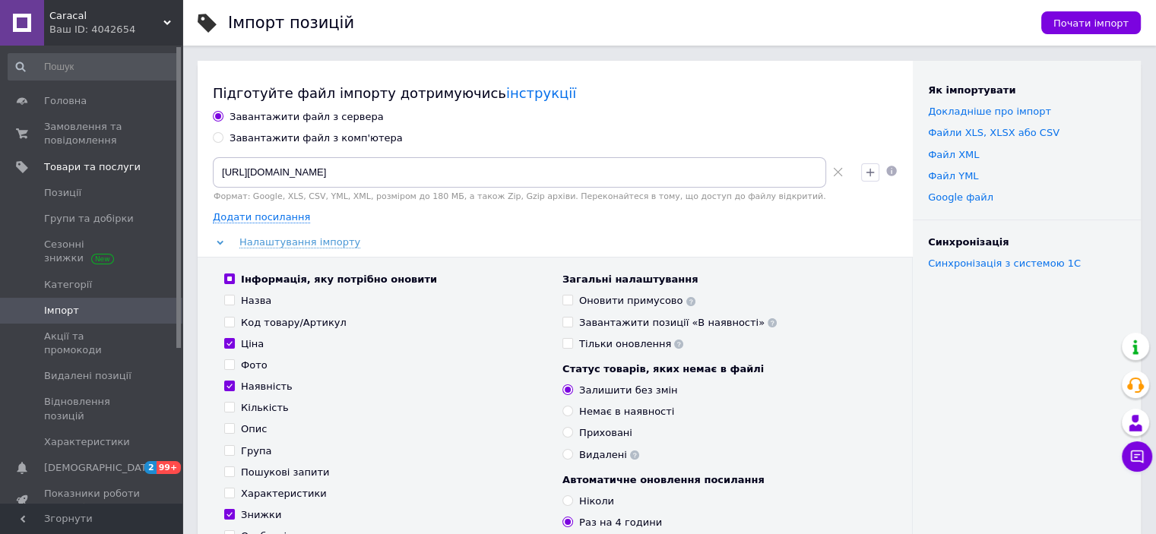
scroll to position [0, 0]
click at [563, 233] on div "Завантажити файл з сервера Завантажити файл з комп'ютера [URL][DOMAIN_NAME] Фор…" at bounding box center [555, 382] width 685 height 544
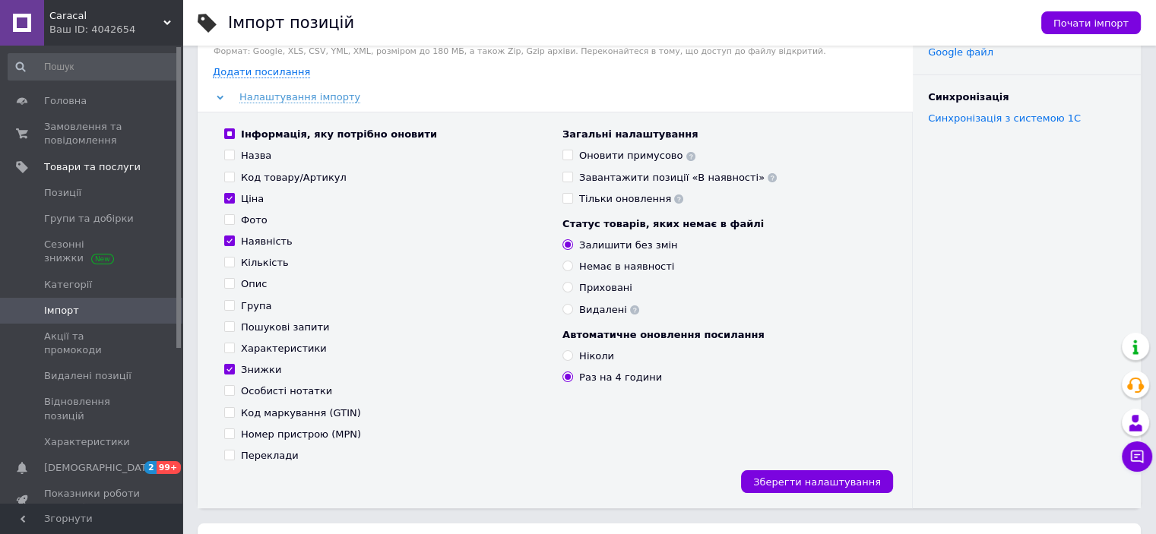
scroll to position [152, 0]
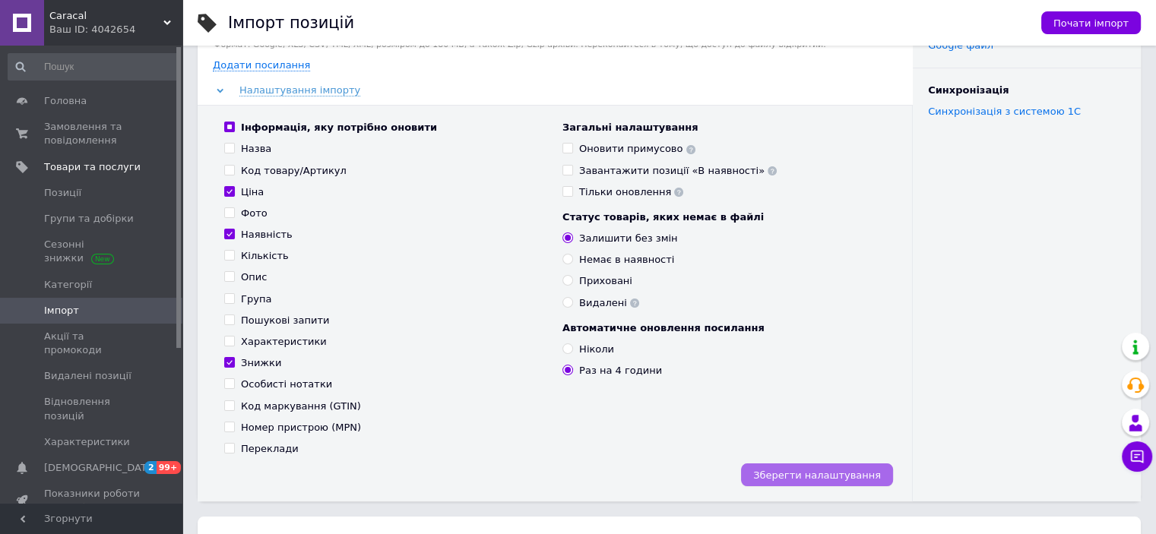
click at [838, 477] on span "Зберегти налаштування" at bounding box center [817, 475] width 128 height 11
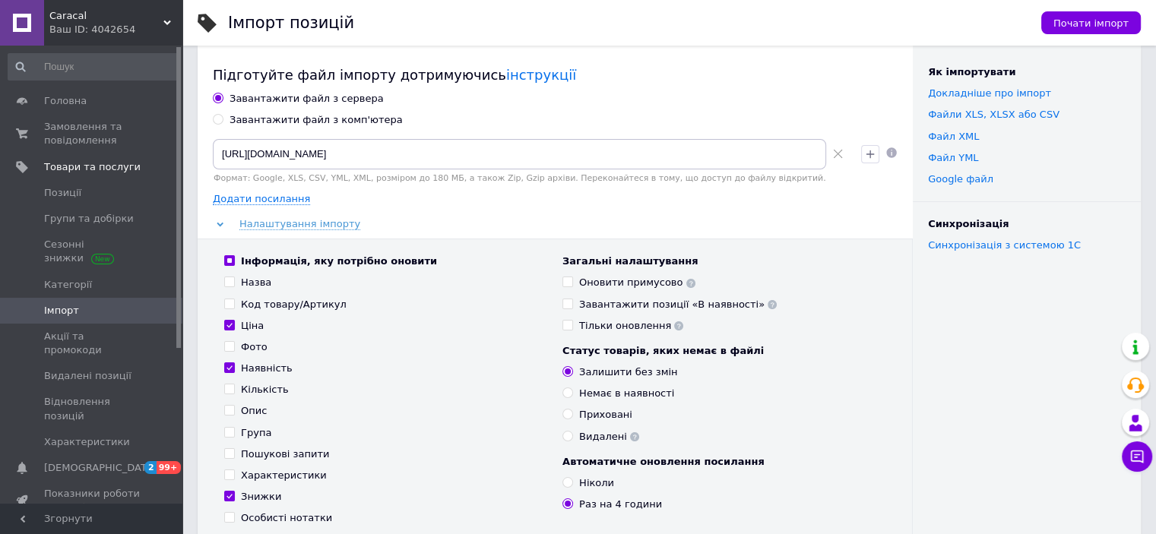
scroll to position [0, 0]
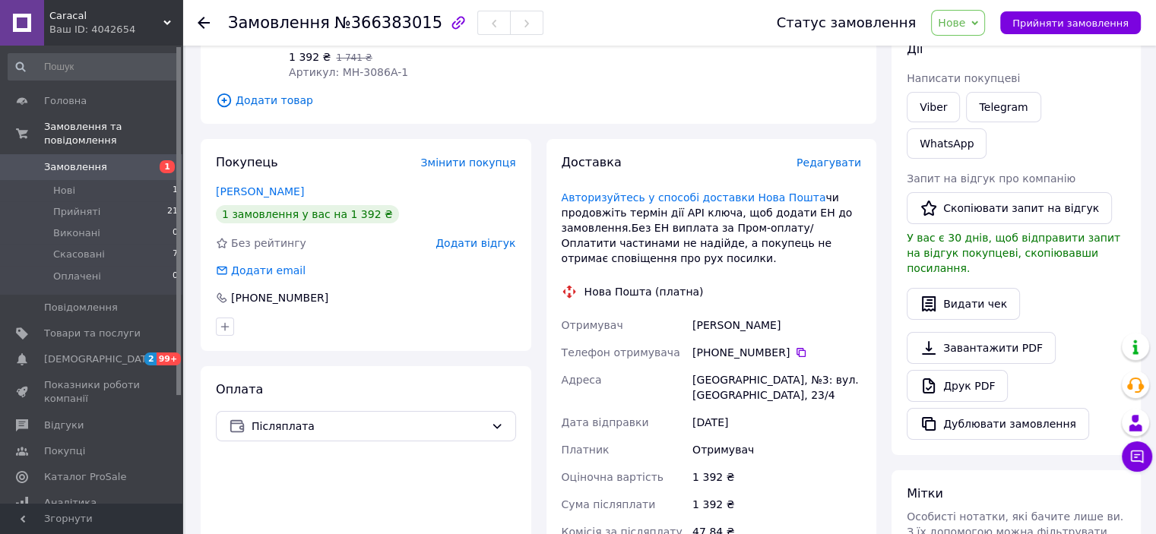
scroll to position [228, 0]
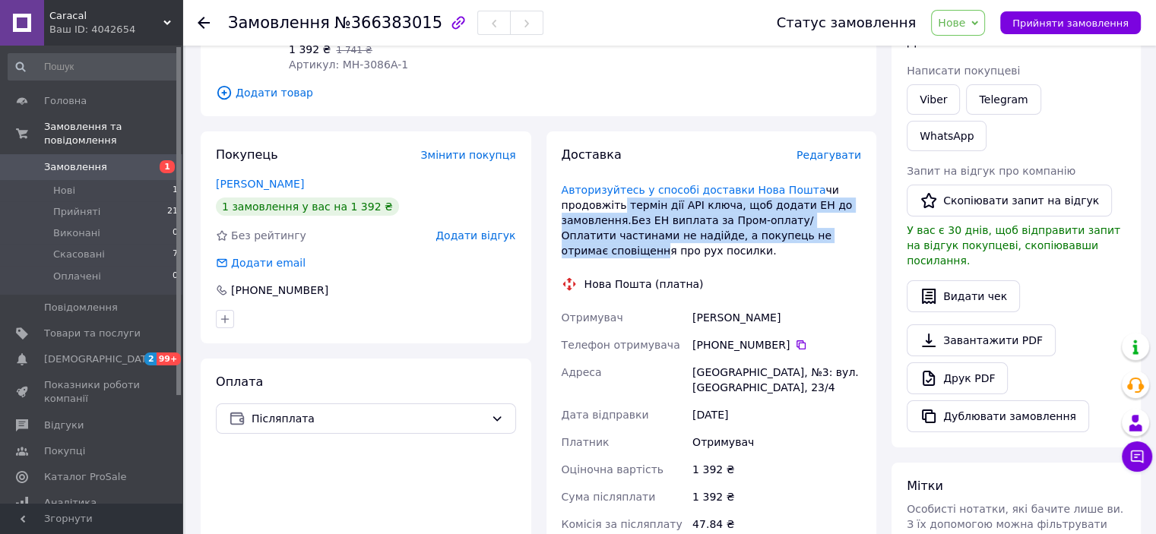
drag, startPoint x: 614, startPoint y: 192, endPoint x: 833, endPoint y: 222, distance: 221.8
click at [833, 222] on div "Авторизуйтесь у способі доставки Нова Пошта чи продовжіть термін дії АРІ ключа,…" at bounding box center [712, 220] width 300 height 76
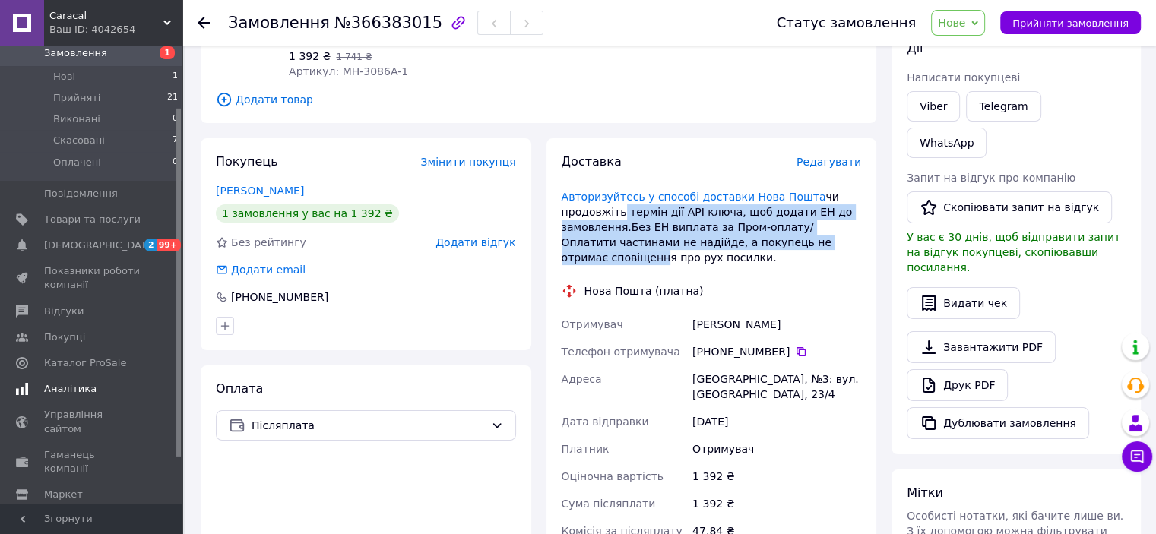
scroll to position [141, 0]
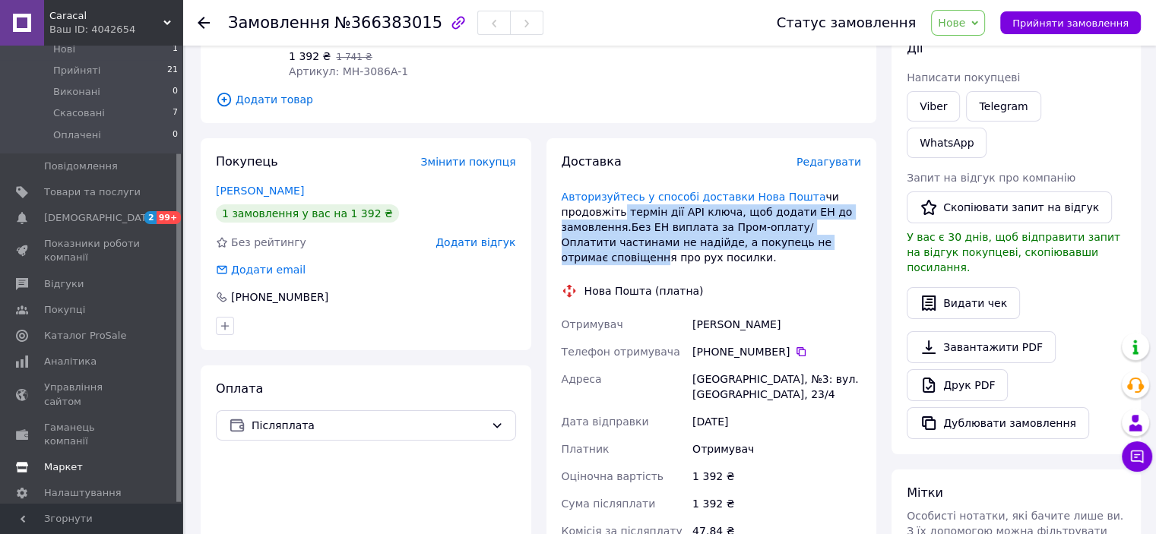
click at [71, 461] on span "Маркет" at bounding box center [63, 468] width 39 height 14
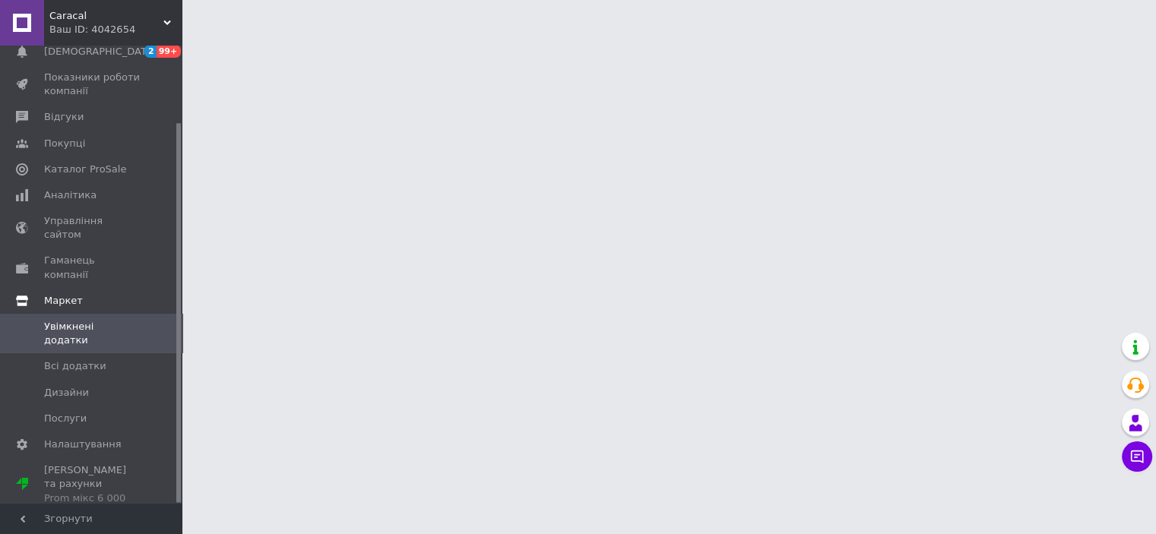
scroll to position [93, 0]
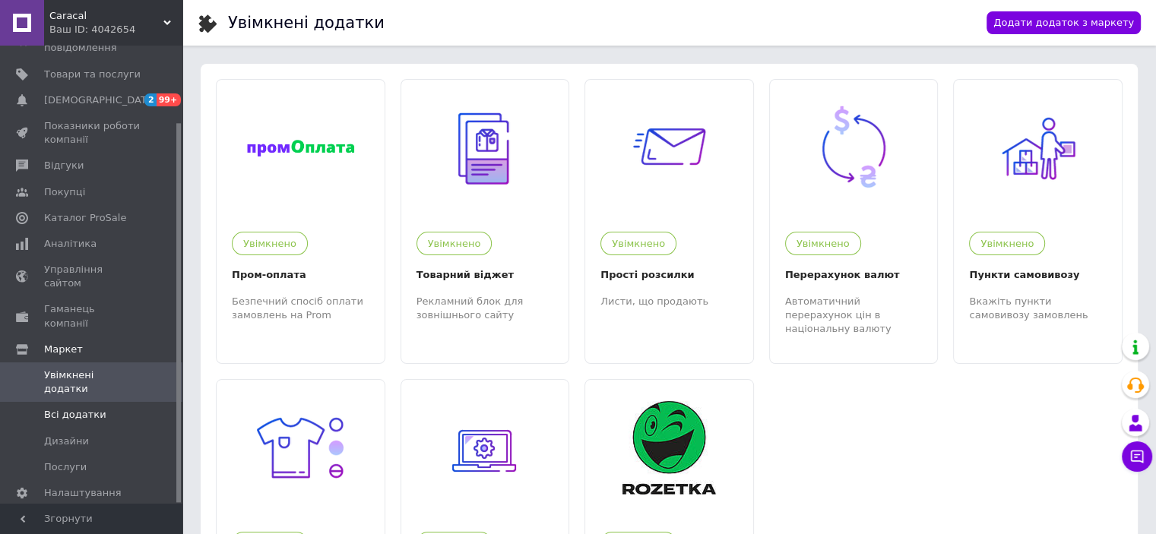
click at [79, 408] on span "Всі додатки" at bounding box center [75, 415] width 62 height 14
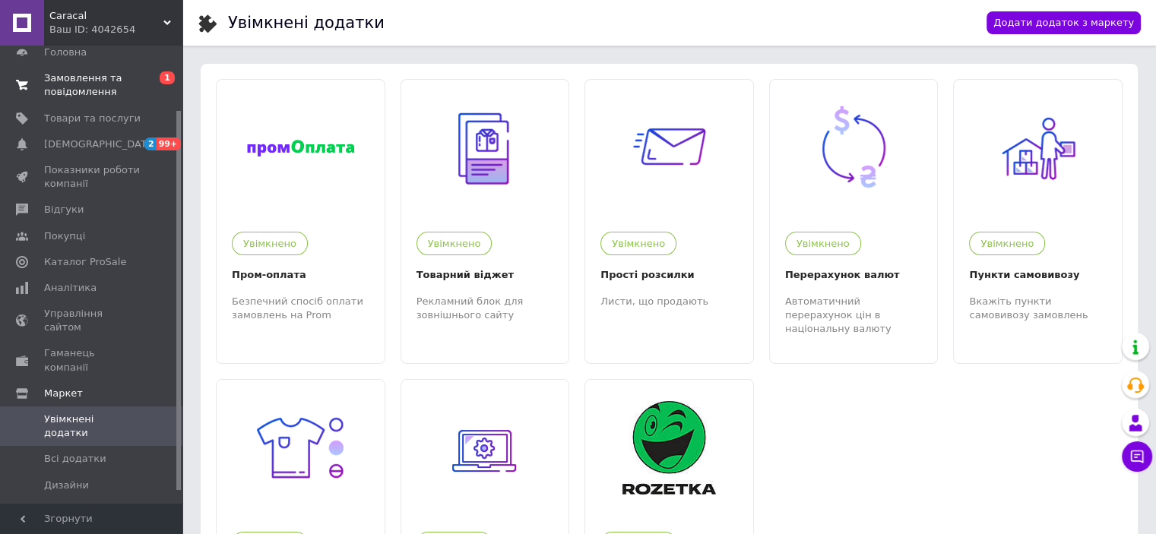
scroll to position [0, 0]
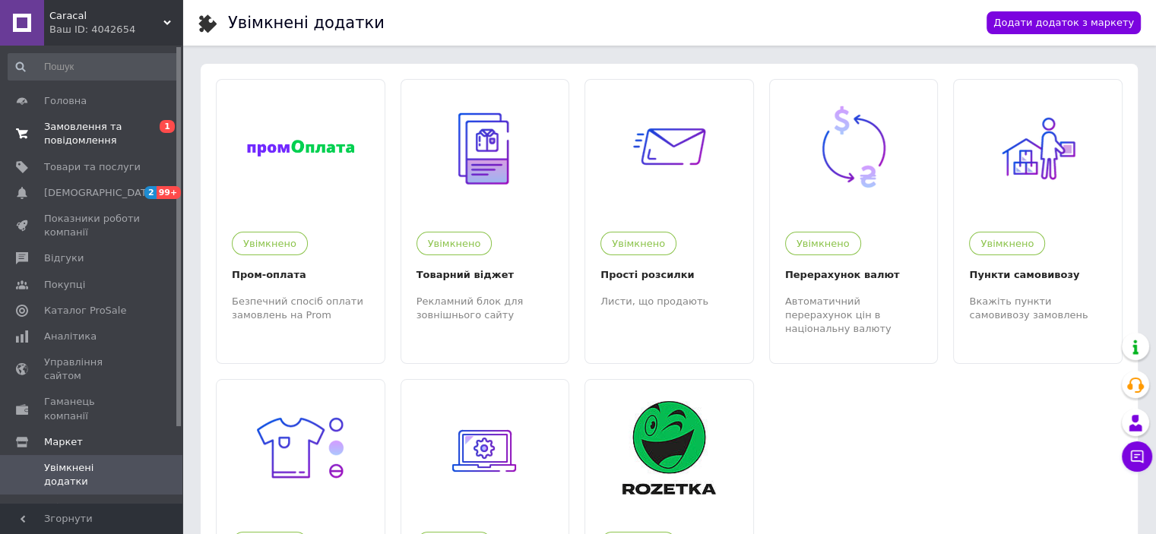
click at [88, 126] on span "Замовлення та повідомлення" at bounding box center [92, 133] width 97 height 27
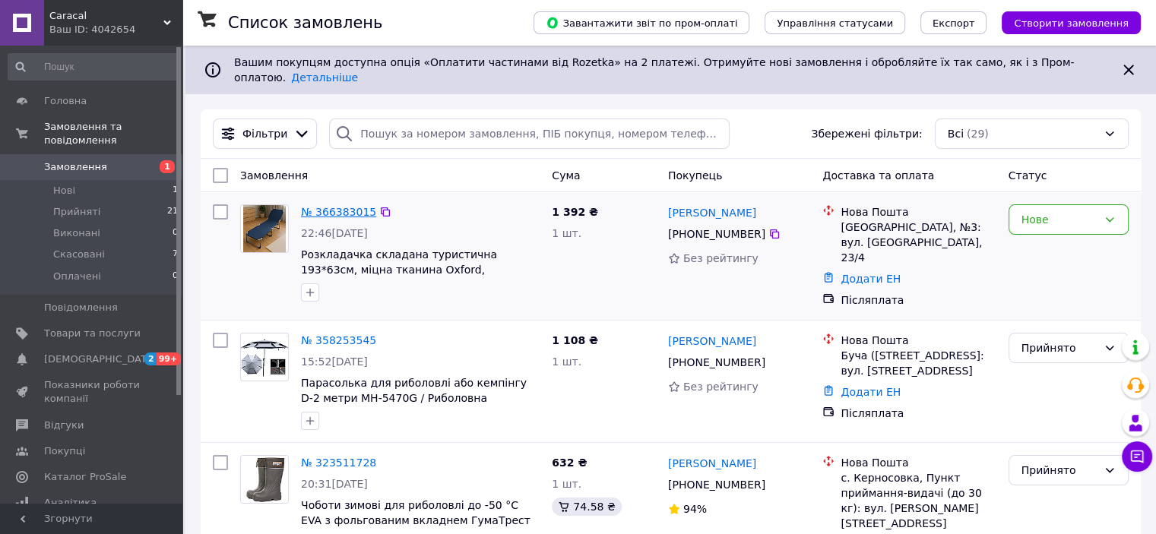
click at [350, 206] on link "№ 366383015" at bounding box center [338, 212] width 75 height 12
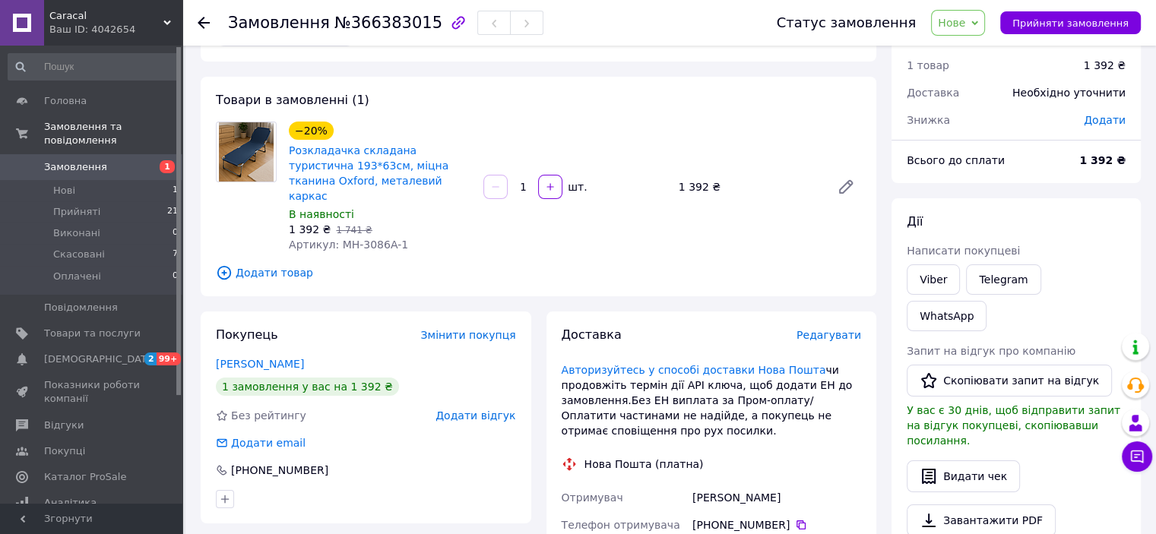
scroll to position [76, 0]
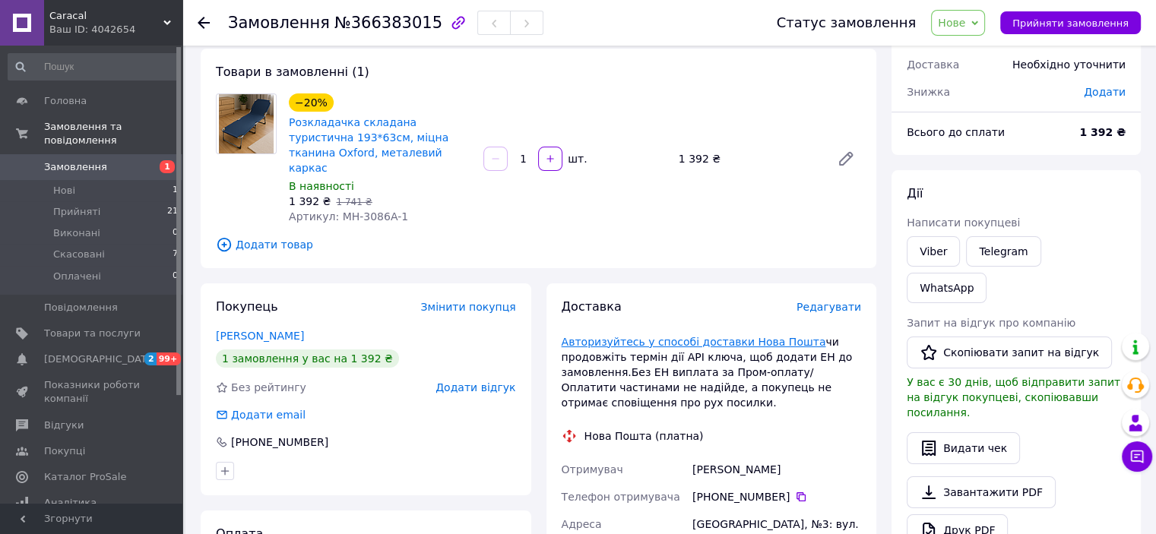
click at [713, 336] on link "Авторизуйтесь у способі доставки Нова Пошта" at bounding box center [694, 342] width 265 height 12
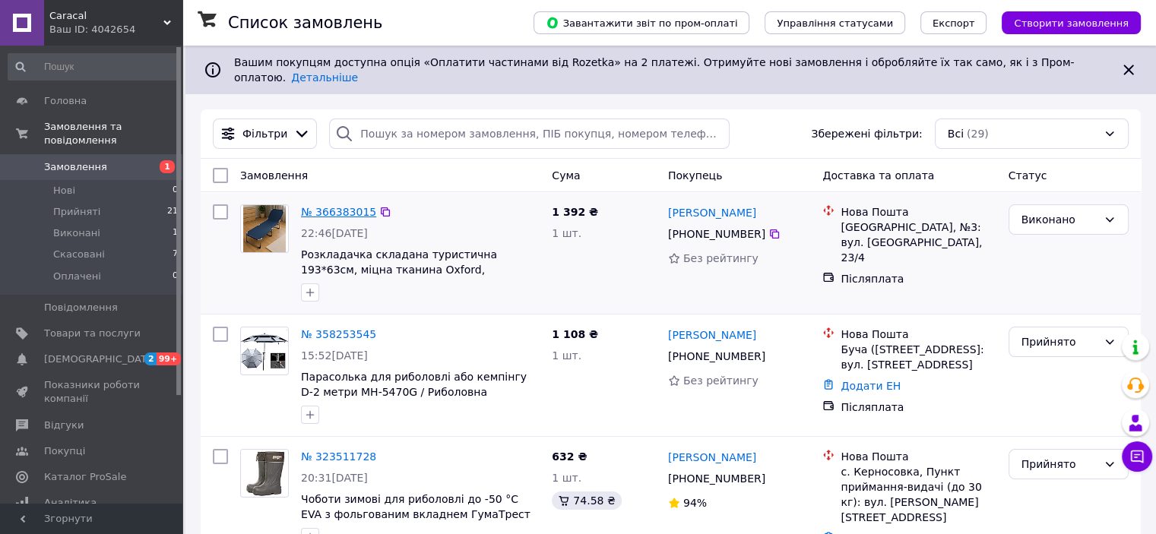
click at [344, 206] on link "№ 366383015" at bounding box center [338, 212] width 75 height 12
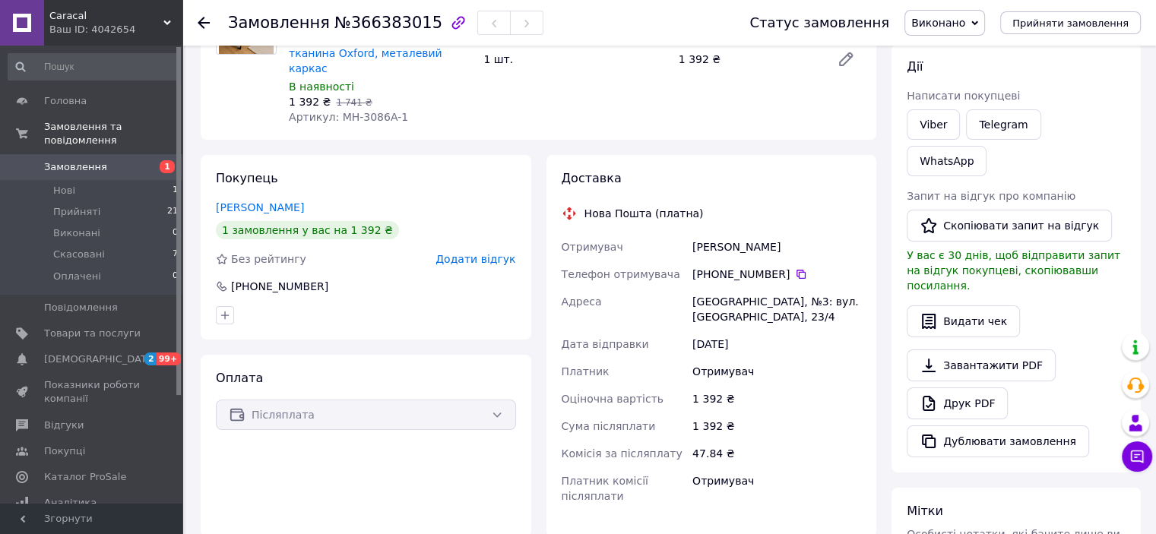
scroll to position [228, 0]
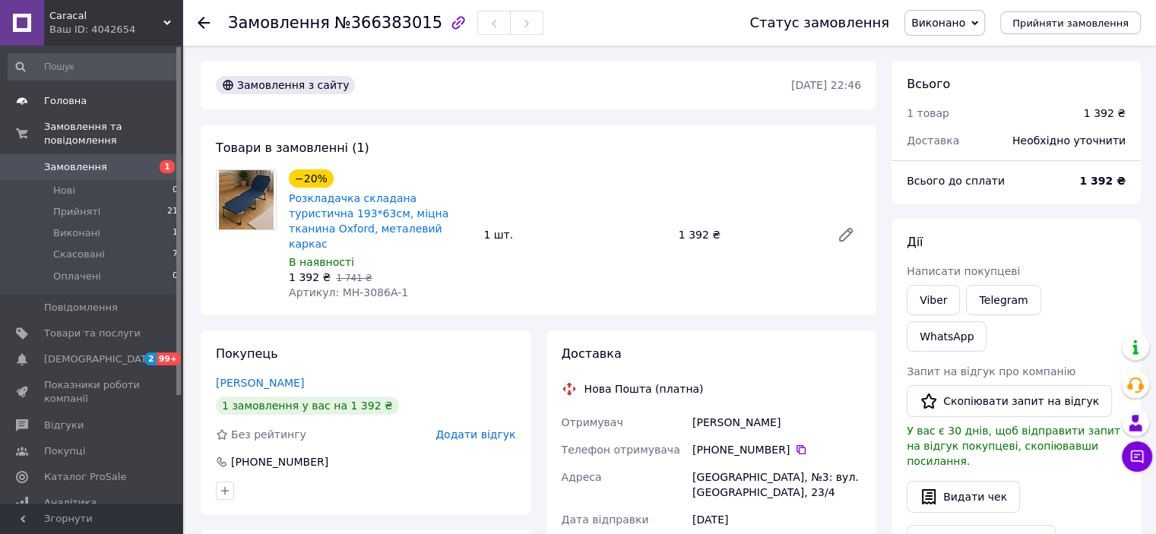
click at [85, 106] on span "Головна" at bounding box center [92, 101] width 97 height 14
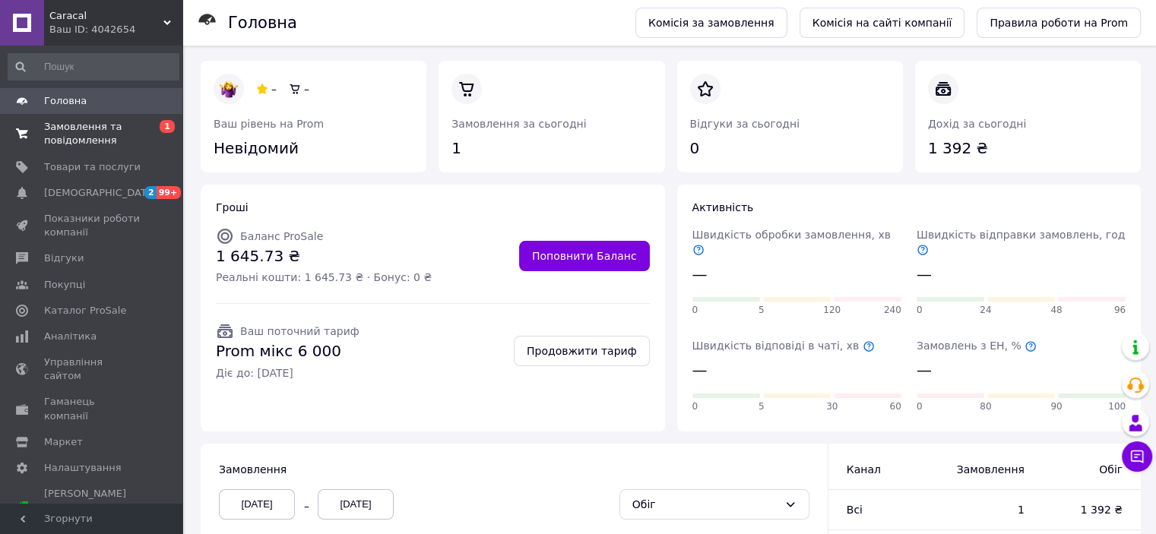
click at [96, 130] on span "Замовлення та повідомлення" at bounding box center [92, 133] width 97 height 27
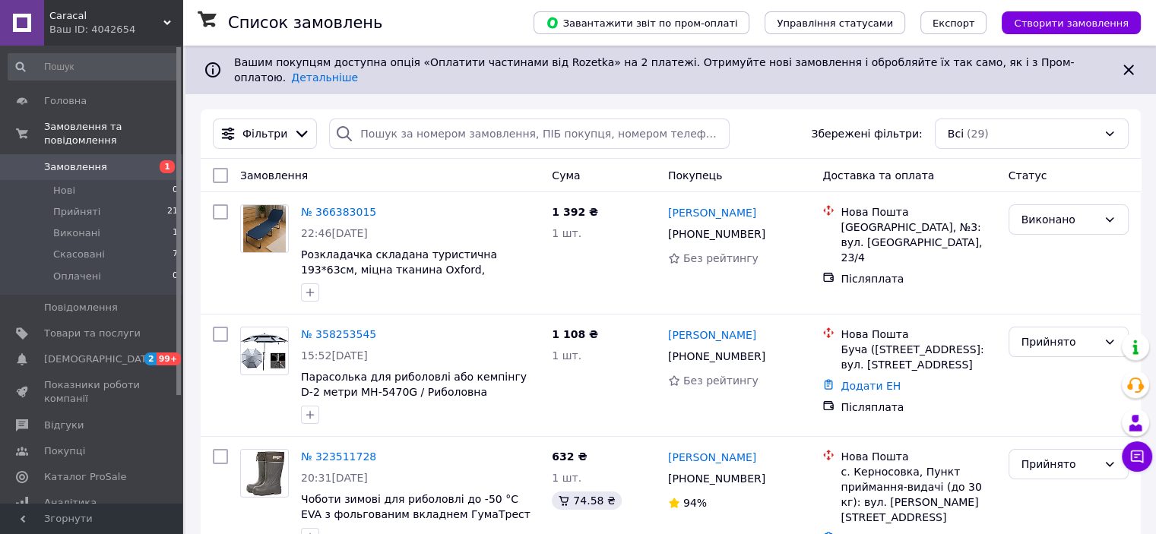
click at [70, 28] on div "Ваш ID: 4042654" at bounding box center [115, 30] width 133 height 14
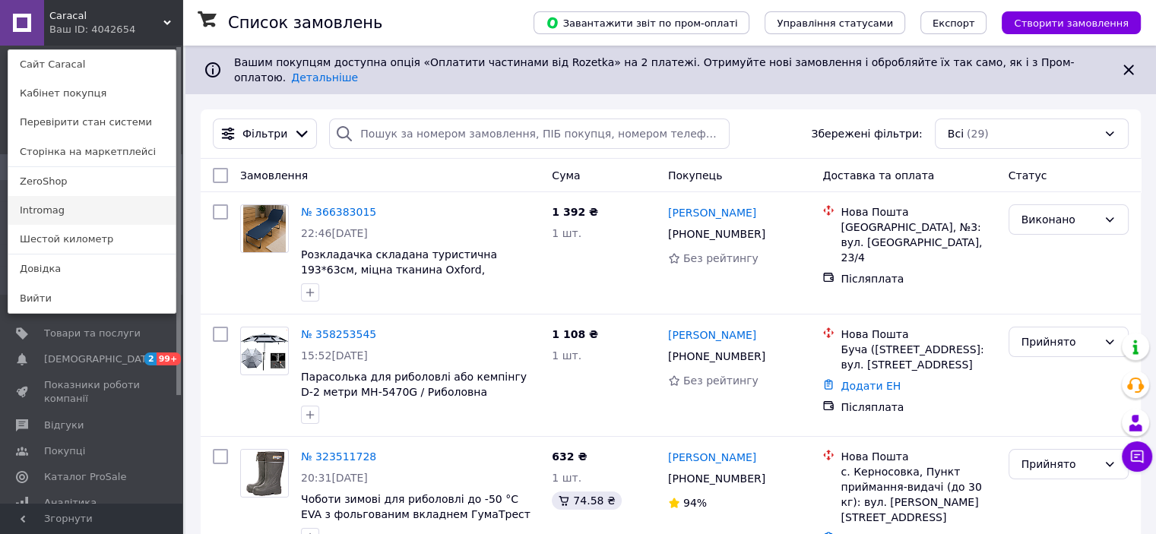
click at [84, 207] on link "Intromag" at bounding box center [91, 210] width 167 height 29
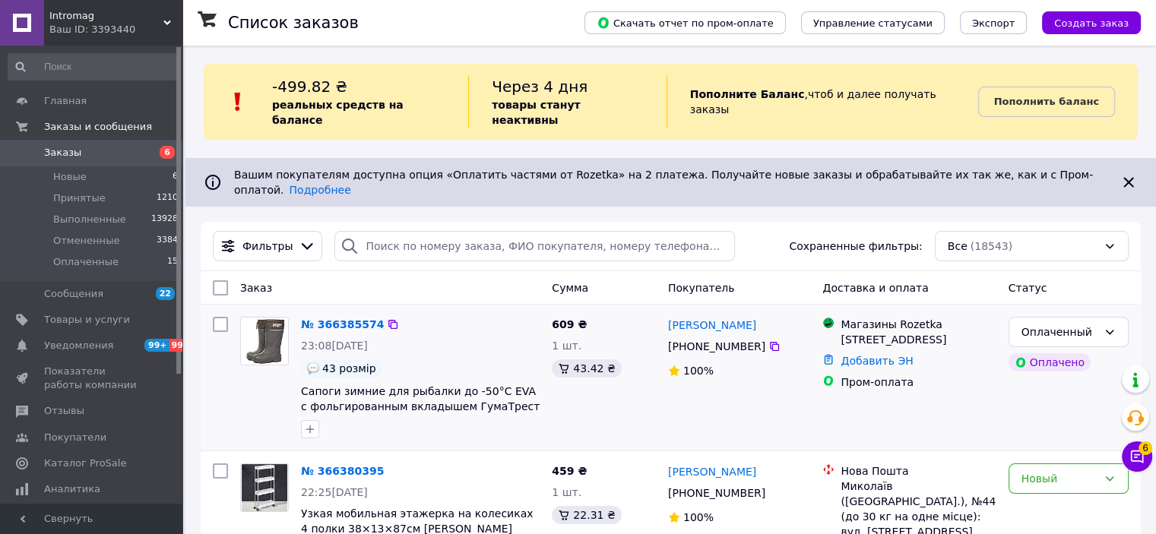
scroll to position [152, 0]
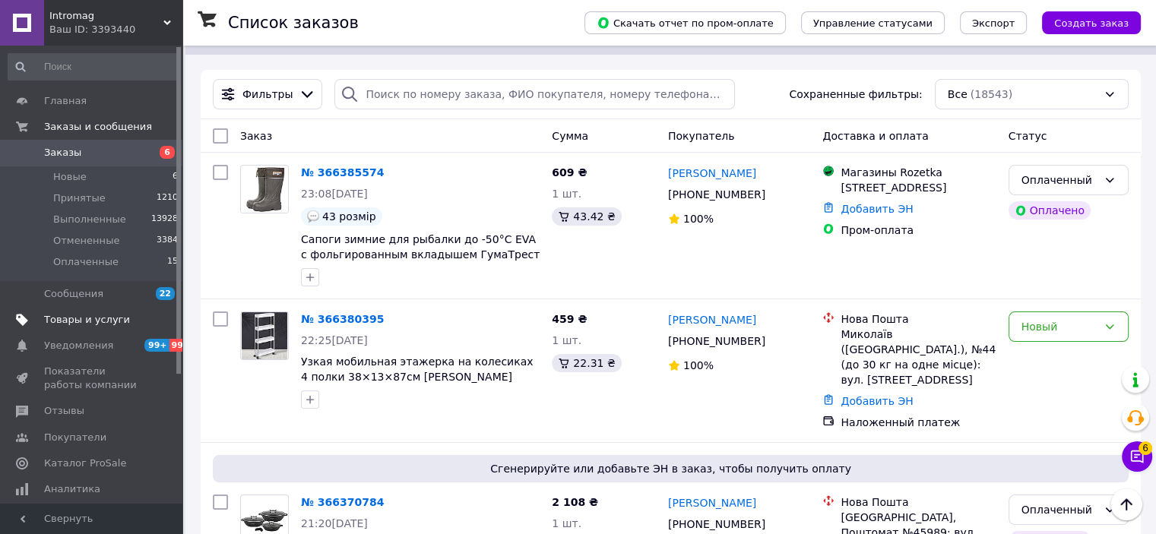
click at [88, 322] on span "Товары и услуги" at bounding box center [87, 320] width 86 height 14
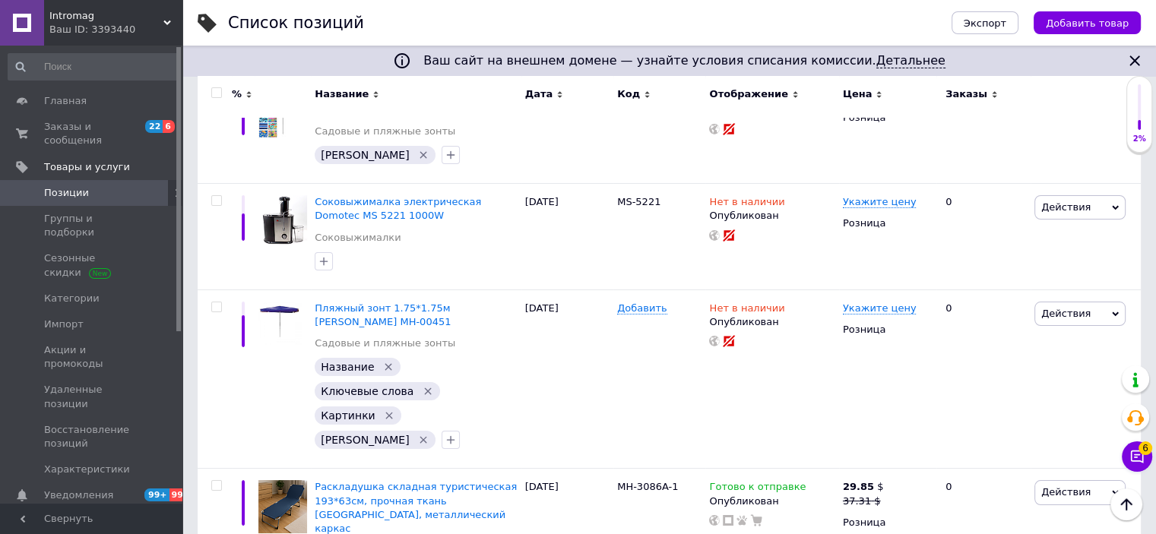
scroll to position [5535, 0]
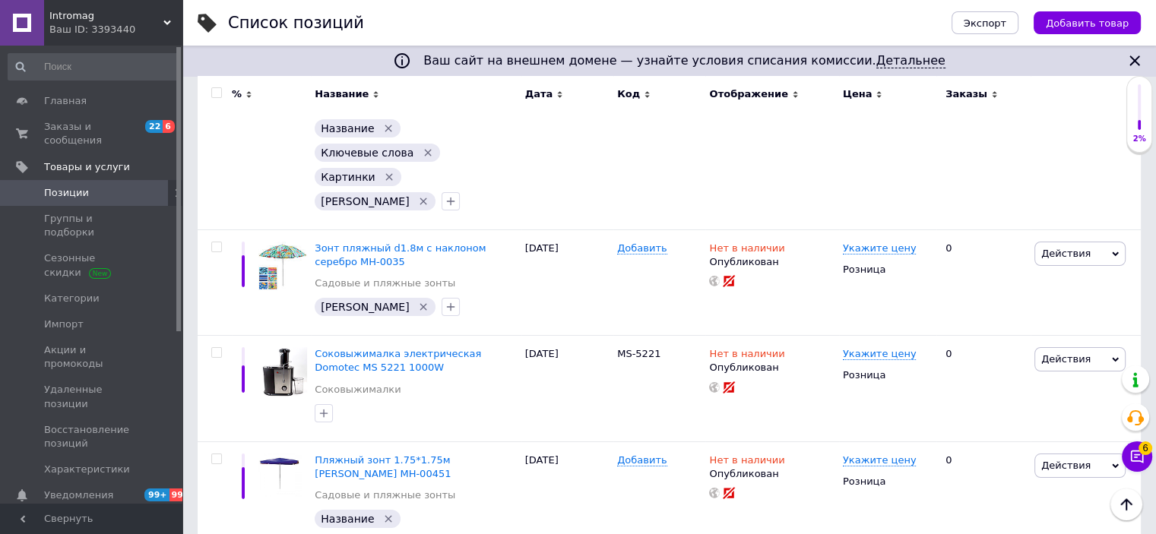
click at [80, 27] on div "Ваш ID: 3393440" at bounding box center [115, 30] width 133 height 14
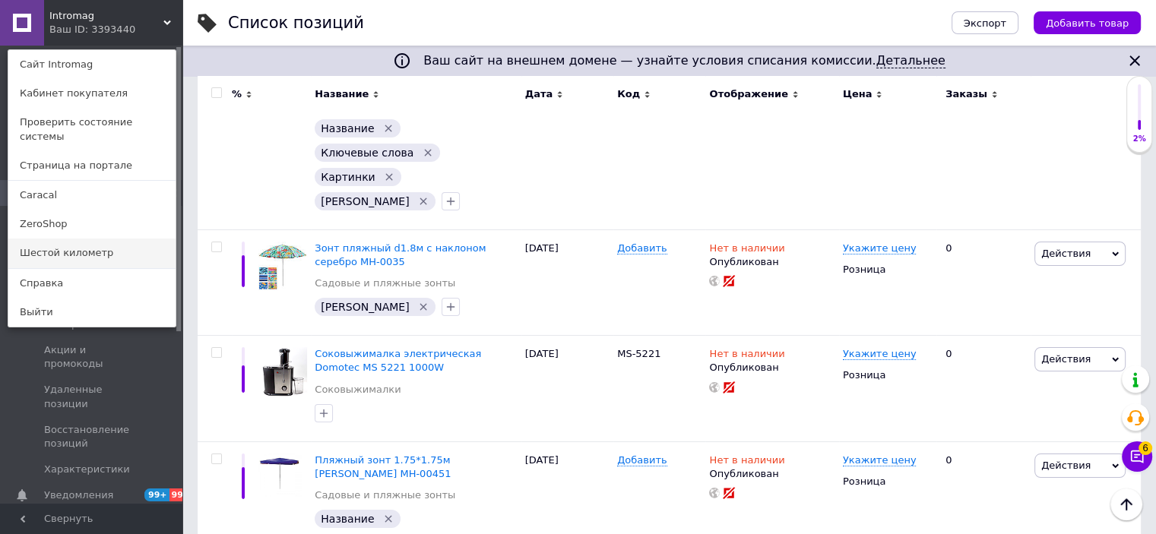
click at [94, 243] on link "Шестой километр" at bounding box center [91, 253] width 167 height 29
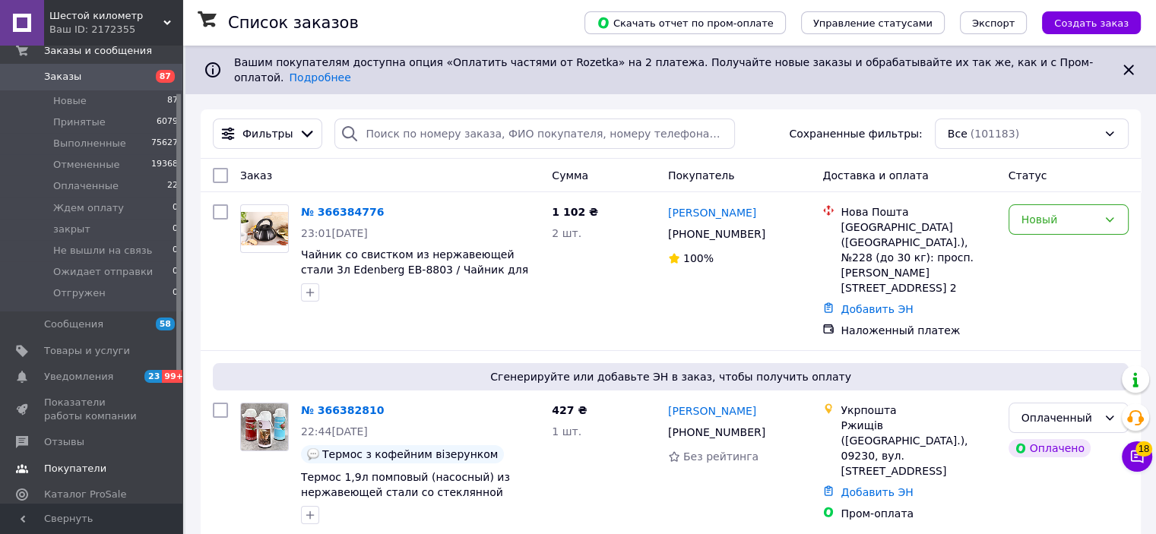
scroll to position [152, 0]
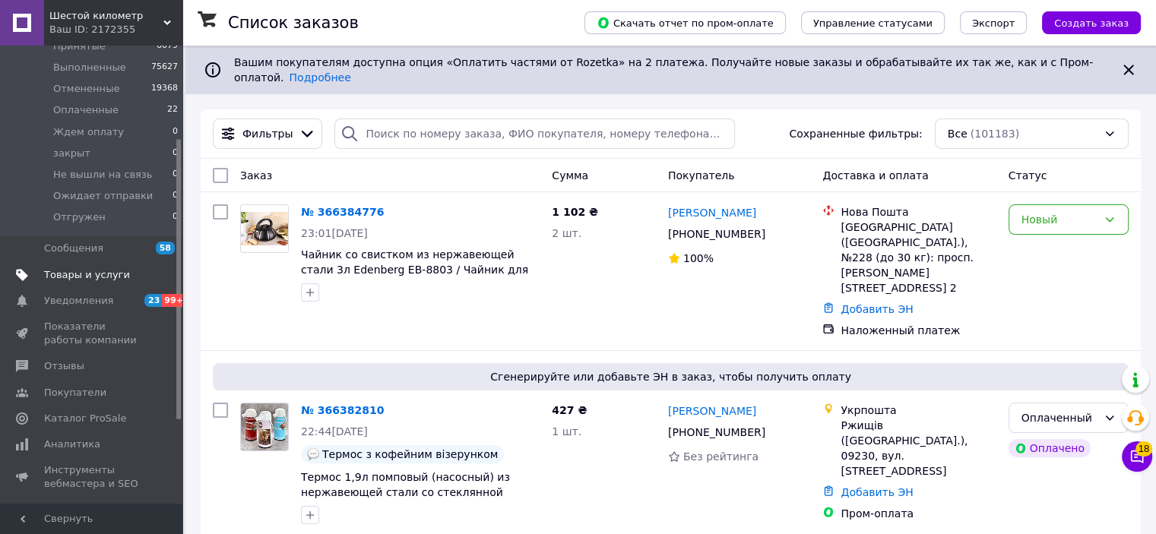
click at [81, 279] on span "Товары и услуги" at bounding box center [87, 275] width 86 height 14
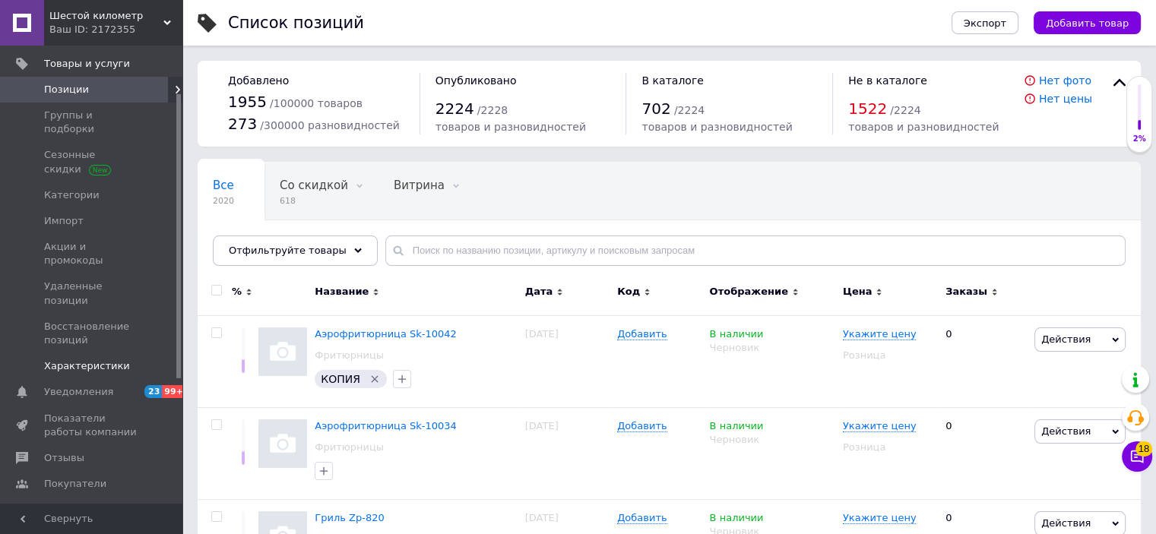
scroll to position [76, 0]
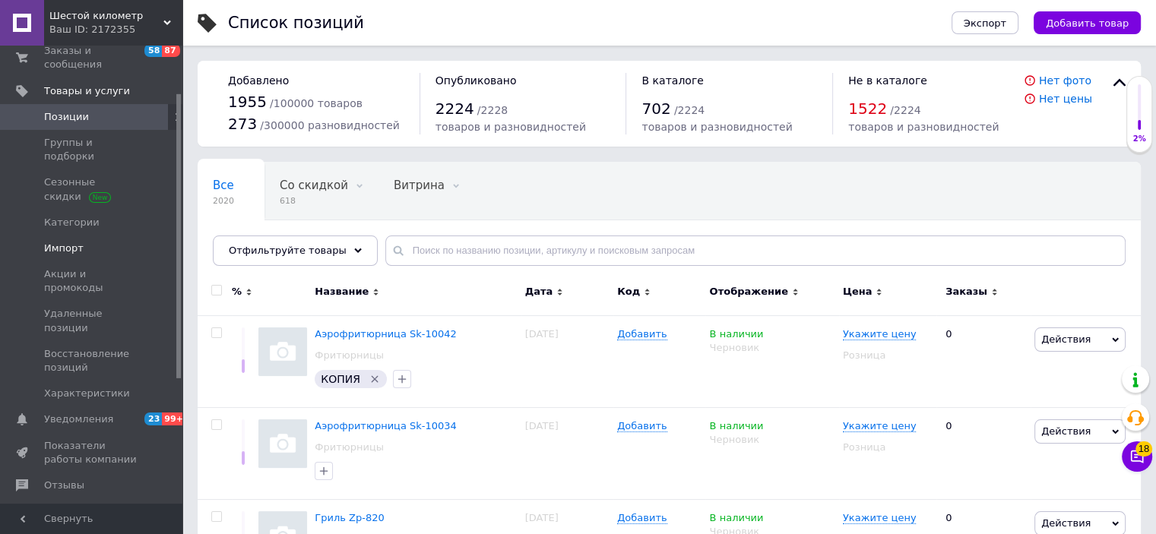
click at [60, 242] on span "Импорт" at bounding box center [64, 249] width 40 height 14
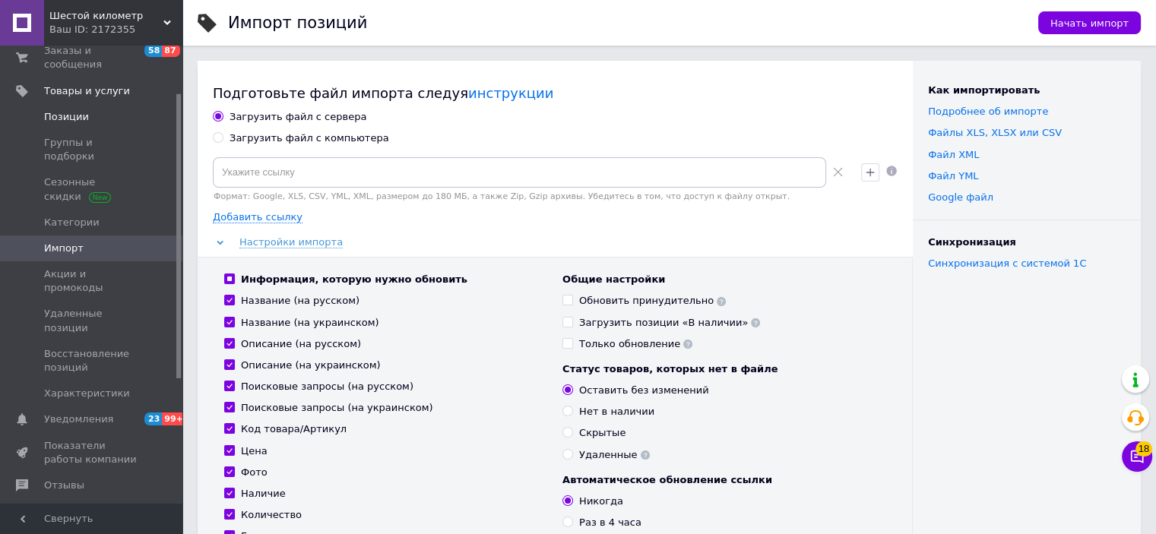
click at [70, 110] on span "Позиции" at bounding box center [66, 117] width 45 height 14
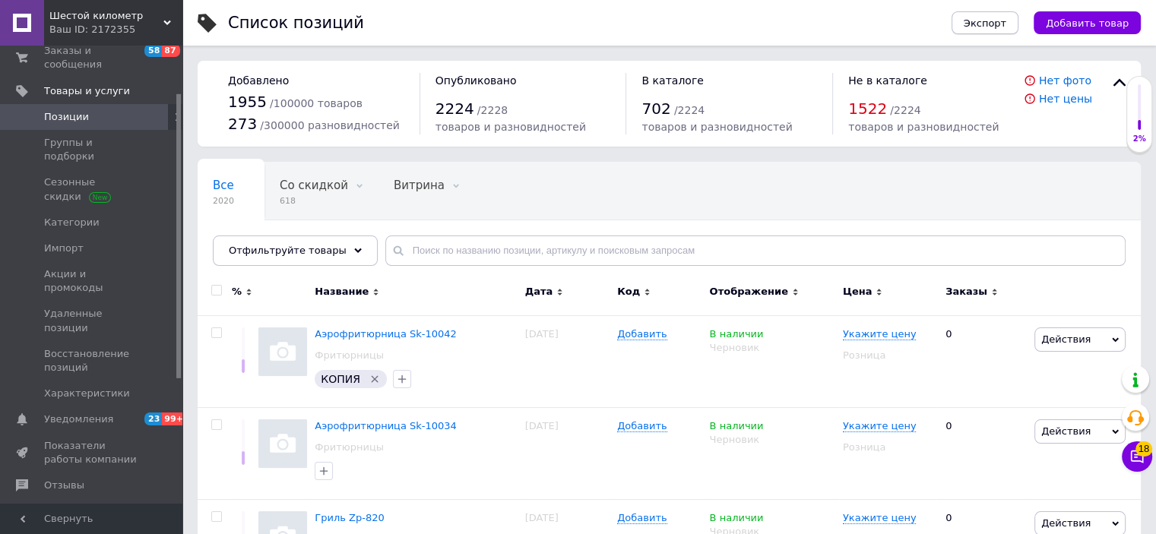
click at [987, 24] on span "Экспорт" at bounding box center [985, 22] width 43 height 11
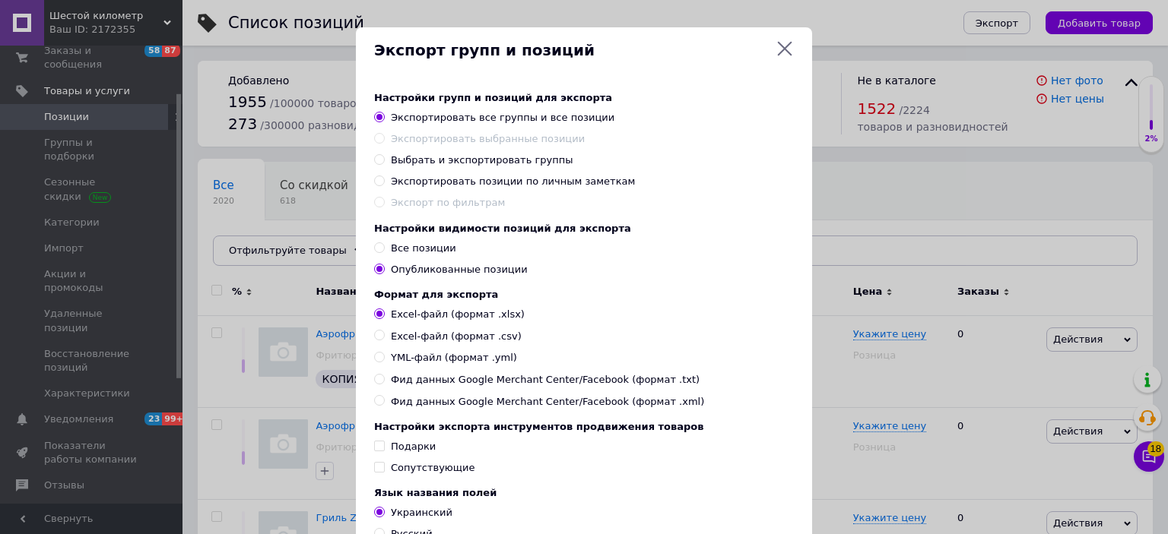
click at [438, 365] on span "YML-файл (формат .yml)" at bounding box center [454, 358] width 126 height 14
click at [384, 362] on input "YML-файл (формат .yml)" at bounding box center [379, 357] width 10 height 10
radio input "true"
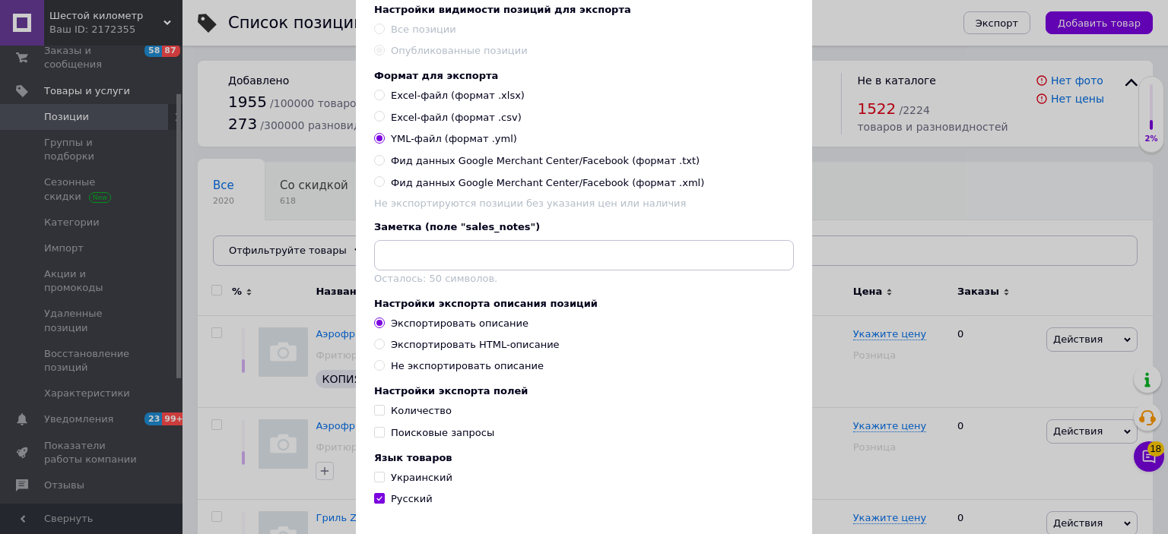
scroll to position [228, 0]
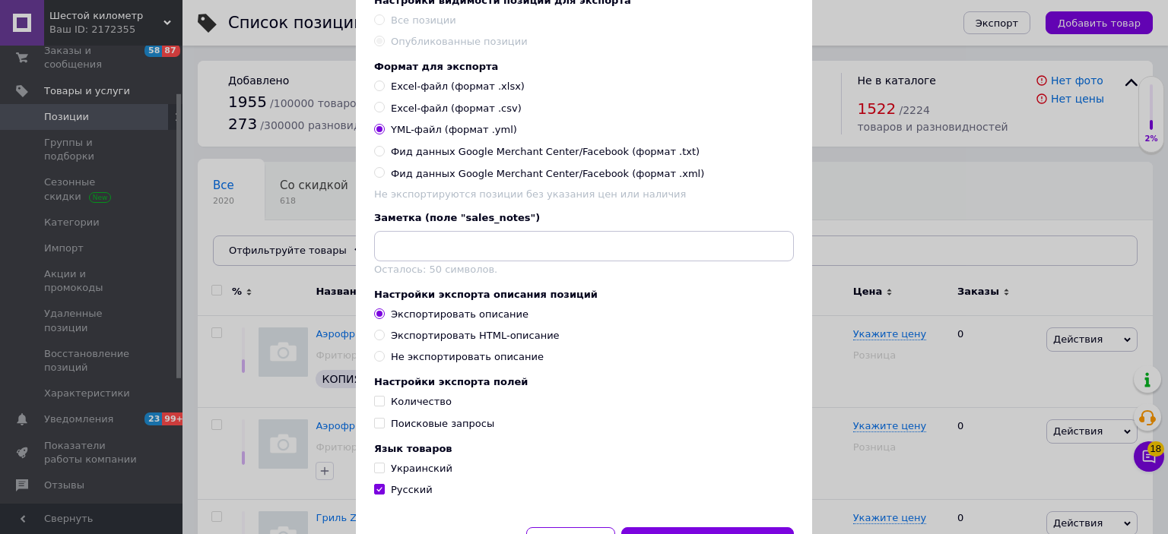
click at [496, 343] on div "Экспортировать HTML-описание" at bounding box center [475, 336] width 169 height 14
click at [384, 340] on input "Экспортировать HTML-описание" at bounding box center [379, 335] width 10 height 10
radio input "true"
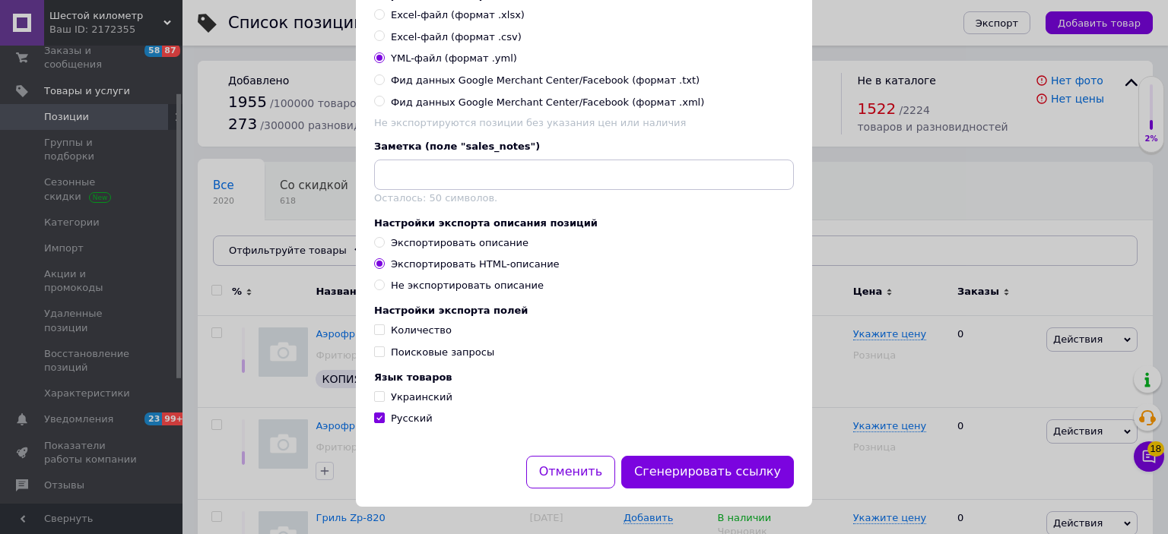
scroll to position [321, 0]
click at [416, 398] on span "Украинский" at bounding box center [422, 397] width 62 height 11
click at [384, 398] on input "Украинский" at bounding box center [379, 397] width 10 height 10
checkbox input "true"
click at [725, 480] on button "Сгенерировать ссылку" at bounding box center [707, 472] width 173 height 33
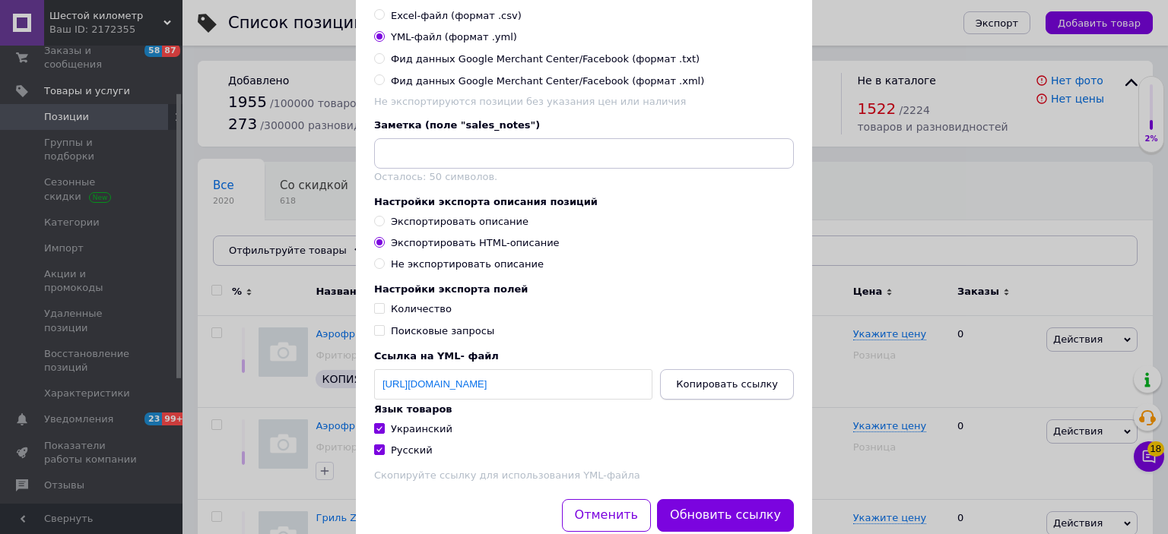
click at [721, 390] on span "Копировать ссылку" at bounding box center [727, 384] width 102 height 11
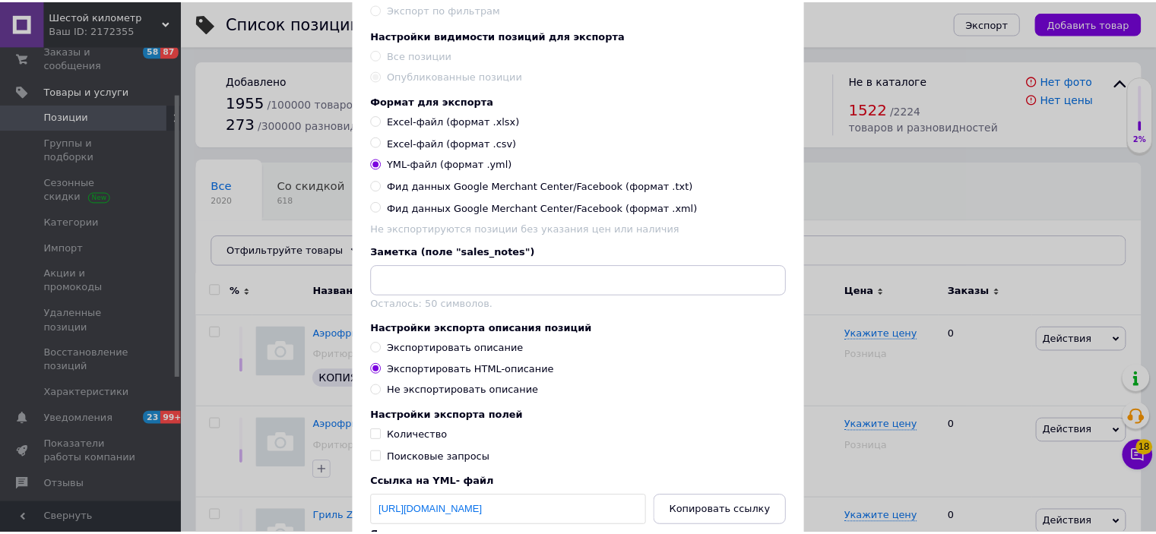
scroll to position [0, 0]
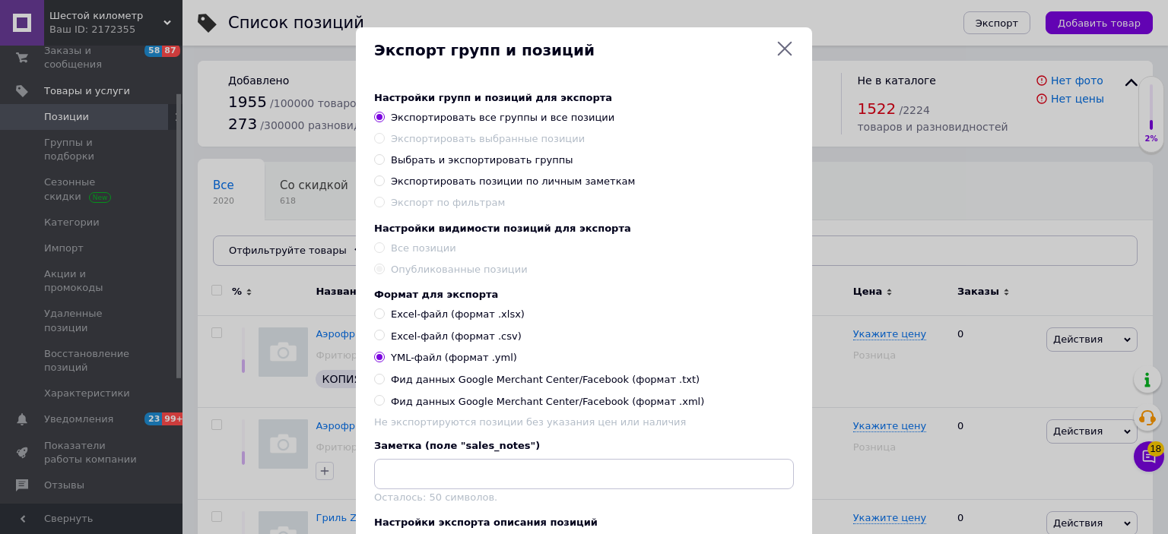
click at [779, 48] on icon at bounding box center [784, 49] width 18 height 18
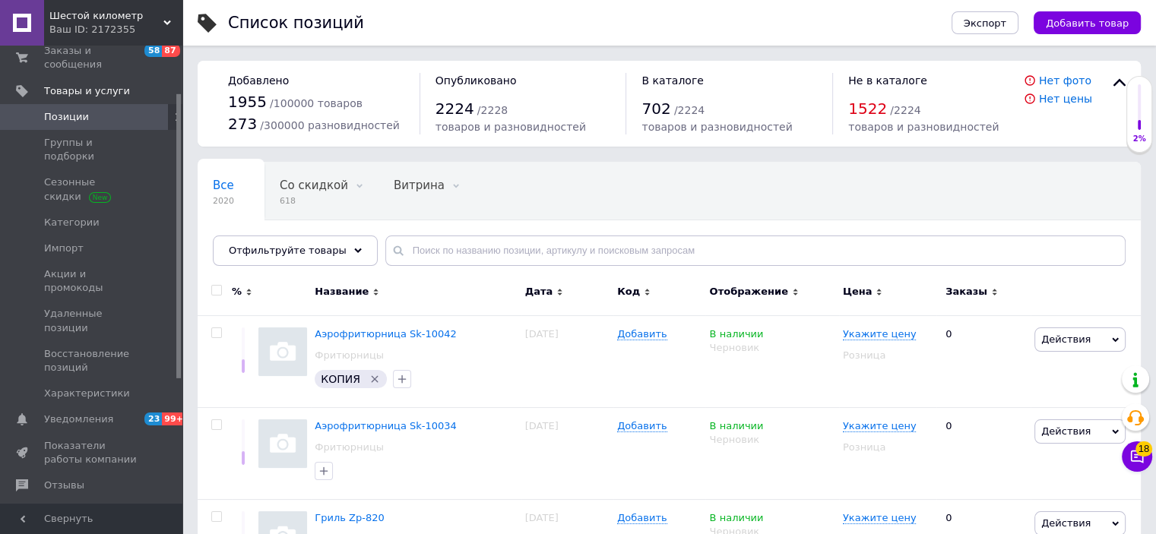
click at [104, 25] on div "Ваш ID: 2172355" at bounding box center [115, 30] width 133 height 14
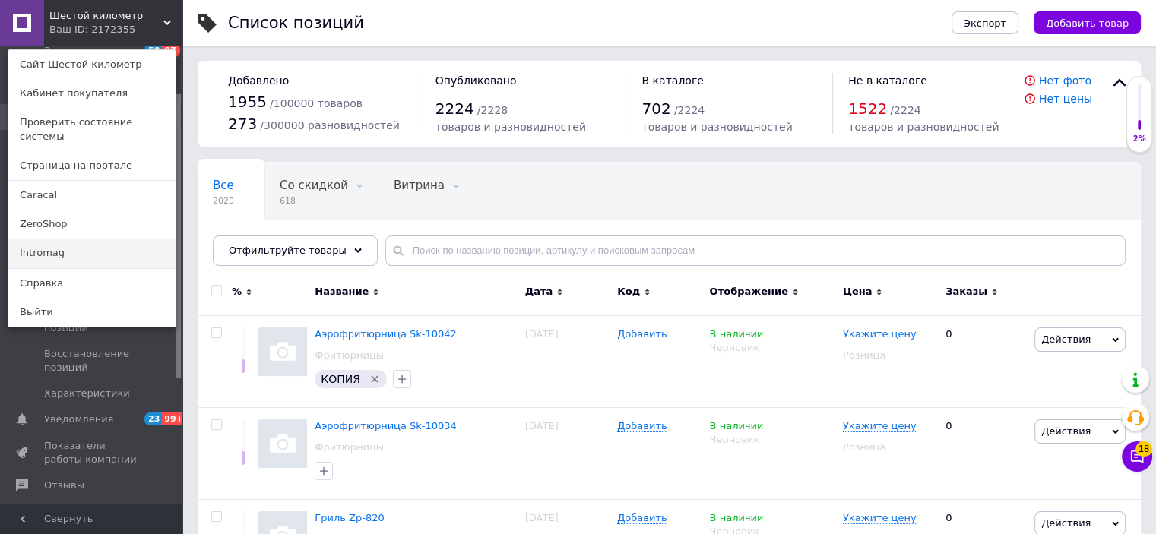
click at [88, 239] on link "Intromag" at bounding box center [91, 253] width 167 height 29
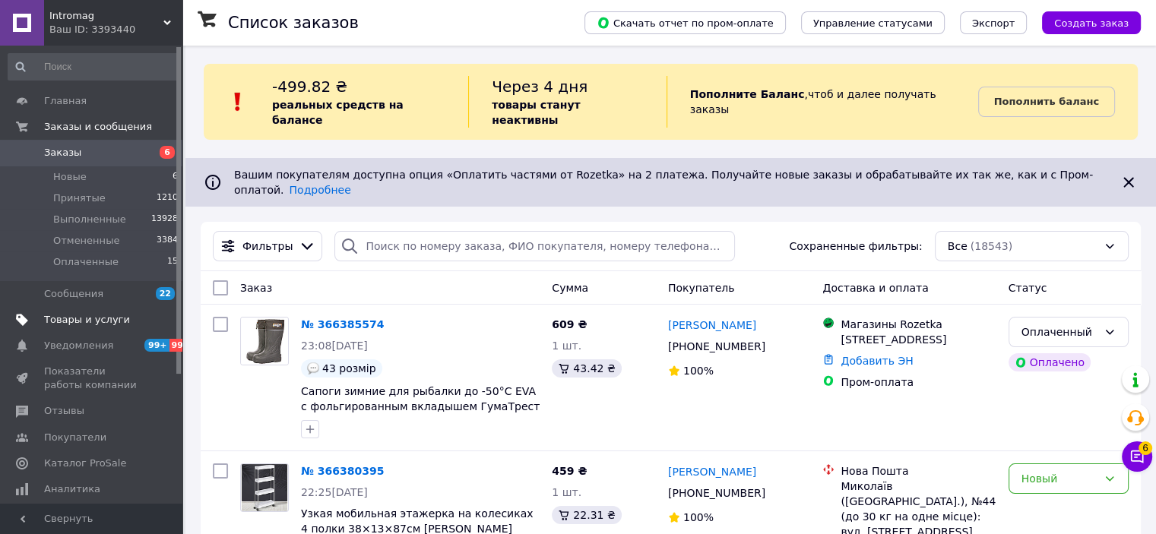
click at [100, 322] on span "Товары и услуги" at bounding box center [87, 320] width 86 height 14
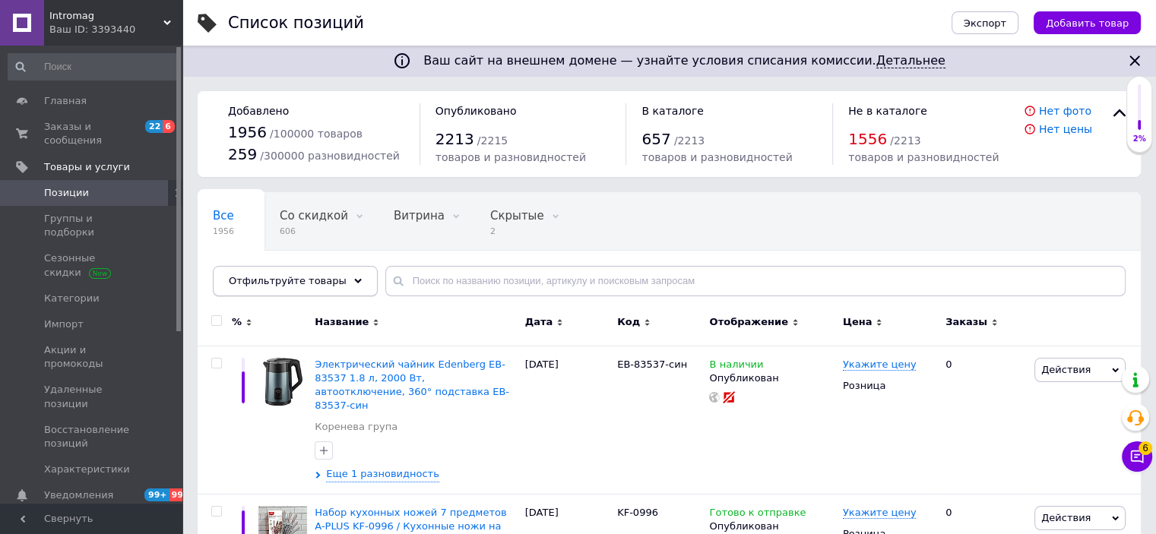
click at [313, 285] on span "Отфильтруйте товары" at bounding box center [288, 280] width 118 height 11
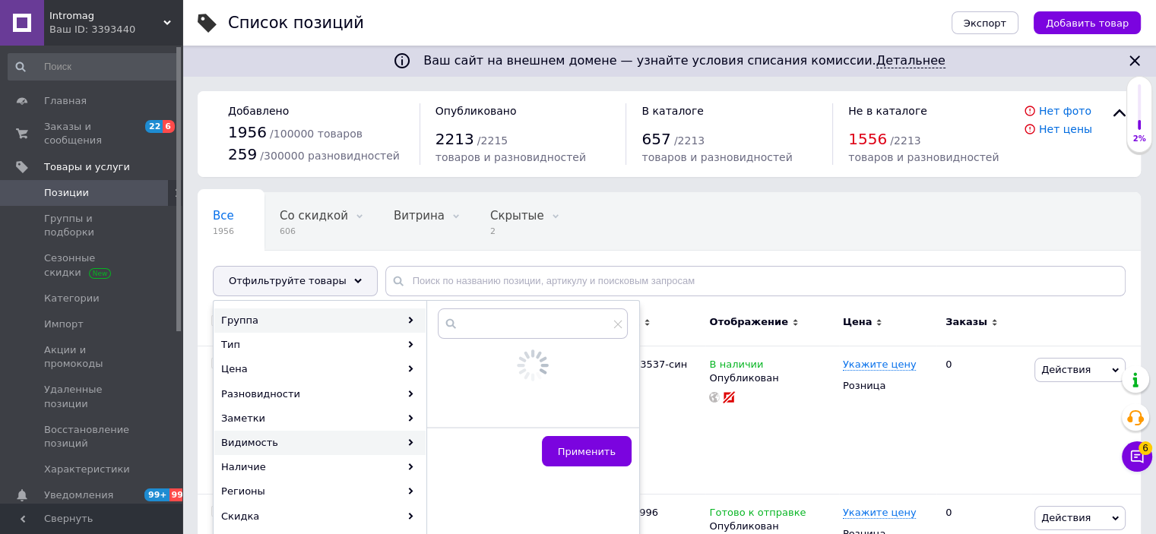
scroll to position [76, 0]
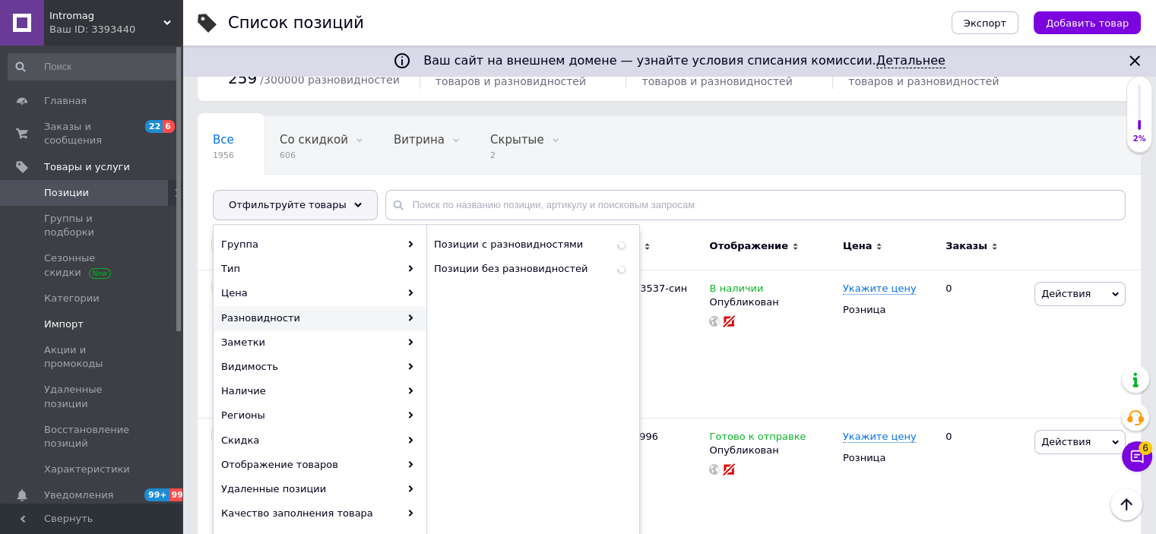
click at [88, 318] on span "Импорт" at bounding box center [92, 325] width 97 height 14
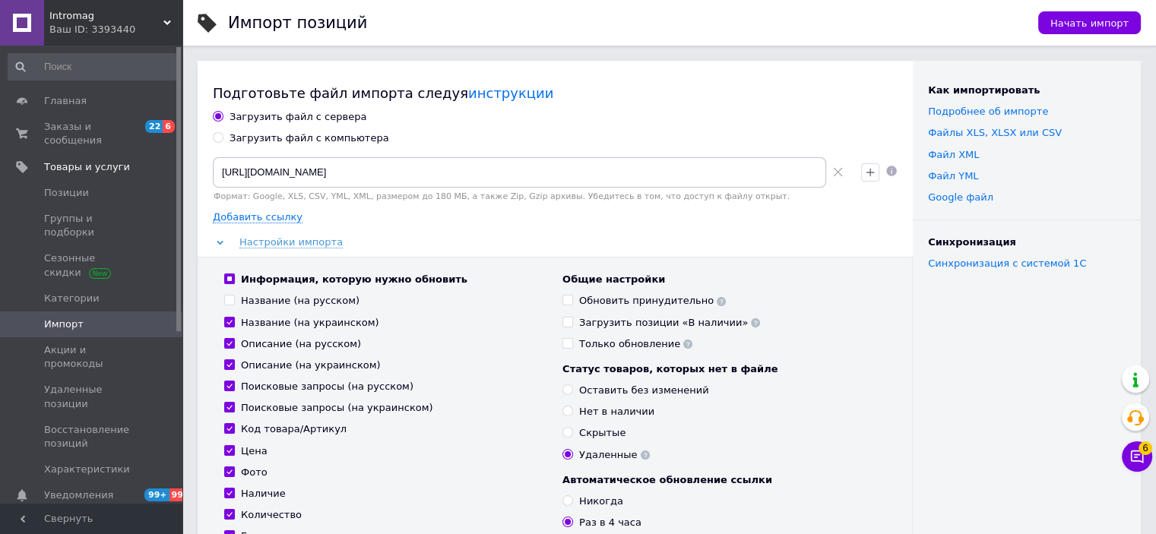
click at [839, 173] on use at bounding box center [837, 172] width 9 height 9
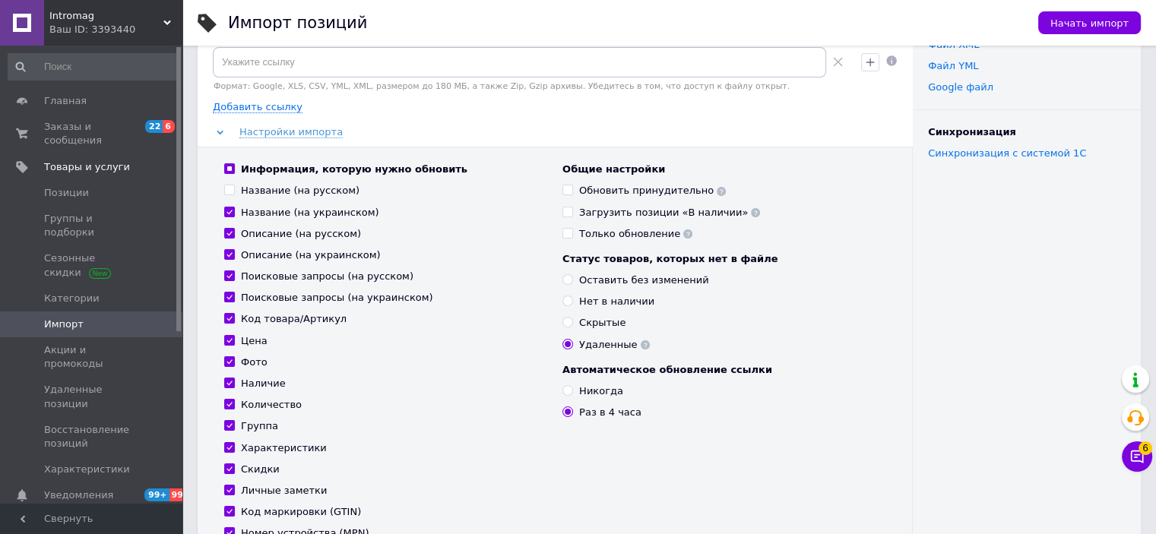
scroll to position [152, 0]
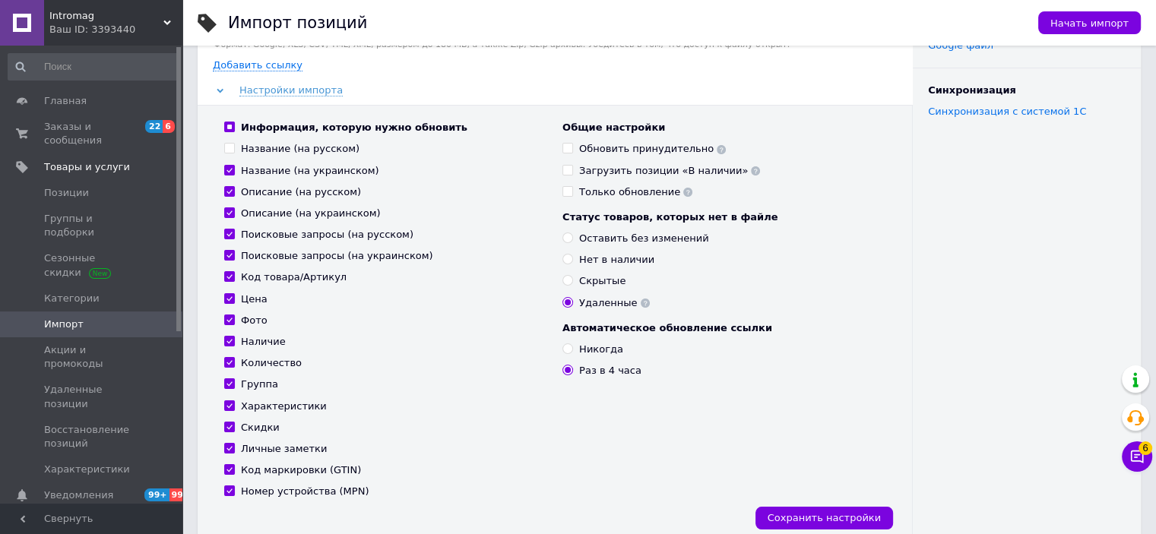
click at [230, 170] on input "Название (на украинском)" at bounding box center [229, 170] width 10 height 10
checkbox input "false"
click at [230, 189] on input "Описание (на русском)" at bounding box center [229, 191] width 10 height 10
checkbox input "false"
click at [228, 214] on input "Описание (на украинском)" at bounding box center [229, 213] width 10 height 10
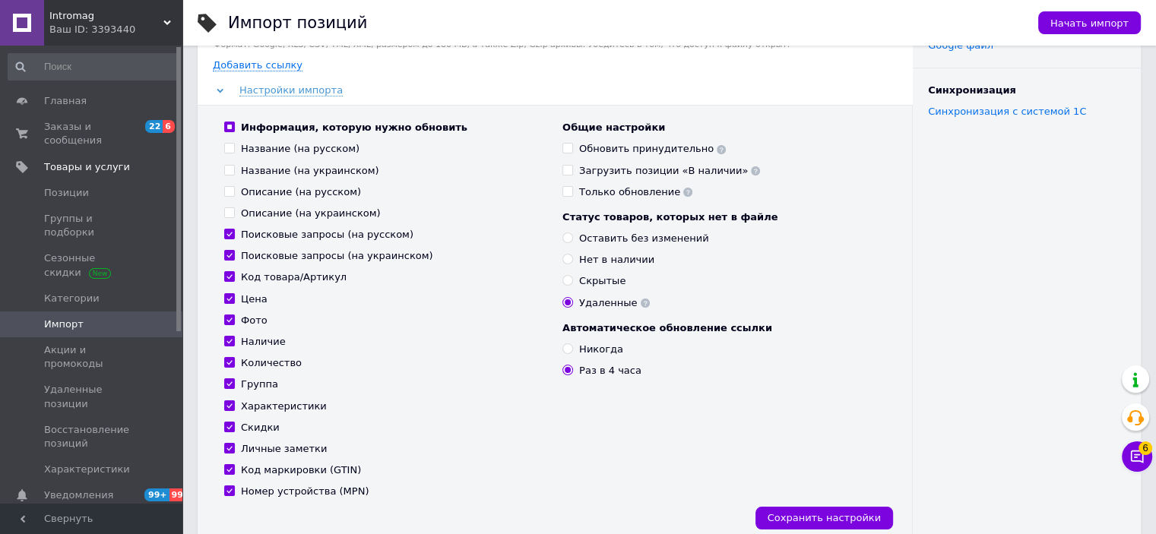
checkbox input "false"
click at [231, 236] on input "Поисковые запросы (на русском)" at bounding box center [229, 234] width 10 height 10
checkbox input "false"
click at [228, 253] on input "Поисковые запросы (на украинском)" at bounding box center [229, 255] width 10 height 10
checkbox input "false"
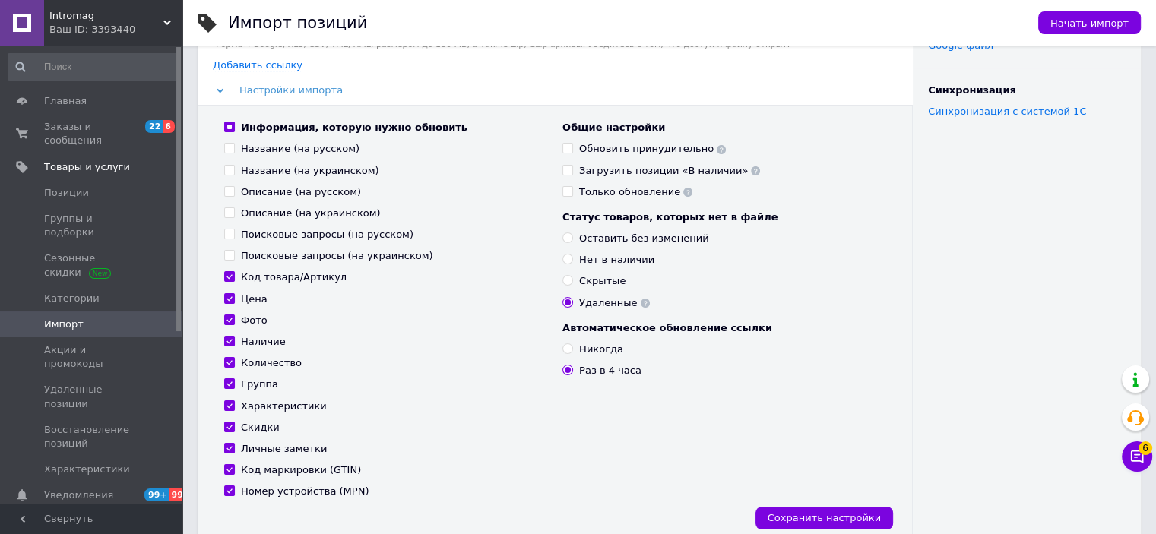
click at [228, 277] on input "Код товара/Артикул" at bounding box center [229, 276] width 10 height 10
checkbox input "false"
click at [229, 383] on input "Группа" at bounding box center [229, 384] width 10 height 10
checkbox input "false"
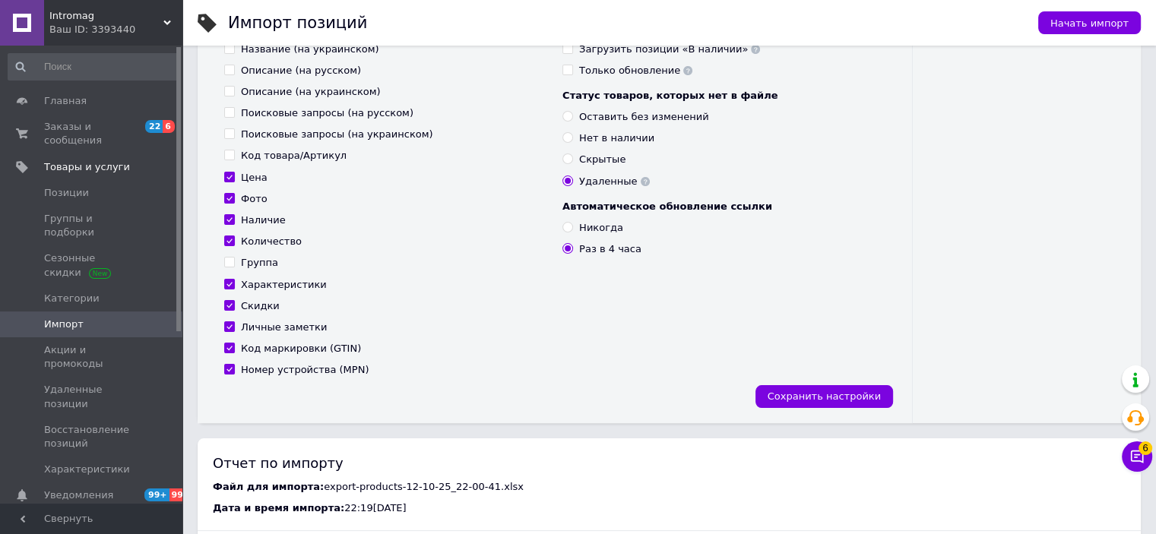
scroll to position [304, 0]
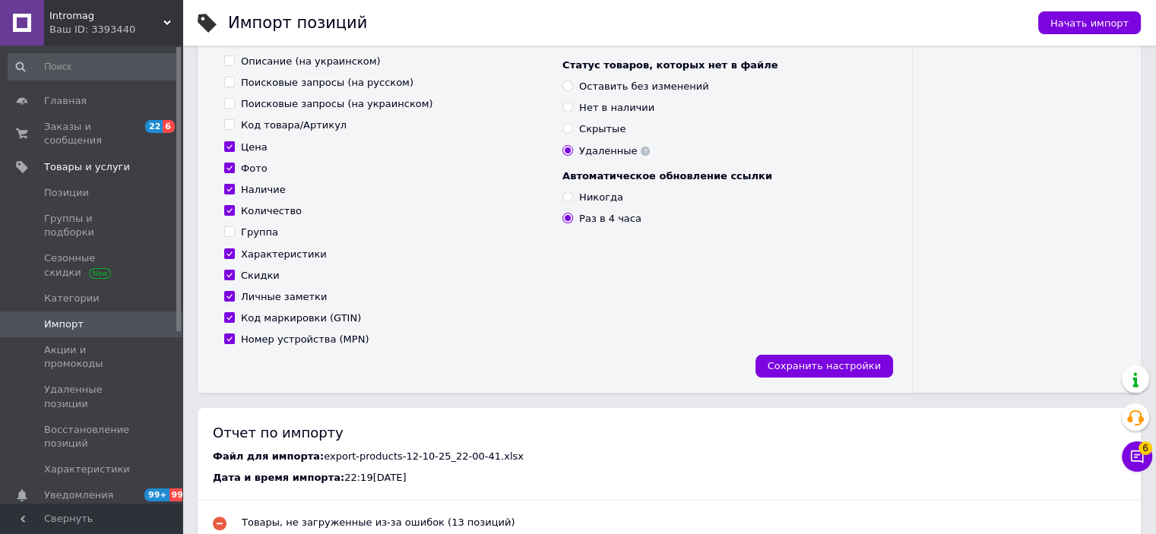
click at [227, 252] on input "Характеристики" at bounding box center [229, 254] width 10 height 10
checkbox input "false"
click at [230, 274] on input "Скидки" at bounding box center [229, 275] width 10 height 10
checkbox input "false"
click at [228, 294] on input "Личные заметки" at bounding box center [229, 296] width 10 height 10
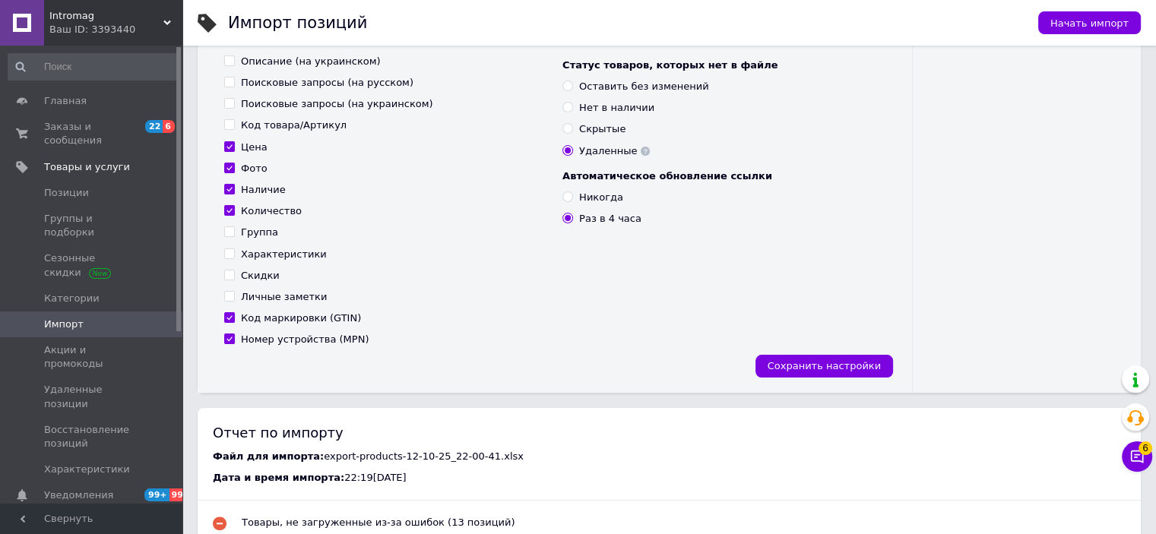
checkbox input "false"
click at [227, 316] on input "Код маркировки (GTIN)" at bounding box center [229, 317] width 10 height 10
checkbox input "false"
click at [228, 338] on input "Номер устройства (MPN)" at bounding box center [229, 339] width 10 height 10
checkbox input "false"
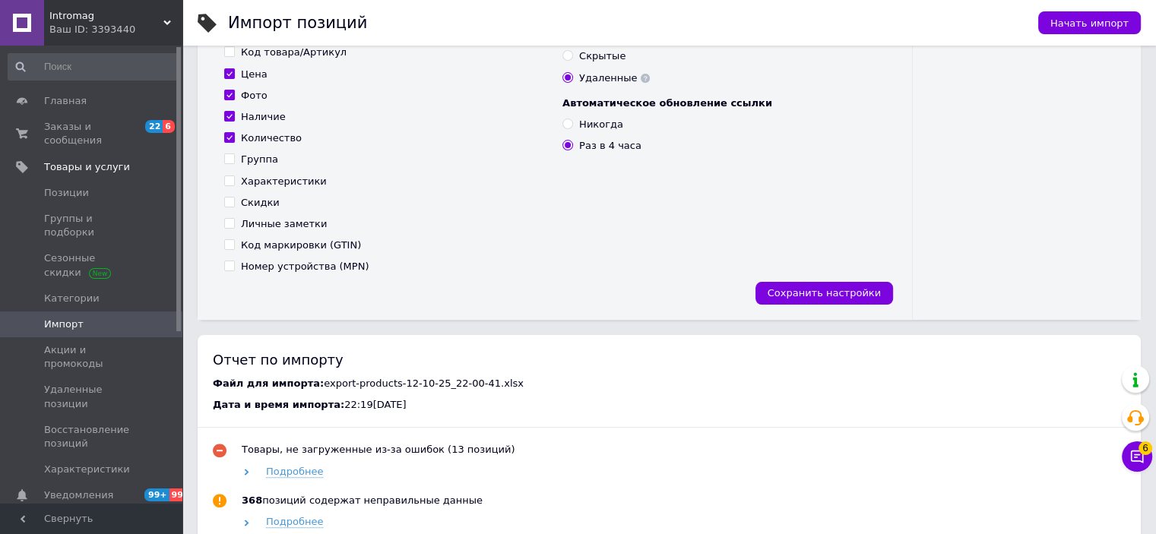
scroll to position [380, 0]
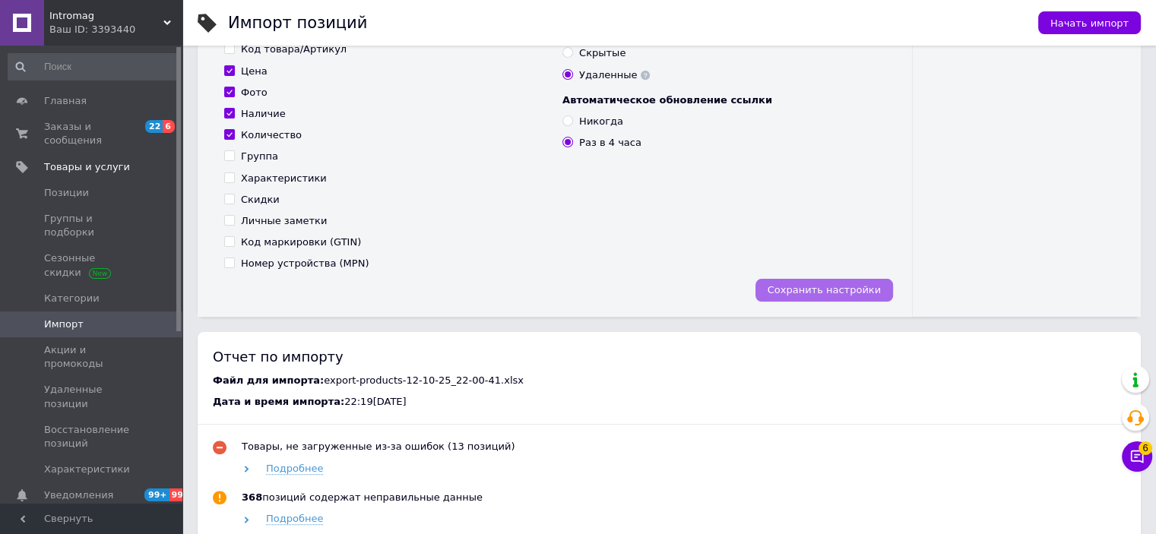
click at [837, 290] on span "Сохранить настройки" at bounding box center [824, 289] width 113 height 11
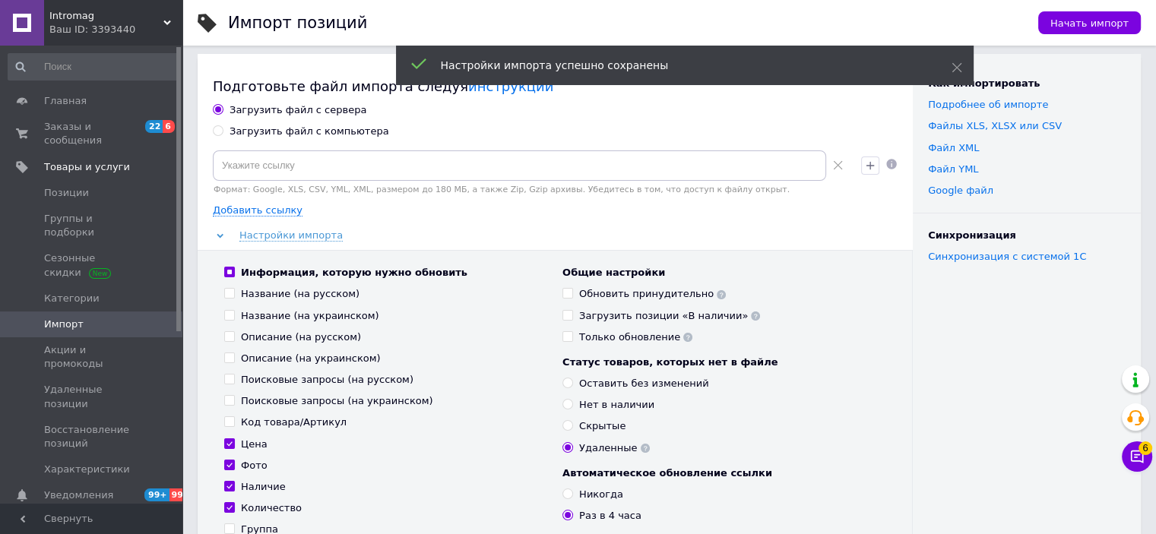
scroll to position [0, 0]
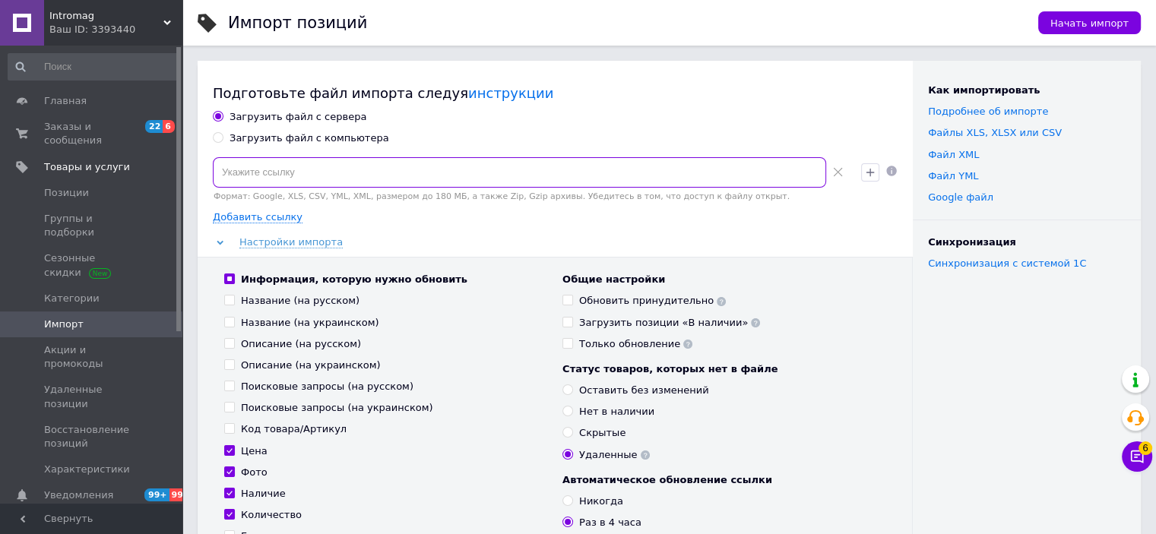
click at [441, 163] on input at bounding box center [520, 172] width 614 height 30
paste input "https://6kilometr.com.ua/products_feed.xml?hash_tag=a05443bbe29b8152f7f23e09cd8…"
type input "https://6kilometr.com.ua/products_feed.xml?hash_tag=a05443bbe29b8152f7f23e09cd8…"
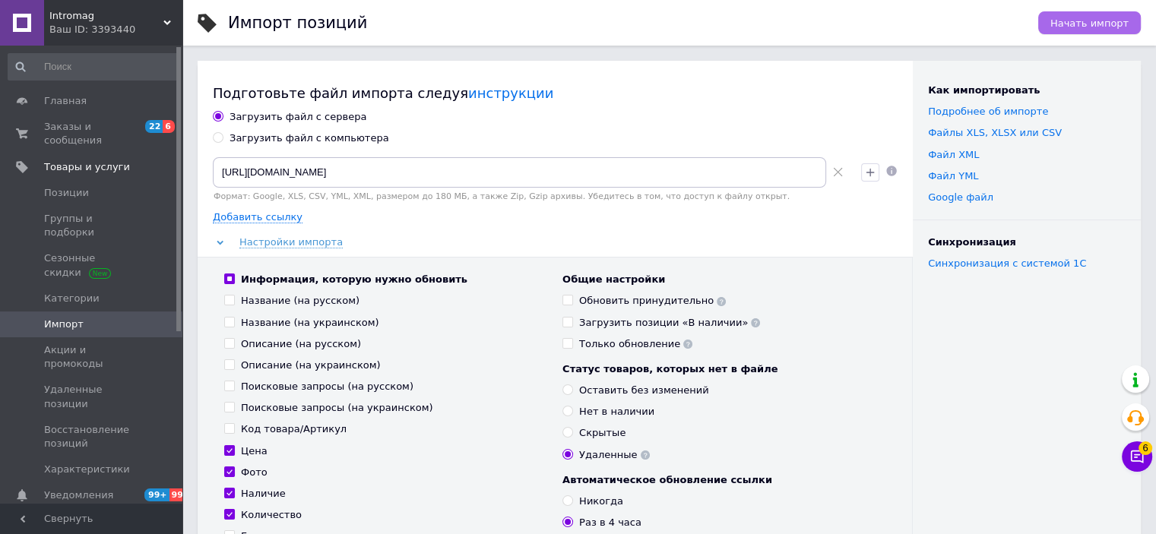
click at [1097, 24] on span "Начать импорт" at bounding box center [1090, 22] width 78 height 11
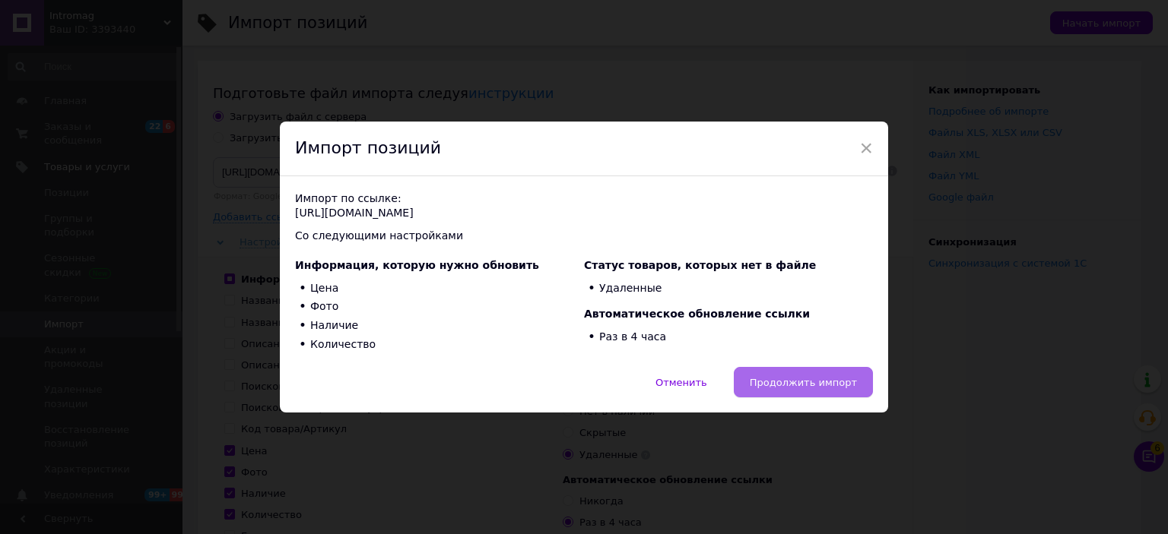
click at [836, 381] on span "Продолжить импорт" at bounding box center [803, 382] width 107 height 11
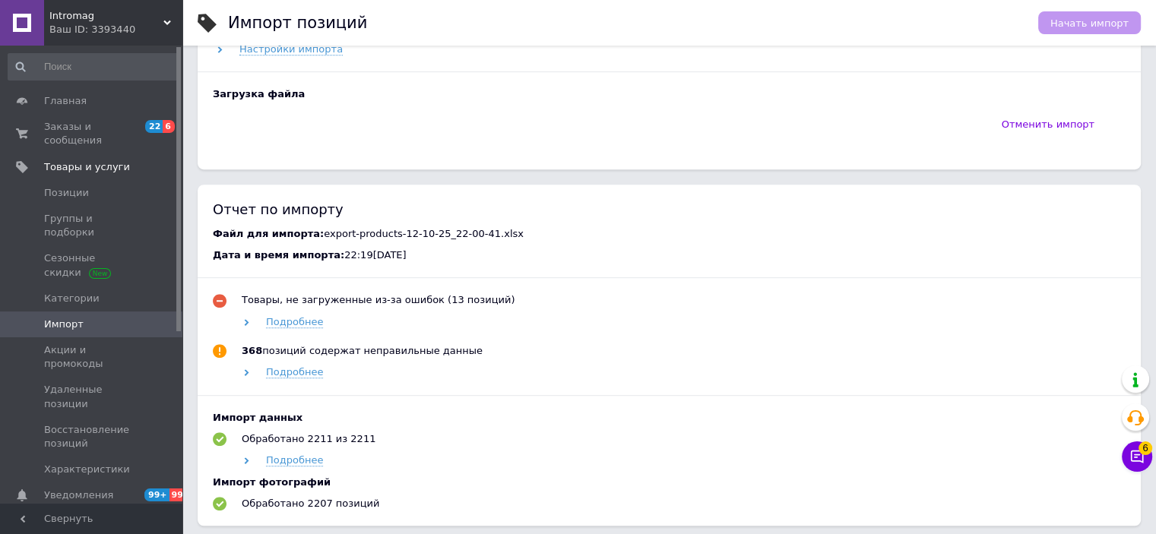
scroll to position [760, 0]
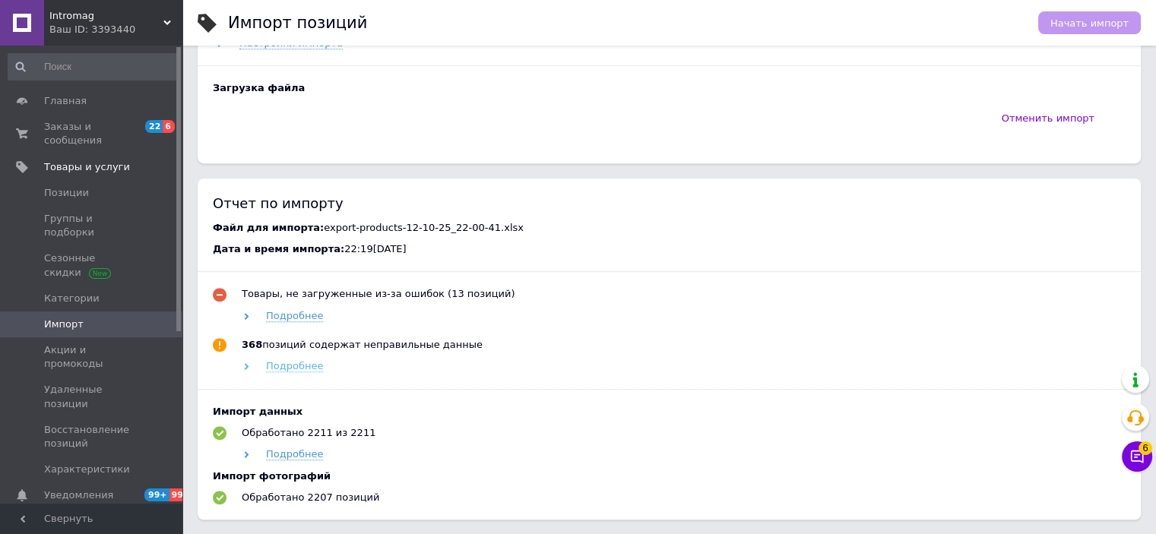
click at [298, 373] on span "Подробнее" at bounding box center [294, 366] width 57 height 12
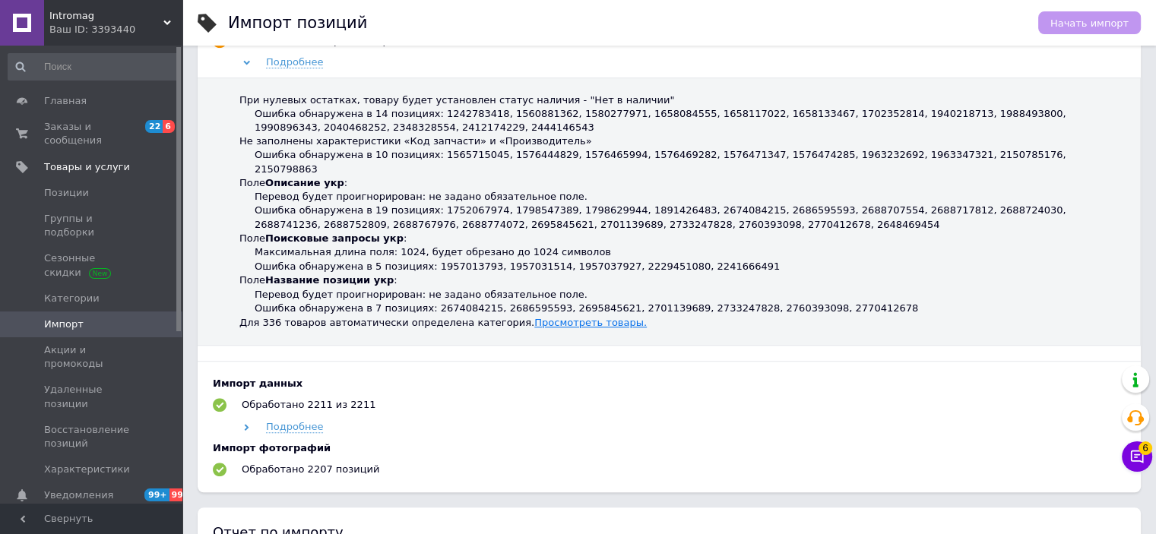
scroll to position [1166, 0]
click at [546, 328] on link "Просмотреть товары." at bounding box center [590, 321] width 113 height 11
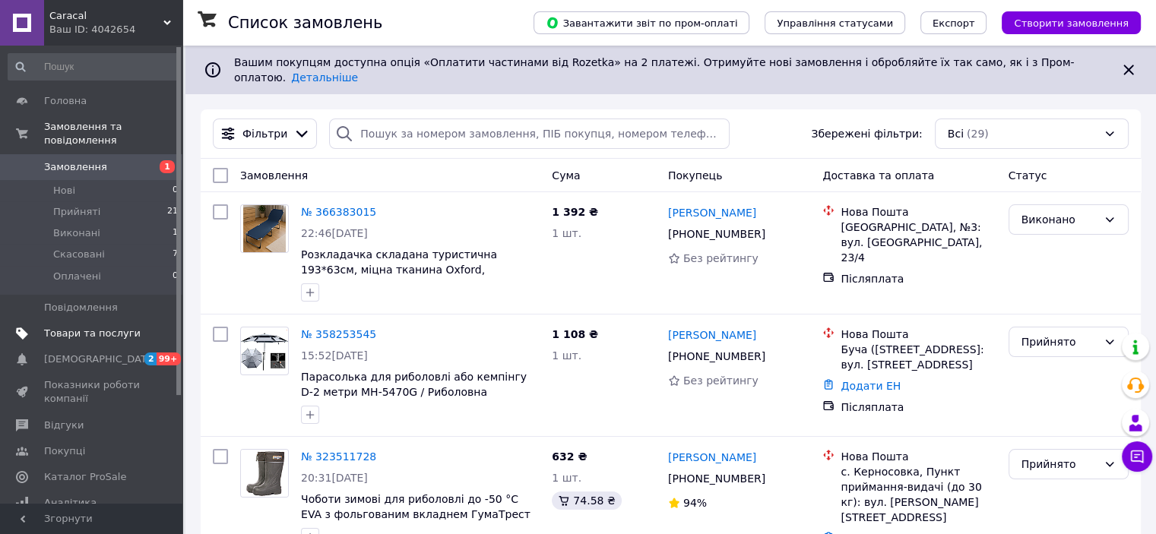
click at [86, 327] on span "Товари та послуги" at bounding box center [92, 334] width 97 height 14
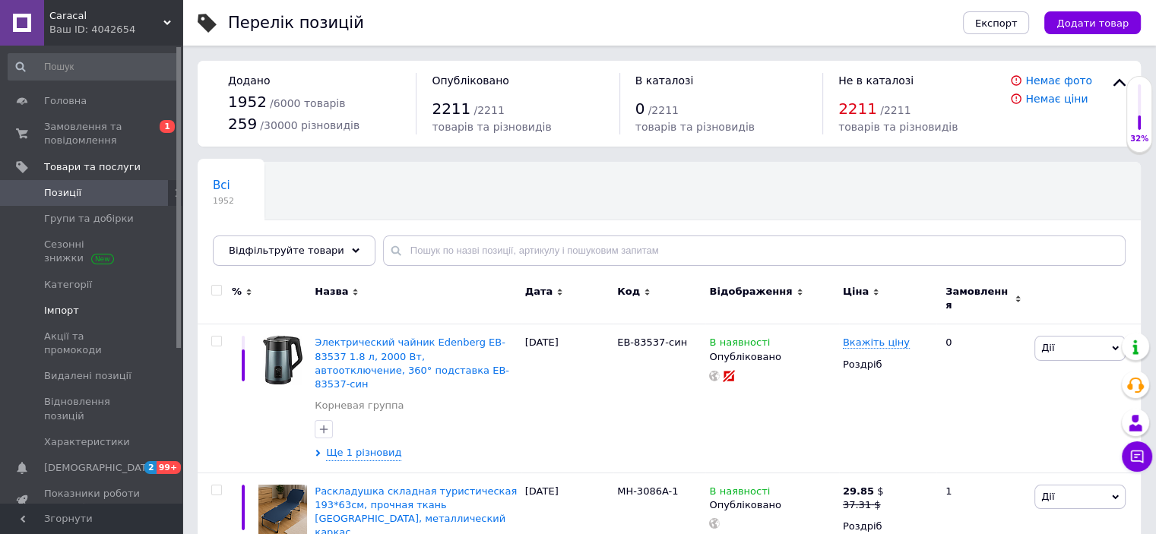
click at [68, 312] on span "Імпорт" at bounding box center [61, 311] width 35 height 14
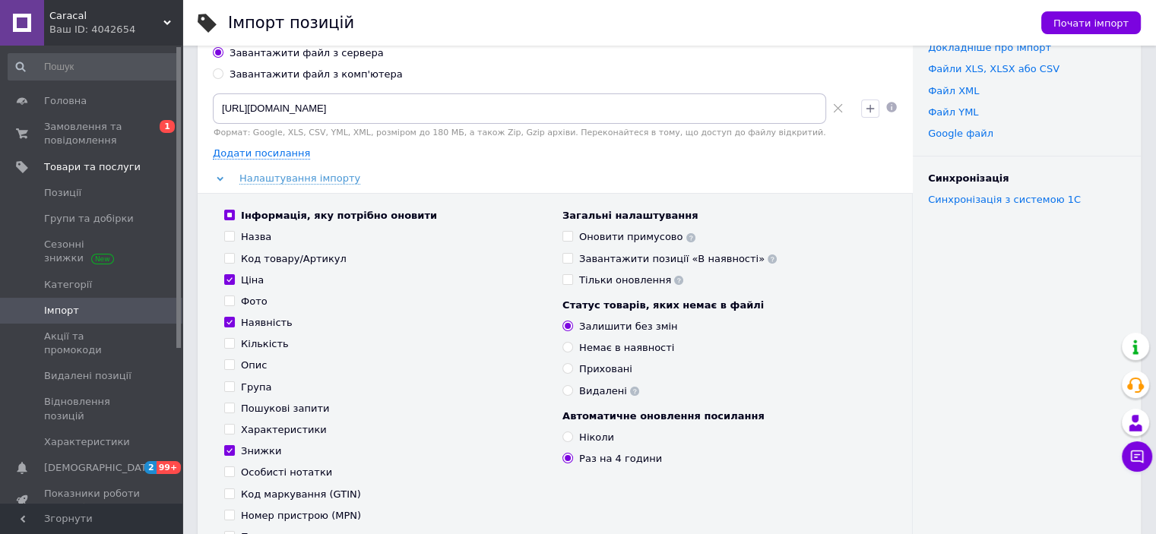
scroll to position [152, 0]
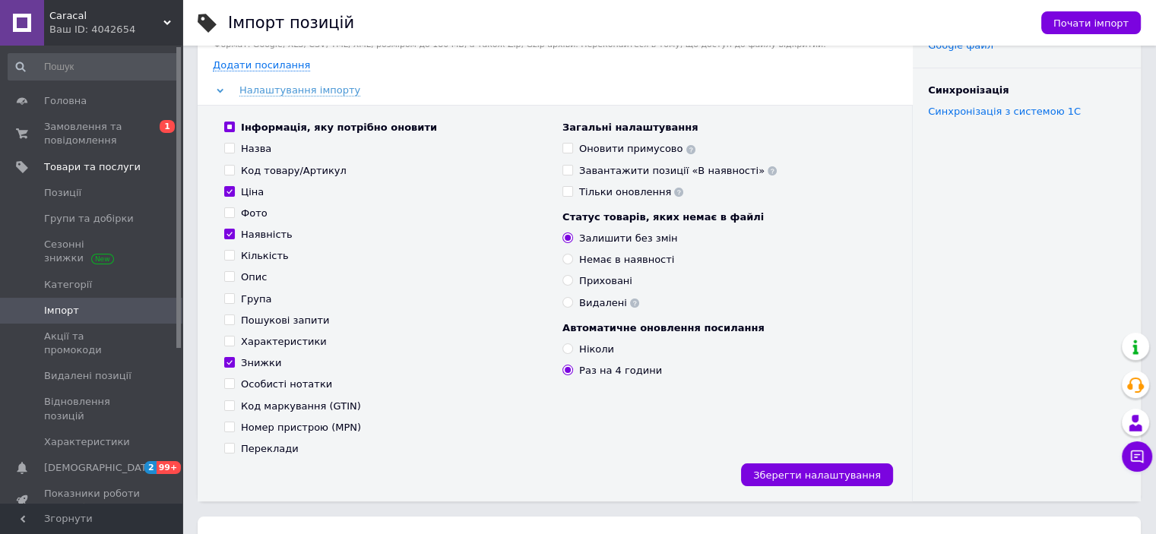
click at [86, 25] on div "Ваш ID: 4042654" at bounding box center [115, 30] width 133 height 14
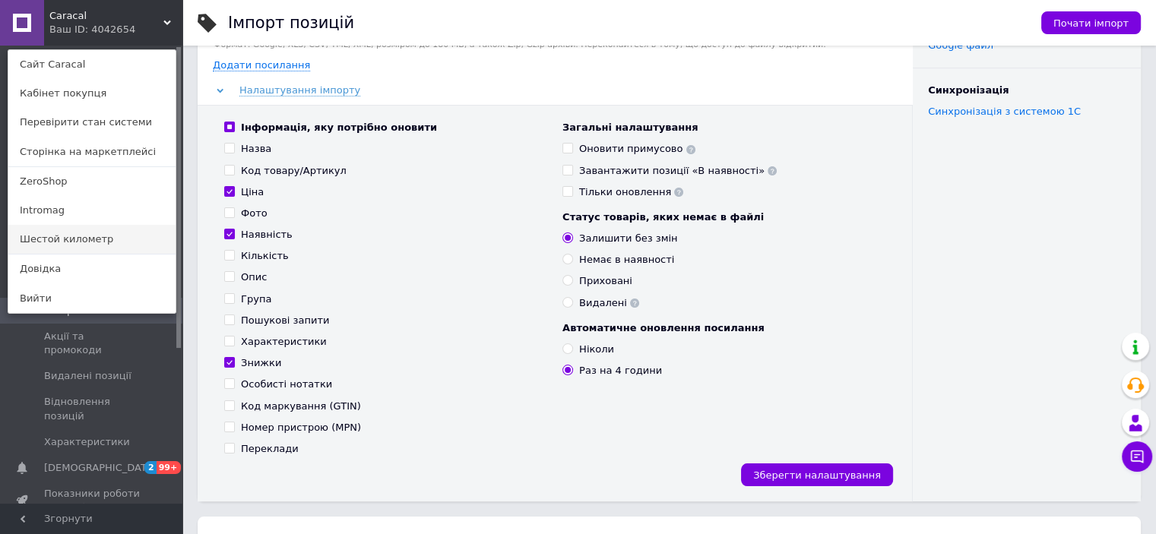
click at [97, 243] on link "Шестой километр" at bounding box center [91, 239] width 167 height 29
